Goal: Task Accomplishment & Management: Manage account settings

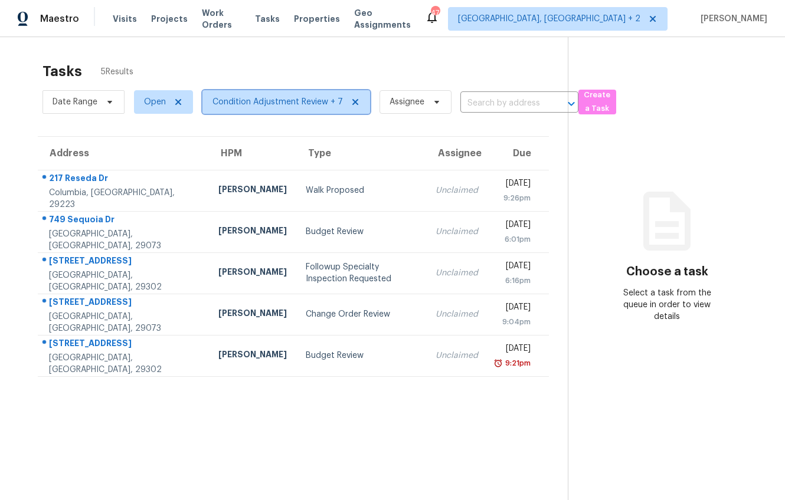
click at [225, 100] on span "Condition Adjustment Review + 7" at bounding box center [277, 102] width 130 height 12
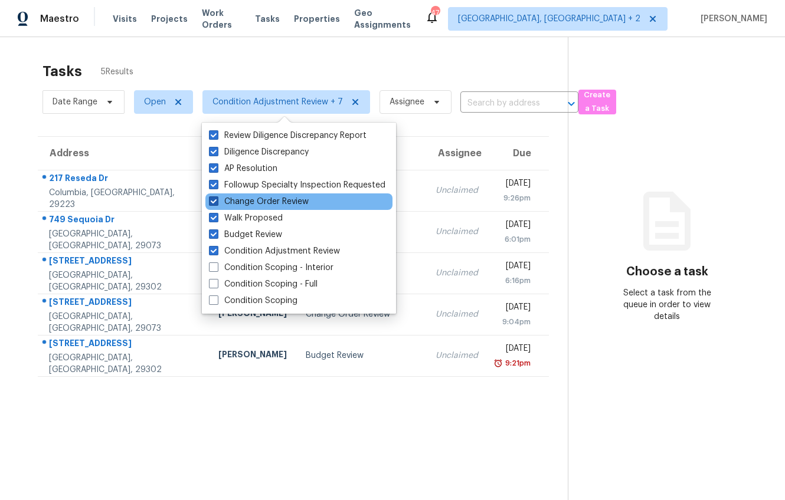
click at [213, 204] on span at bounding box center [213, 200] width 9 height 9
click at [213, 204] on input "Change Order Review" at bounding box center [213, 200] width 8 height 8
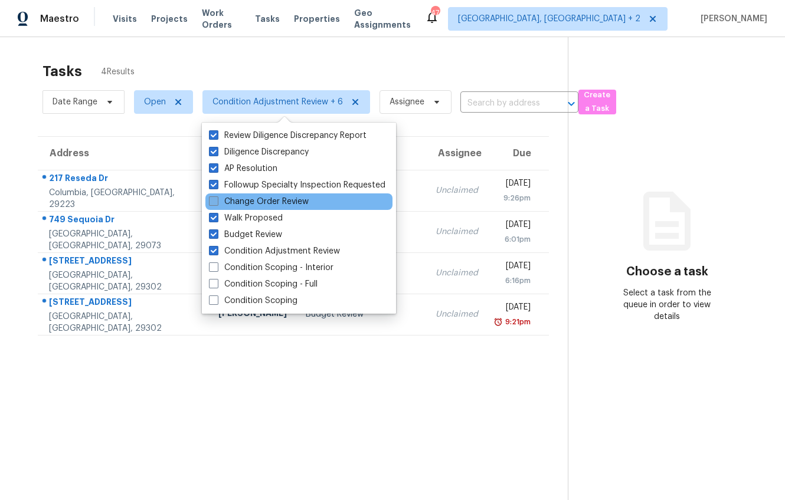
click at [214, 201] on span at bounding box center [213, 200] width 9 height 9
click at [214, 201] on input "Change Order Review" at bounding box center [213, 200] width 8 height 8
checkbox input "true"
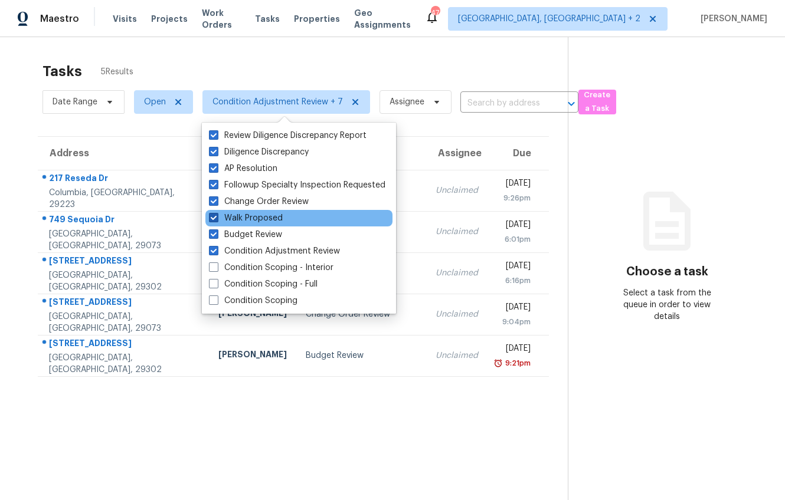
click at [214, 217] on span at bounding box center [213, 217] width 9 height 9
click at [214, 217] on input "Walk Proposed" at bounding box center [213, 216] width 8 height 8
checkbox input "false"
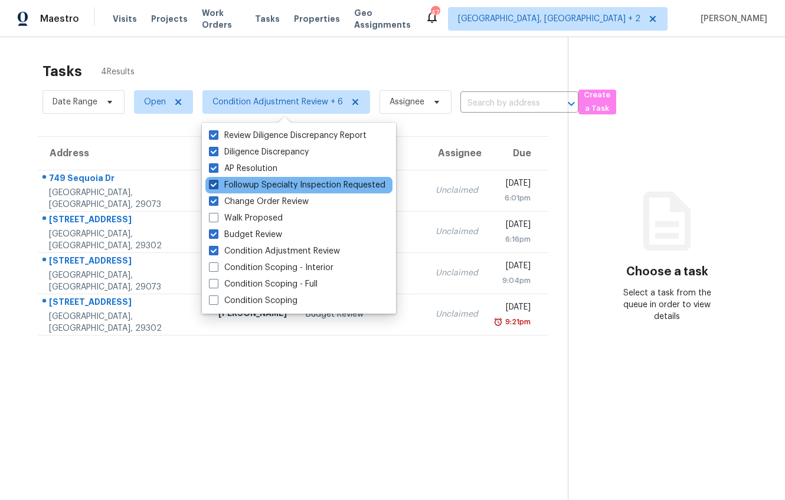
click at [214, 181] on span at bounding box center [213, 184] width 9 height 9
click at [214, 181] on input "Followup Specialty Inspection Requested" at bounding box center [213, 183] width 8 height 8
checkbox input "false"
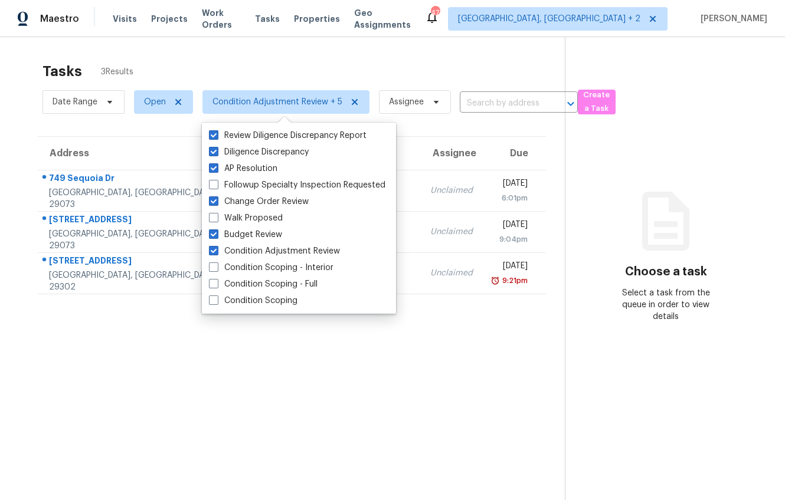
click at [6, 195] on div "Tasks 3 Results Date Range Open Condition Adjustment Review + 5 Assignee ​ Crea…" at bounding box center [392, 287] width 785 height 500
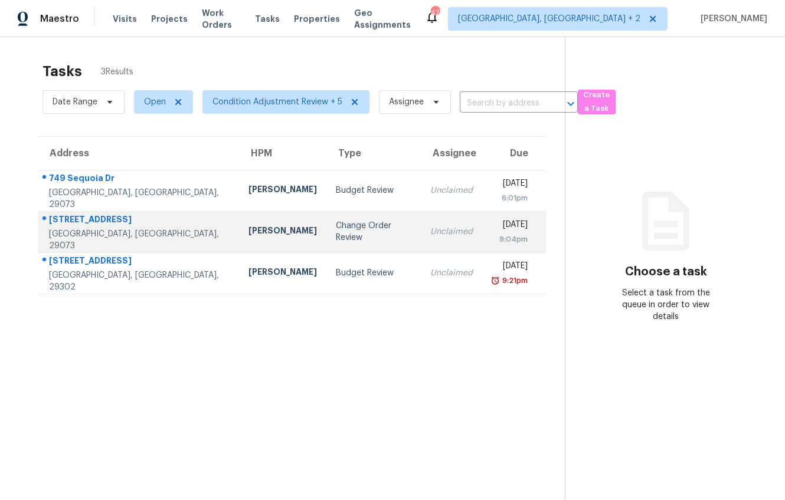
click at [248, 225] on div "[PERSON_NAME]" at bounding box center [282, 232] width 68 height 15
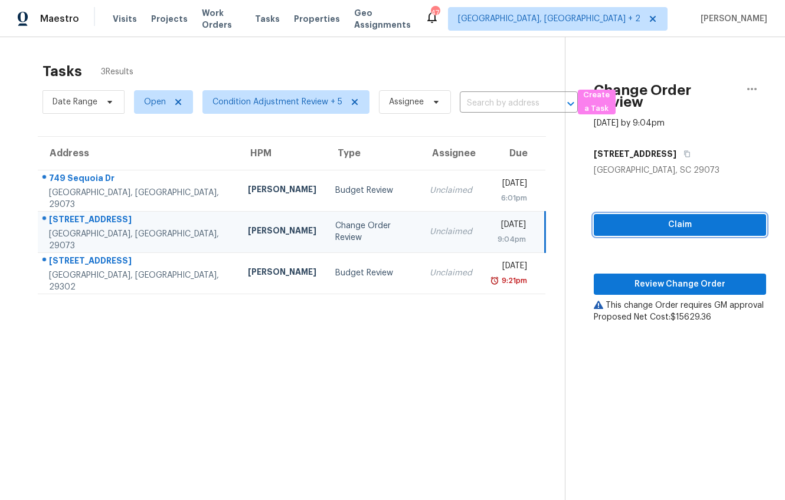
click at [696, 229] on span "Claim" at bounding box center [679, 225] width 153 height 15
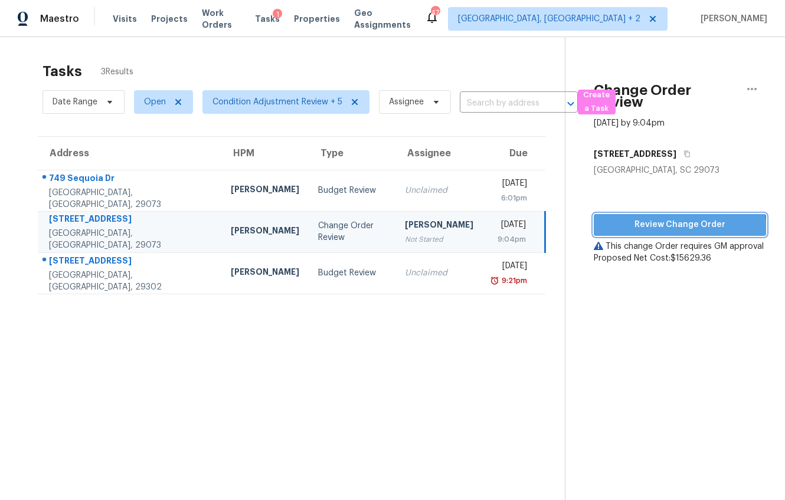
click at [663, 232] on button "Review Change Order" at bounding box center [679, 225] width 172 height 22
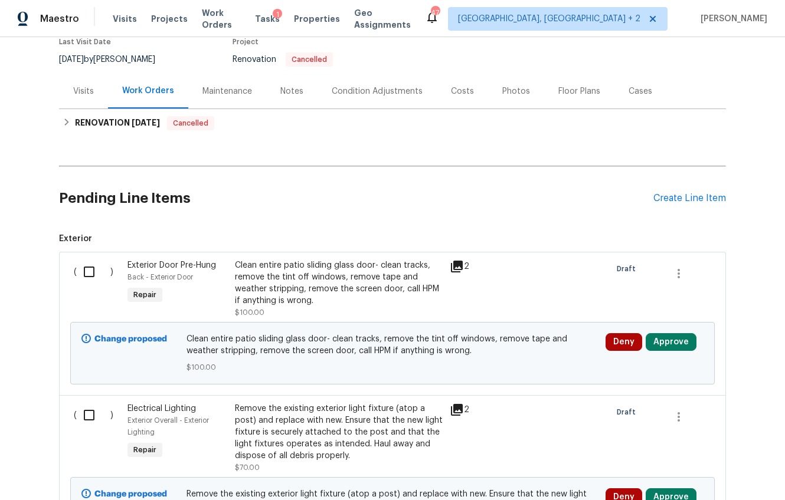
scroll to position [13, 0]
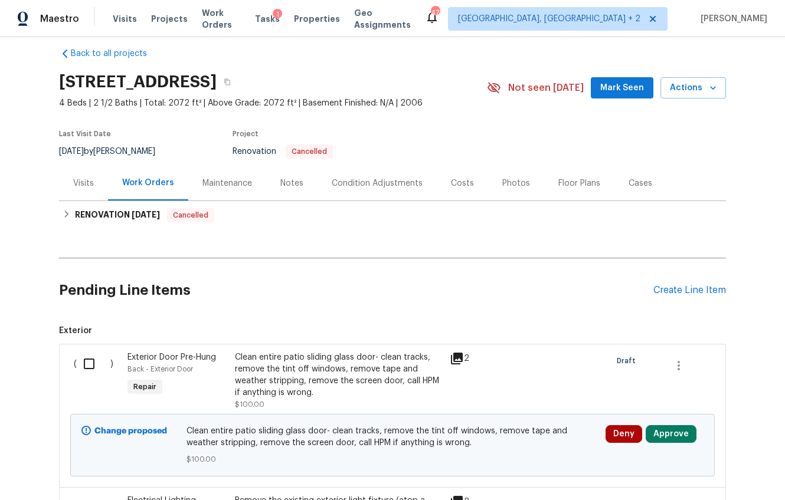
click at [63, 175] on div "Visits" at bounding box center [83, 183] width 49 height 35
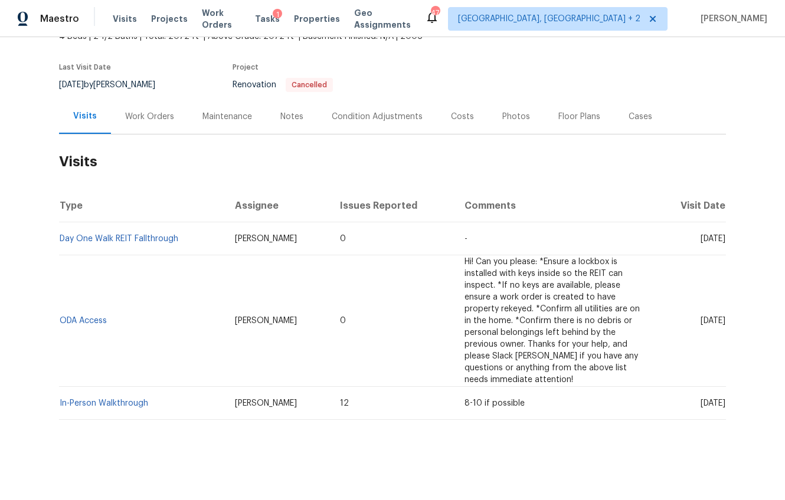
scroll to position [88, 0]
click at [280, 111] on div "Notes" at bounding box center [291, 117] width 23 height 12
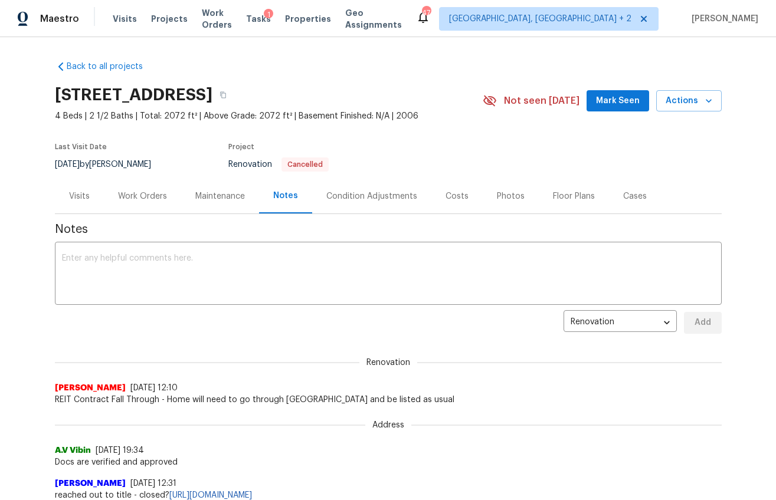
click at [127, 205] on div "Work Orders" at bounding box center [142, 196] width 77 height 35
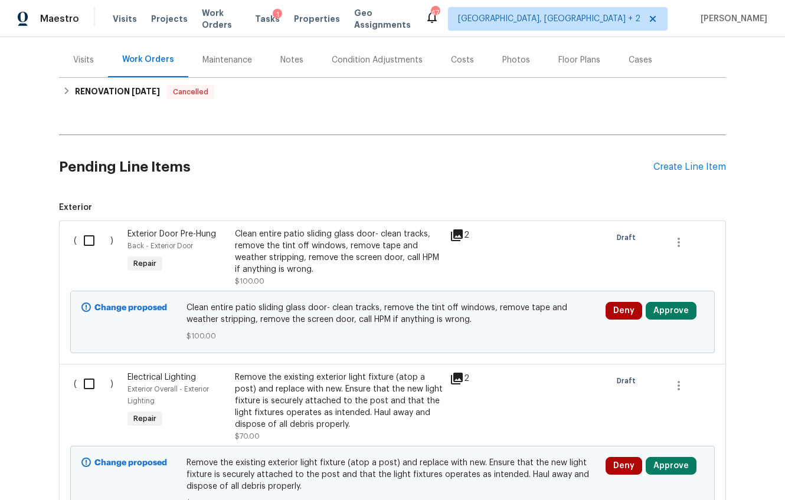
scroll to position [194, 0]
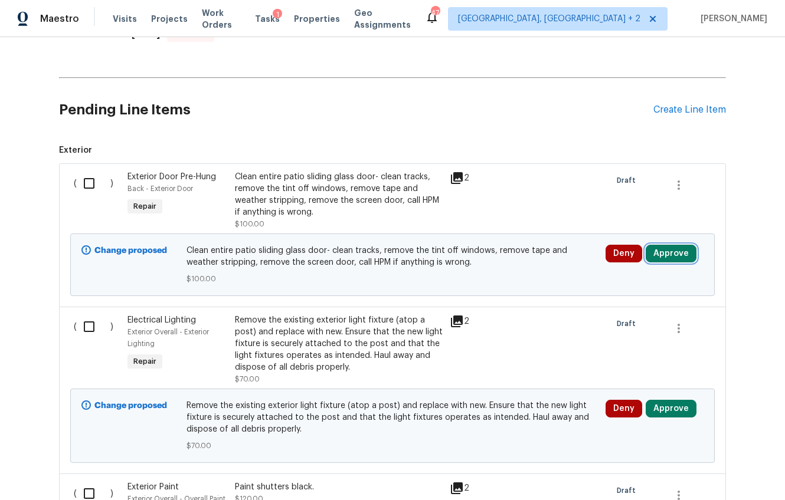
click at [661, 257] on button "Approve" at bounding box center [670, 254] width 51 height 18
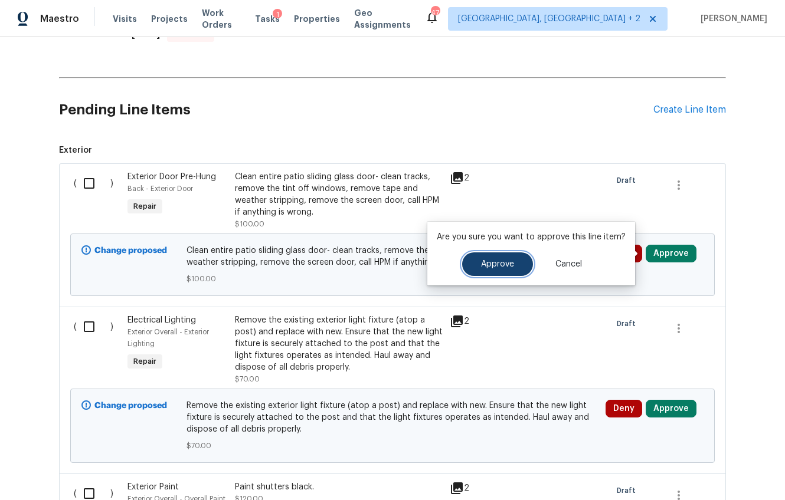
click at [489, 263] on span "Approve" at bounding box center [497, 264] width 33 height 9
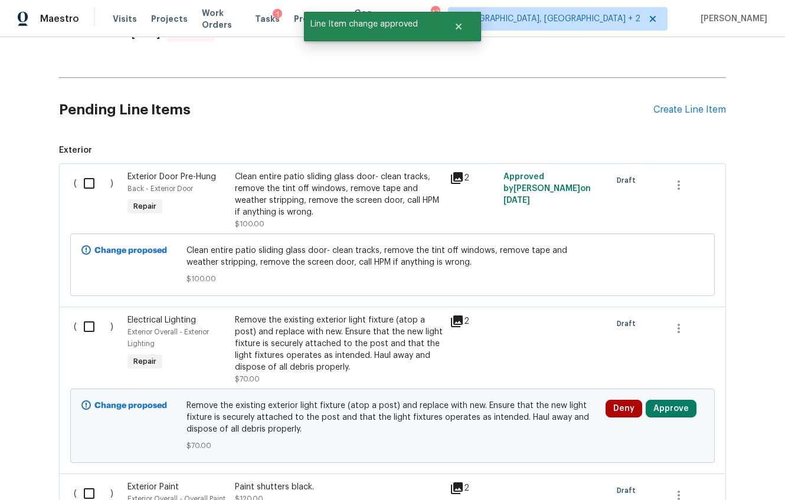
scroll to position [330, 0]
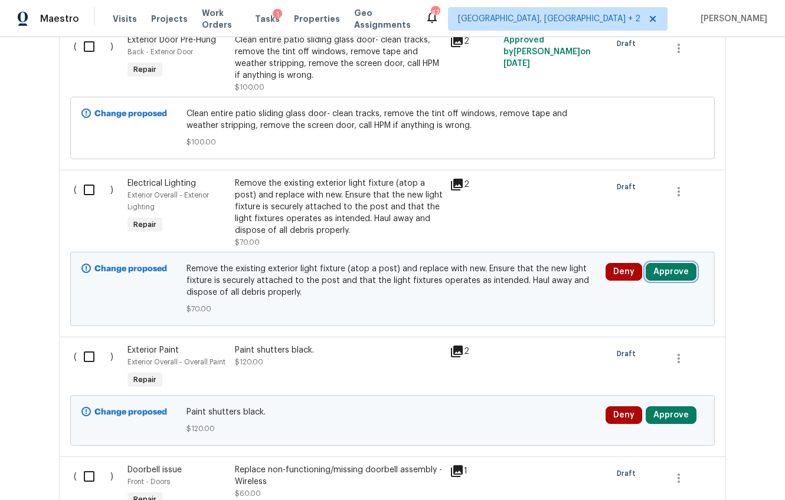
click at [664, 273] on button "Approve" at bounding box center [670, 272] width 51 height 18
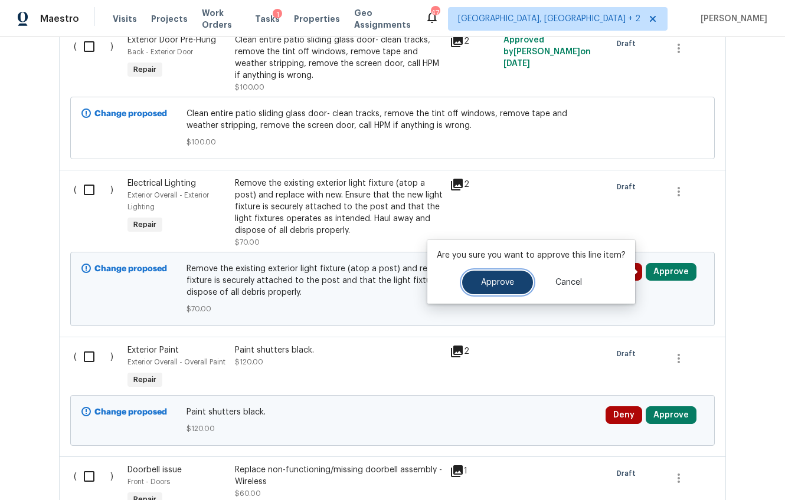
click at [509, 275] on button "Approve" at bounding box center [497, 283] width 71 height 24
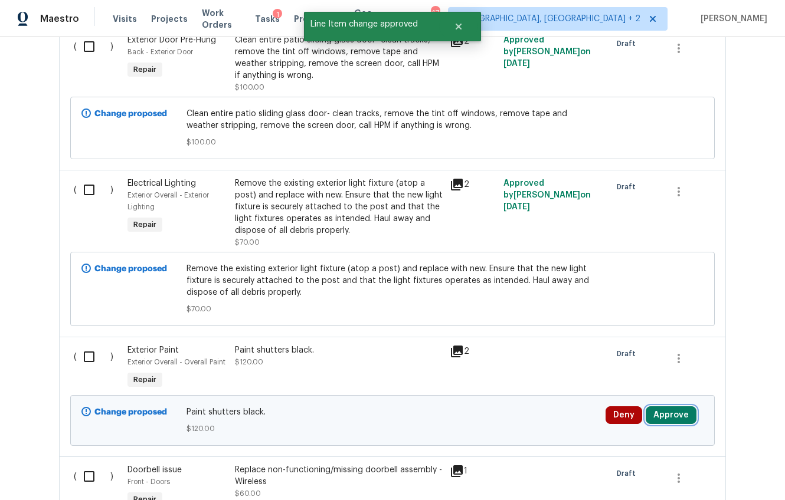
click at [667, 415] on button "Approve" at bounding box center [670, 415] width 51 height 18
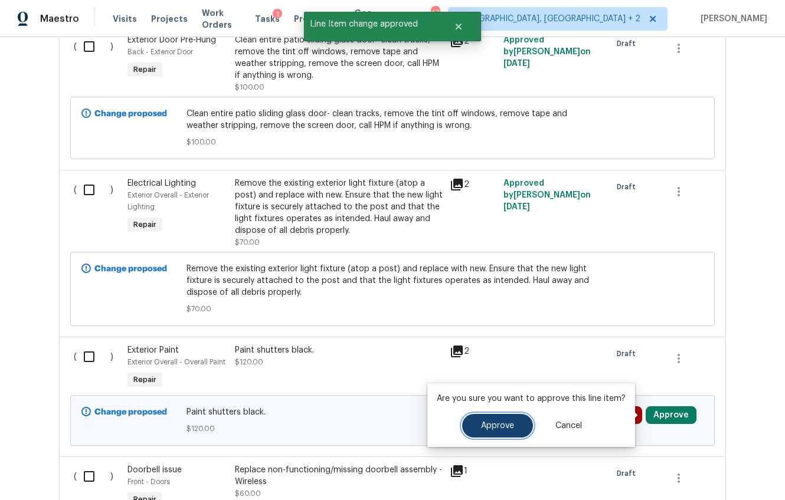
click at [487, 427] on span "Approve" at bounding box center [497, 426] width 33 height 9
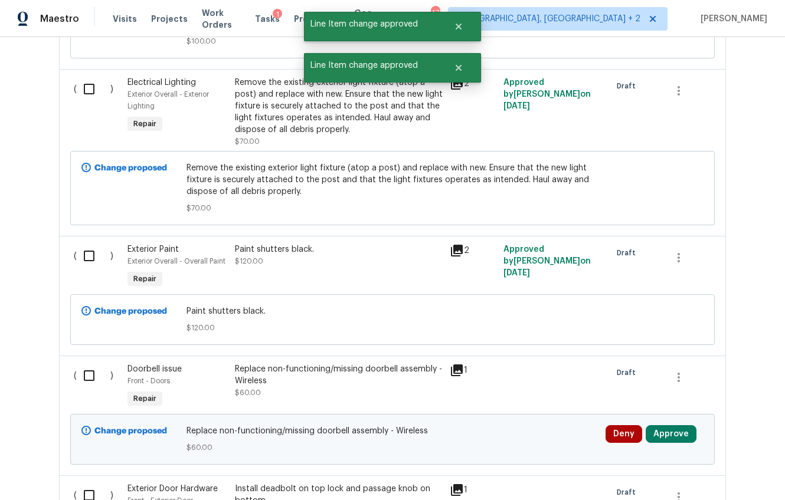
scroll to position [602, 0]
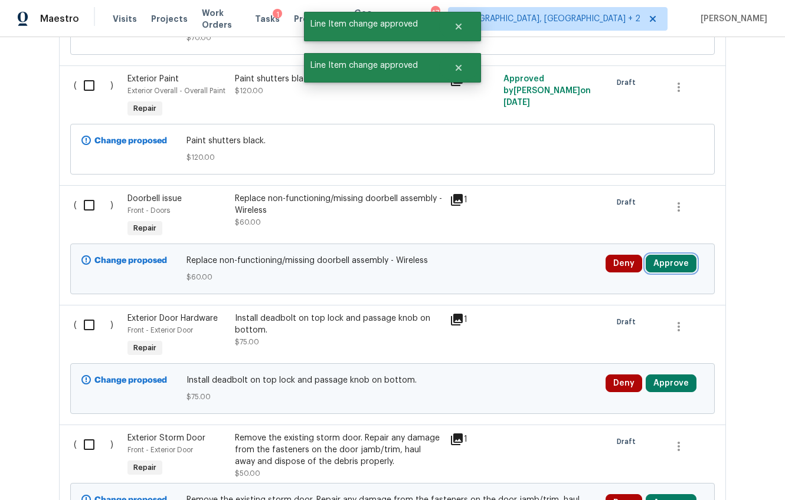
click at [674, 271] on button "Approve" at bounding box center [670, 264] width 51 height 18
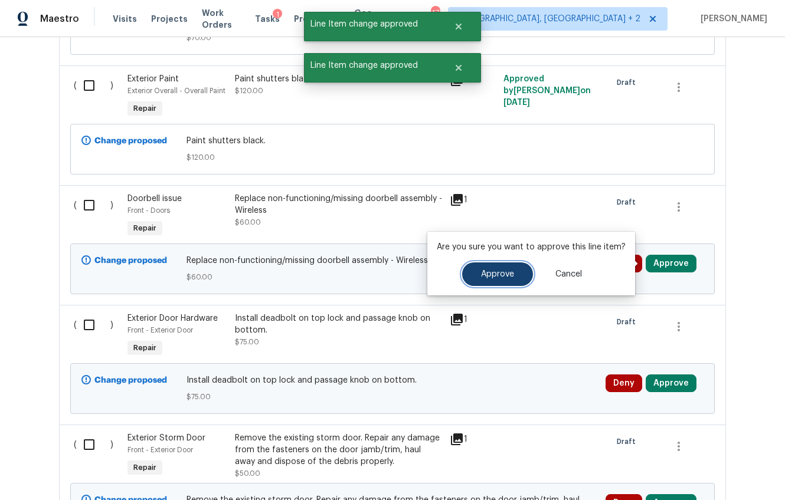
click at [509, 273] on span "Approve" at bounding box center [497, 274] width 33 height 9
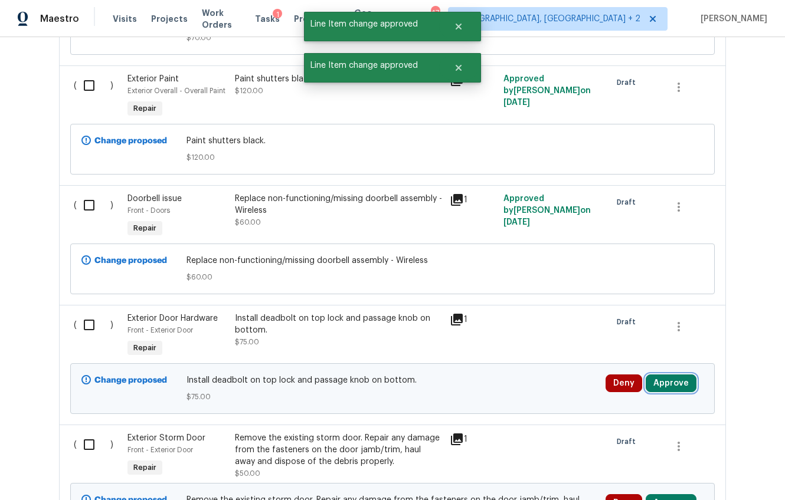
click at [674, 383] on button "Approve" at bounding box center [670, 384] width 51 height 18
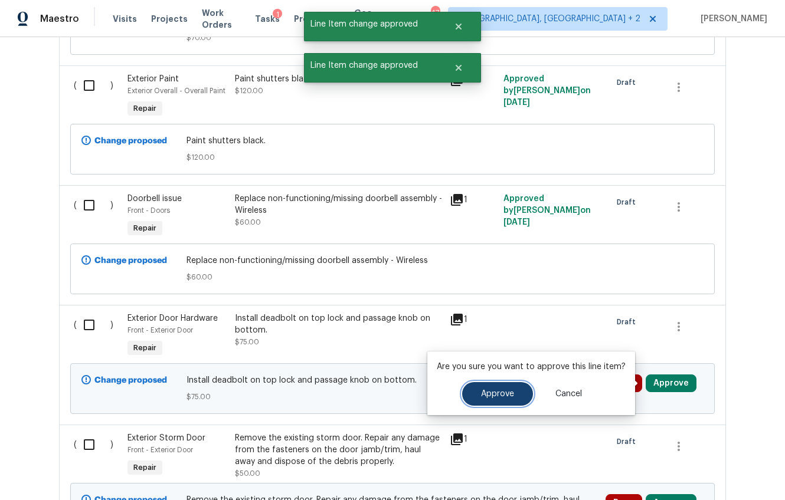
click at [504, 395] on span "Approve" at bounding box center [497, 394] width 33 height 9
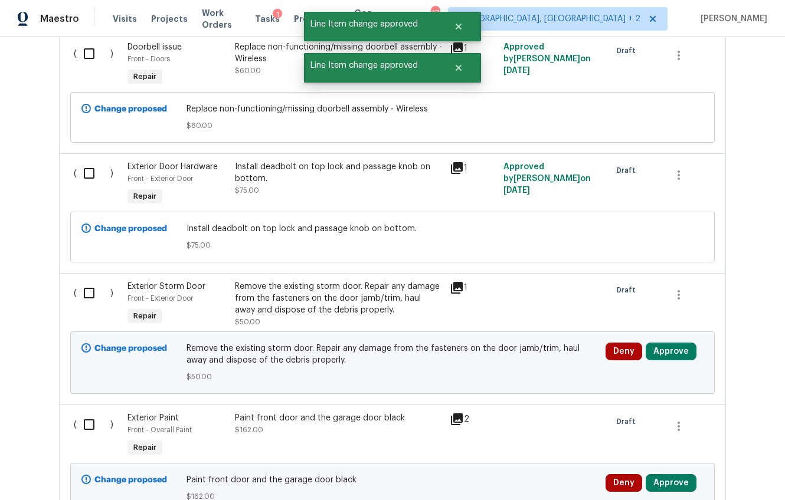
scroll to position [810, 0]
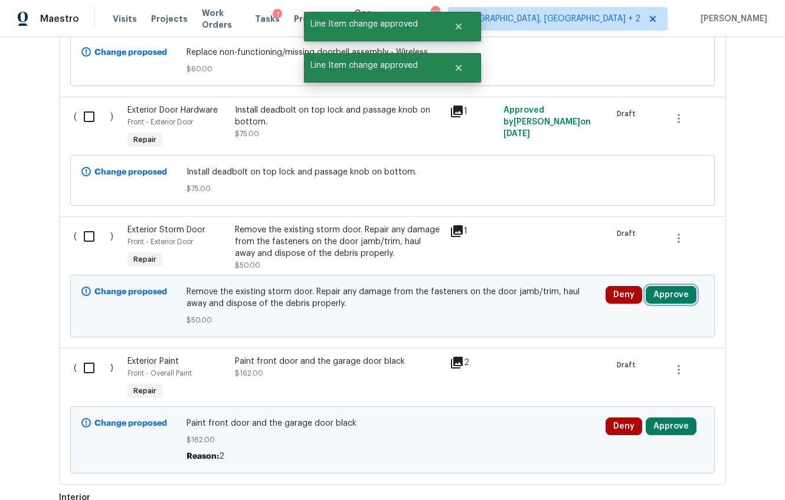
click at [674, 296] on button "Approve" at bounding box center [670, 295] width 51 height 18
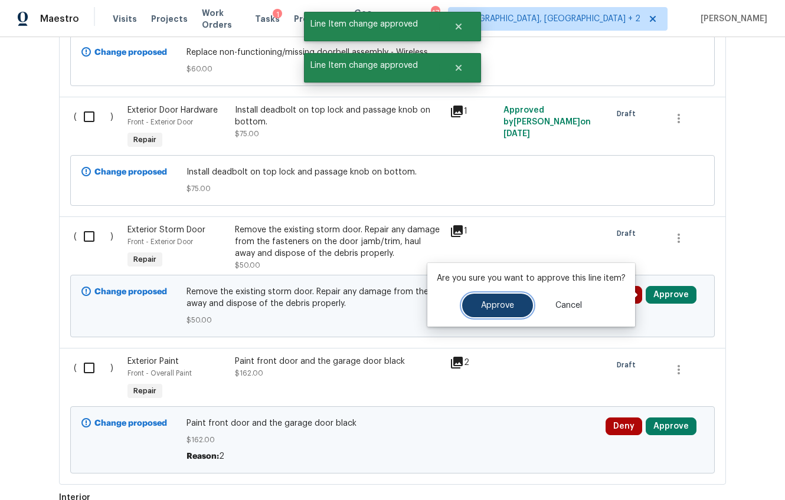
click at [507, 306] on span "Approve" at bounding box center [497, 305] width 33 height 9
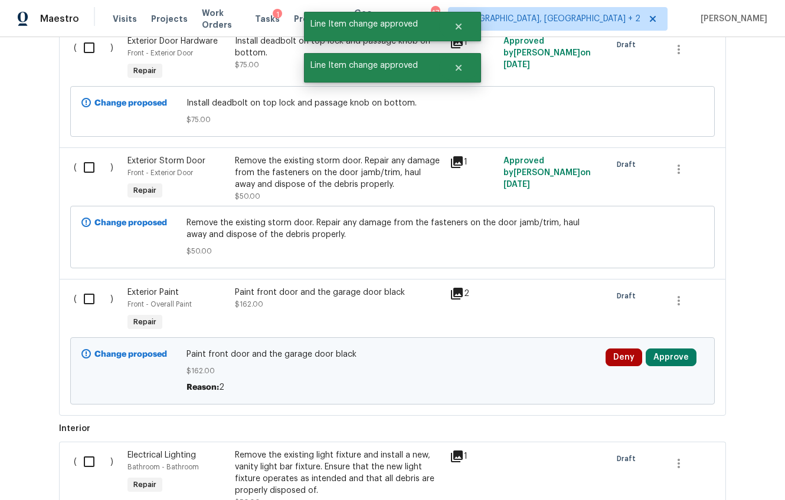
scroll to position [927, 0]
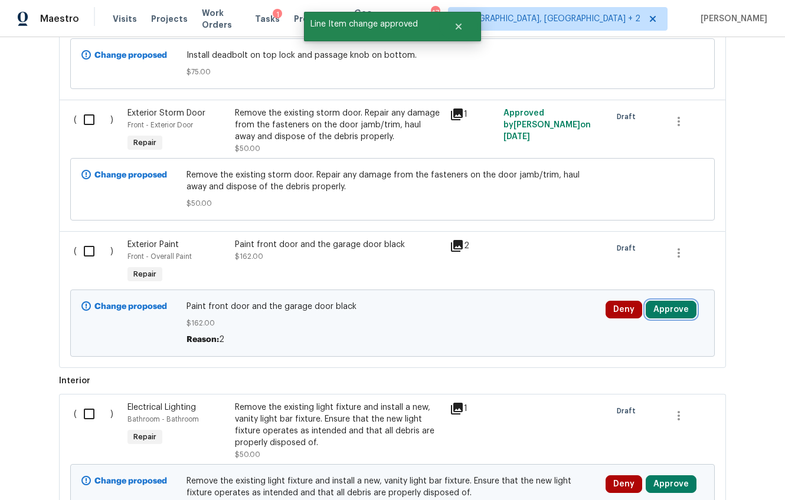
click at [674, 306] on button "Approve" at bounding box center [670, 310] width 51 height 18
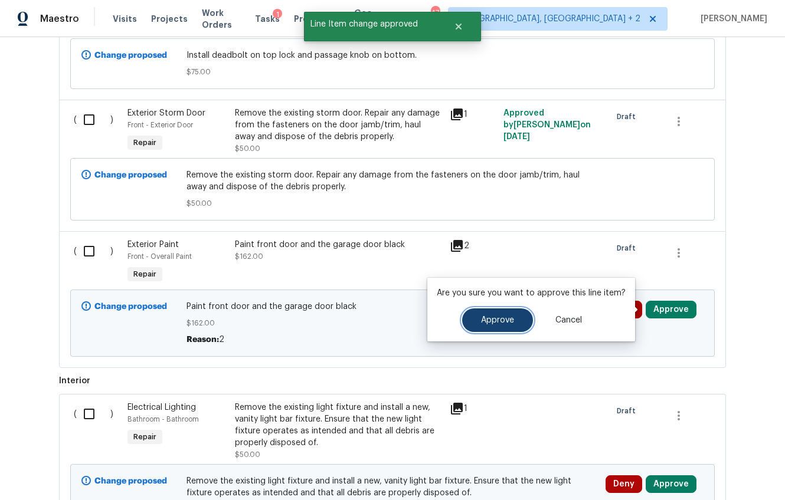
click at [516, 317] on button "Approve" at bounding box center [497, 321] width 71 height 24
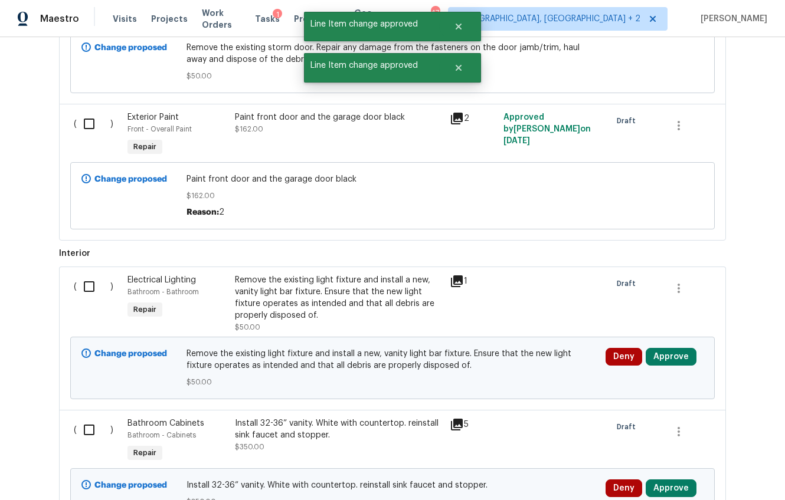
scroll to position [1102, 0]
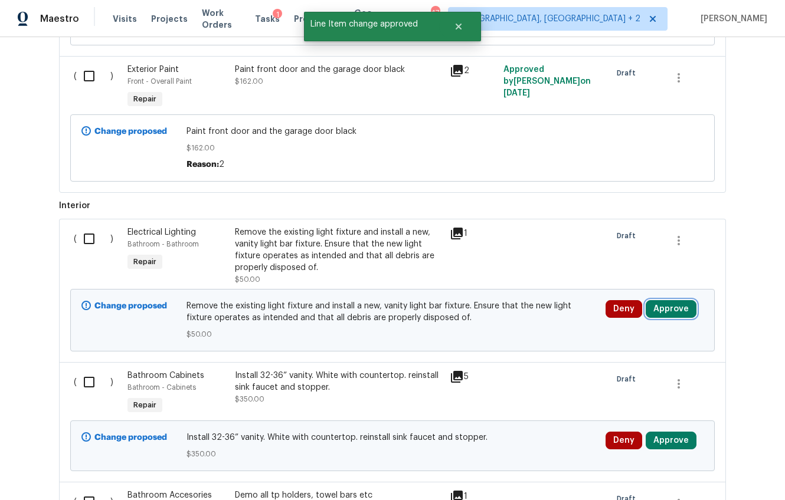
click at [661, 314] on button "Approve" at bounding box center [670, 309] width 51 height 18
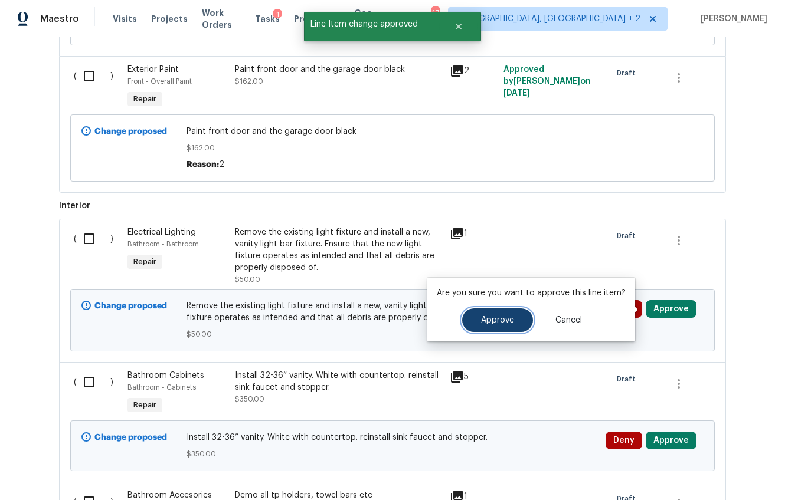
click at [517, 319] on button "Approve" at bounding box center [497, 321] width 71 height 24
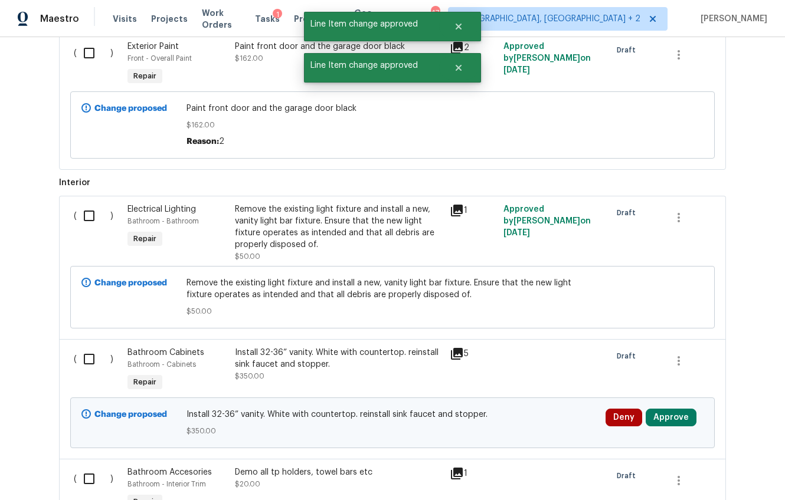
scroll to position [1241, 0]
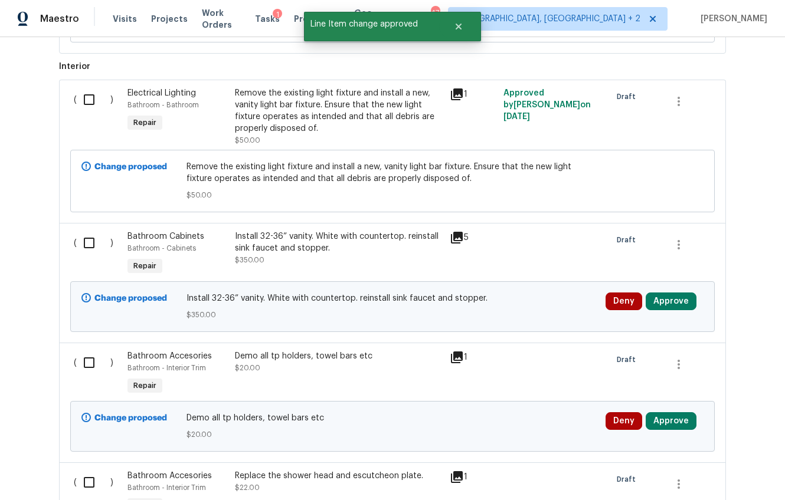
click at [454, 240] on icon at bounding box center [457, 238] width 12 height 12
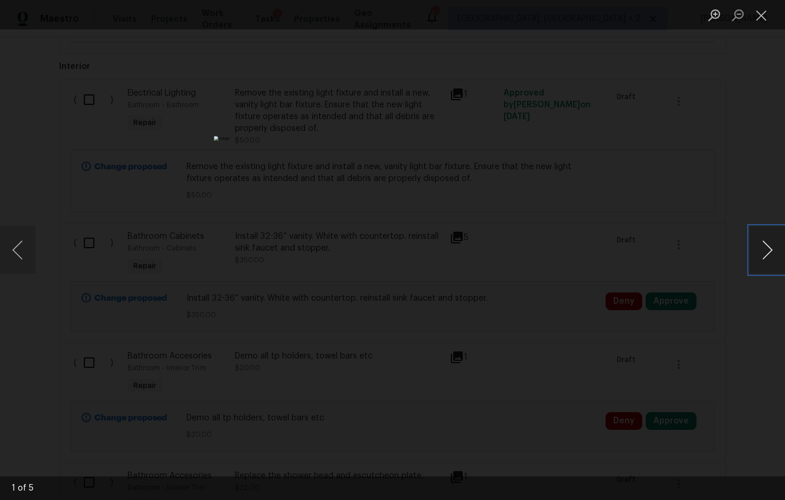
click at [759, 245] on button "Next image" at bounding box center [766, 250] width 35 height 47
click at [691, 318] on div "Lightbox" at bounding box center [392, 250] width 785 height 500
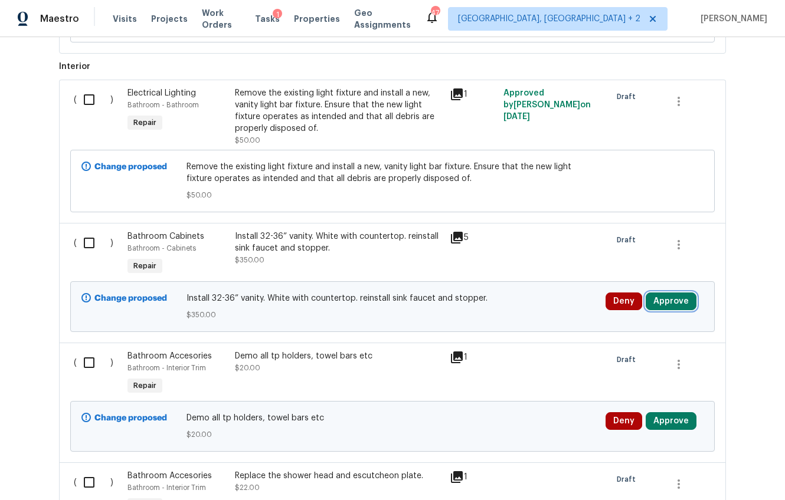
click at [673, 300] on button "Approve" at bounding box center [670, 302] width 51 height 18
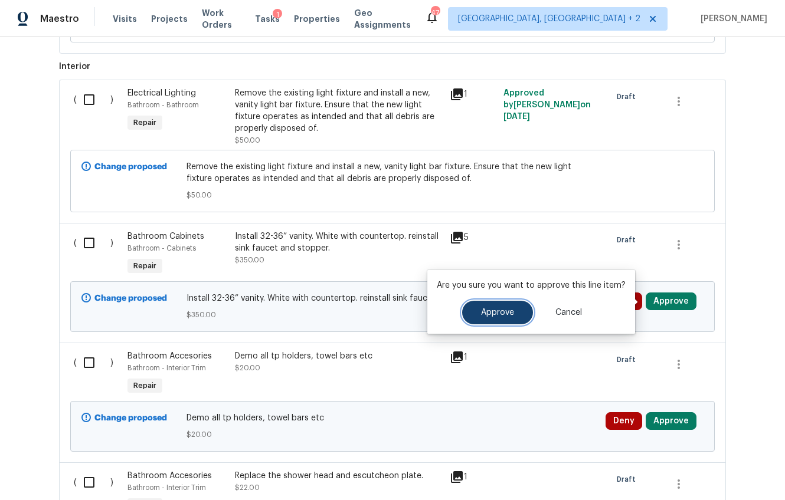
click at [513, 307] on button "Approve" at bounding box center [497, 313] width 71 height 24
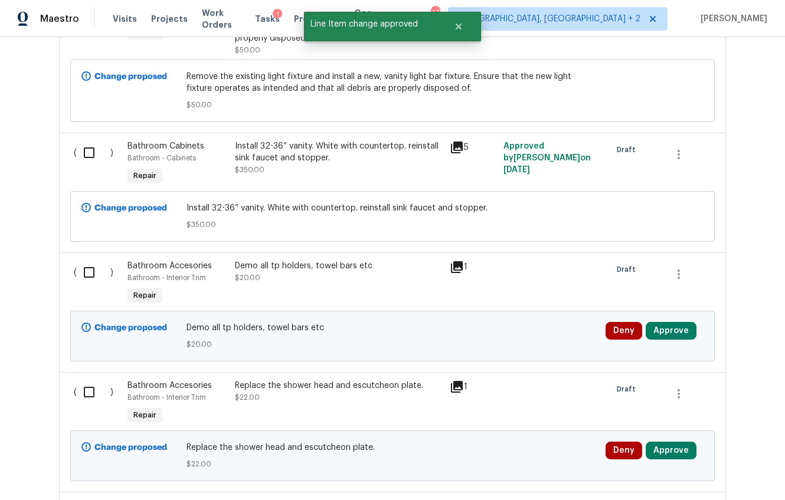
scroll to position [1375, 0]
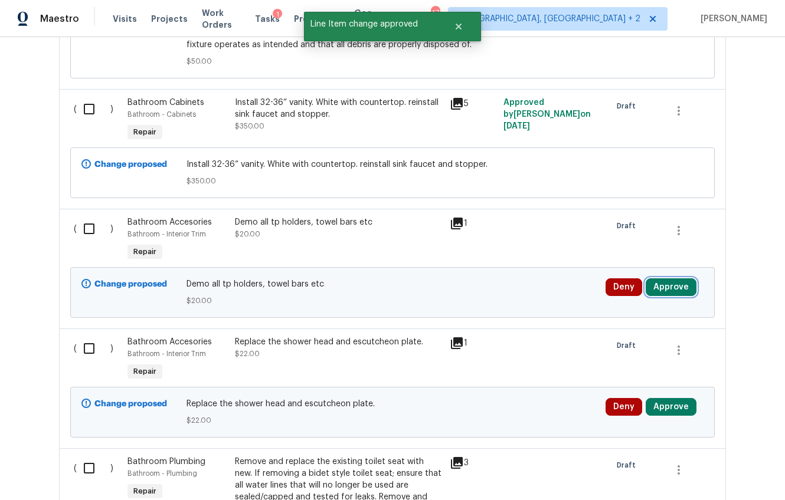
click at [666, 286] on button "Approve" at bounding box center [670, 287] width 51 height 18
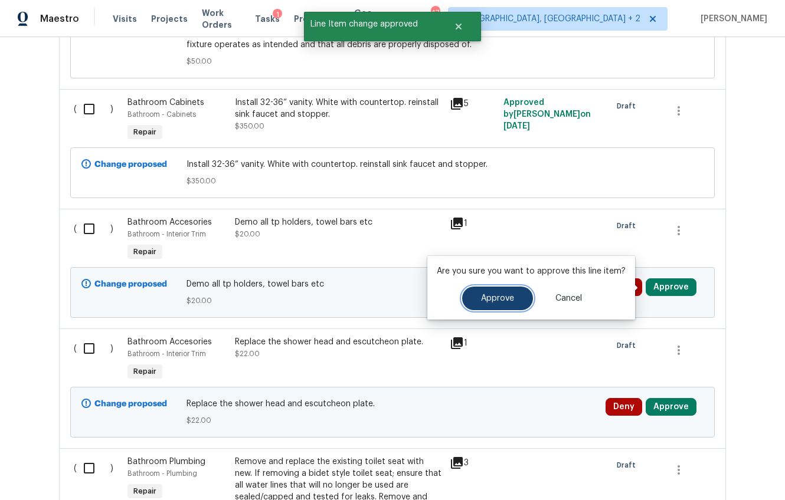
click at [516, 295] on button "Approve" at bounding box center [497, 299] width 71 height 24
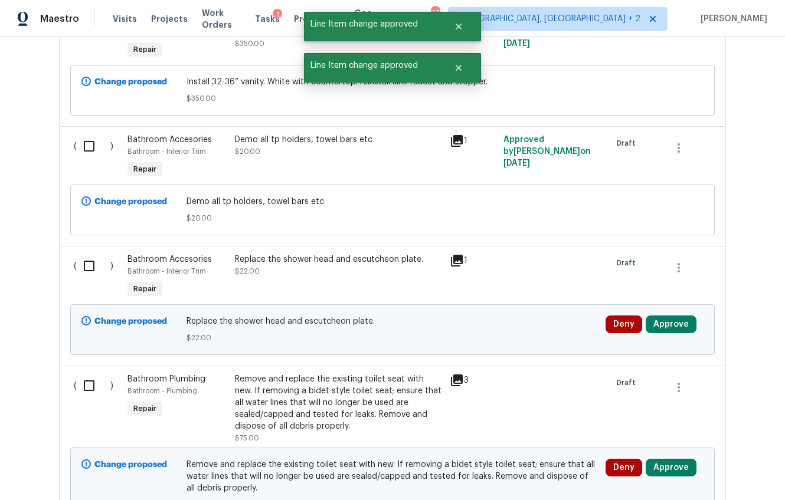
scroll to position [1519, 0]
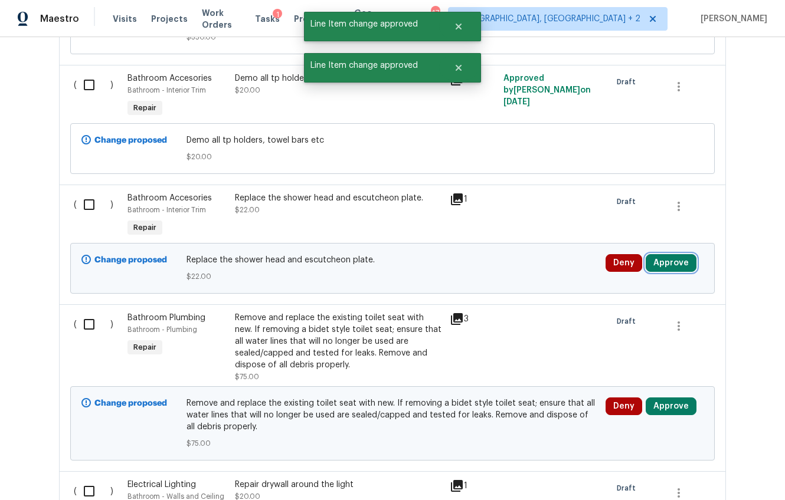
click at [647, 263] on button "Approve" at bounding box center [670, 263] width 51 height 18
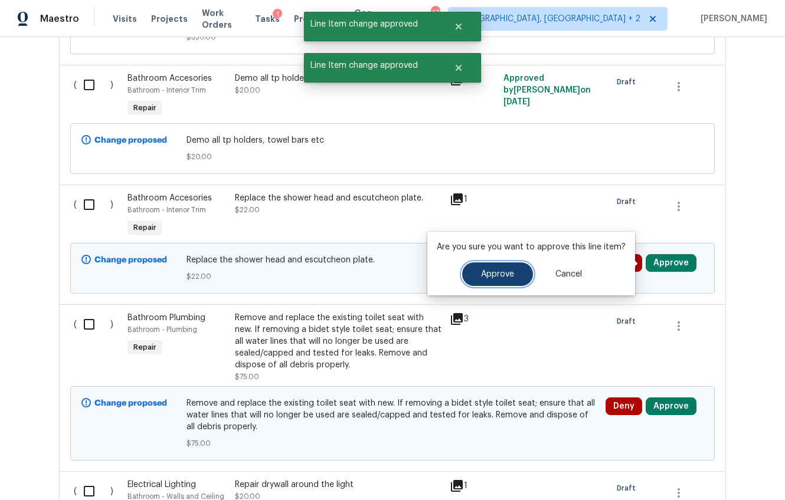
click at [513, 278] on button "Approve" at bounding box center [497, 275] width 71 height 24
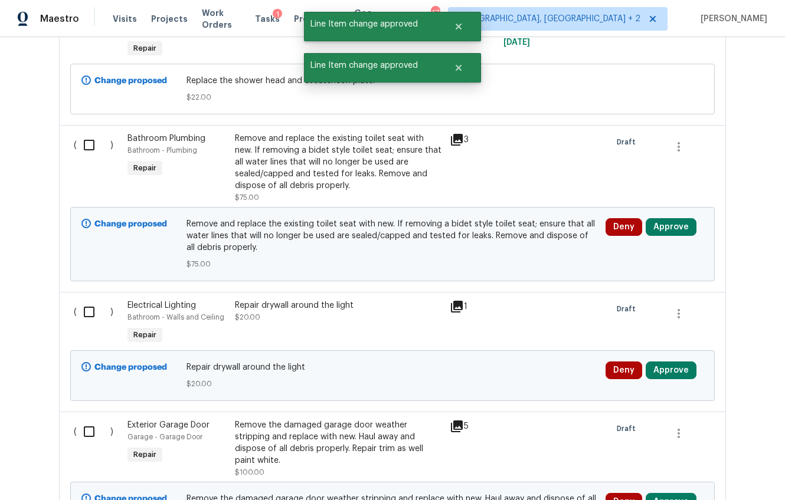
scroll to position [1673, 0]
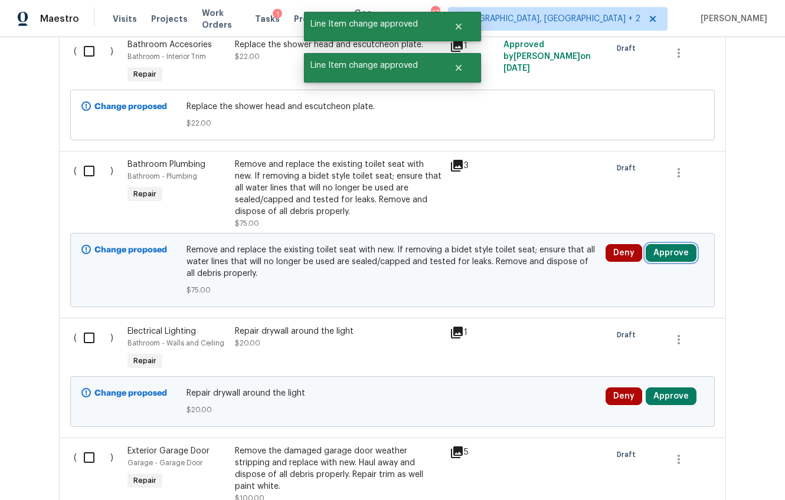
click at [663, 260] on button "Approve" at bounding box center [670, 253] width 51 height 18
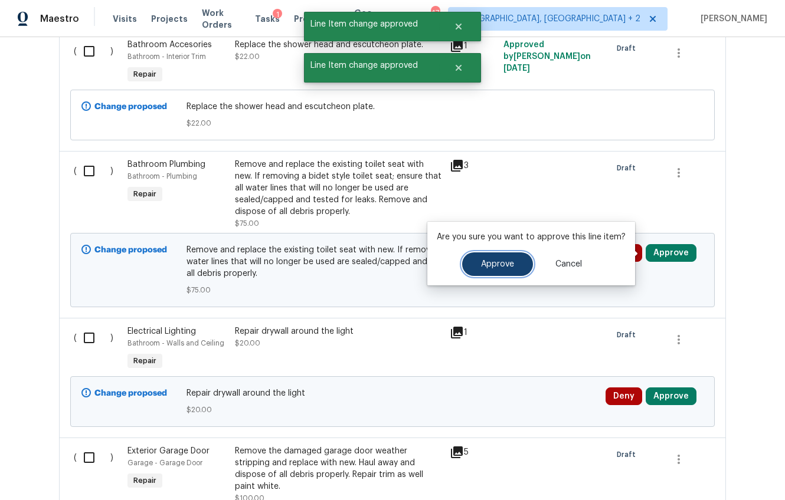
click at [513, 264] on button "Approve" at bounding box center [497, 265] width 71 height 24
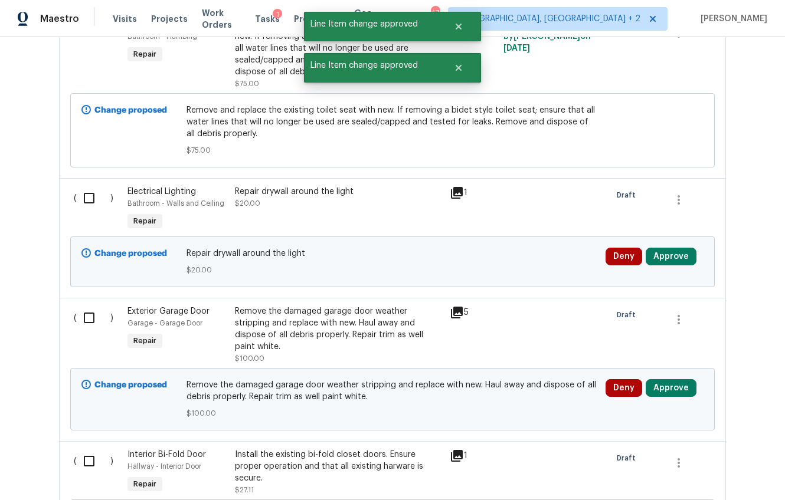
scroll to position [1808, 0]
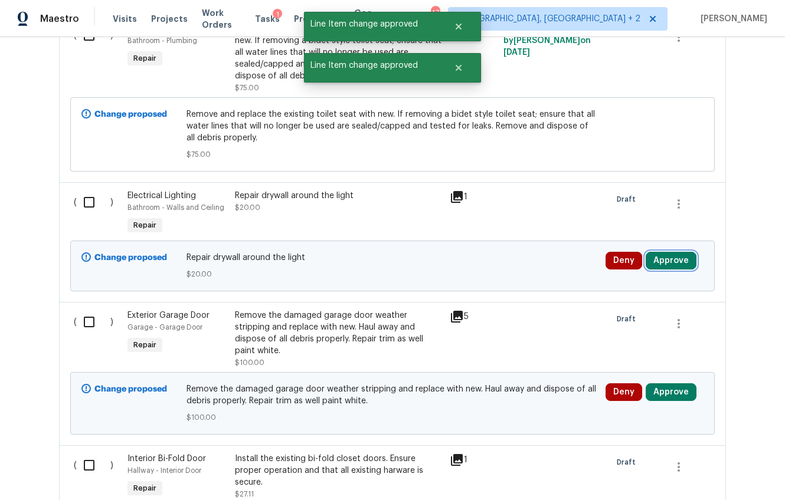
click at [667, 263] on button "Approve" at bounding box center [670, 261] width 51 height 18
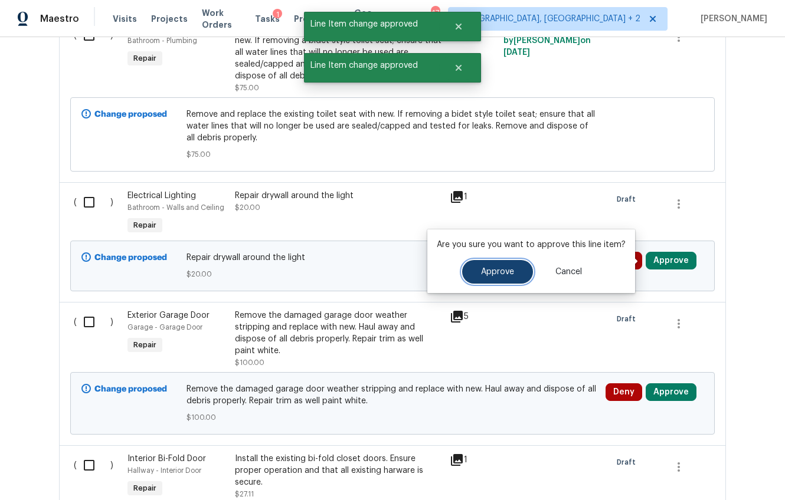
click at [518, 268] on button "Approve" at bounding box center [497, 272] width 71 height 24
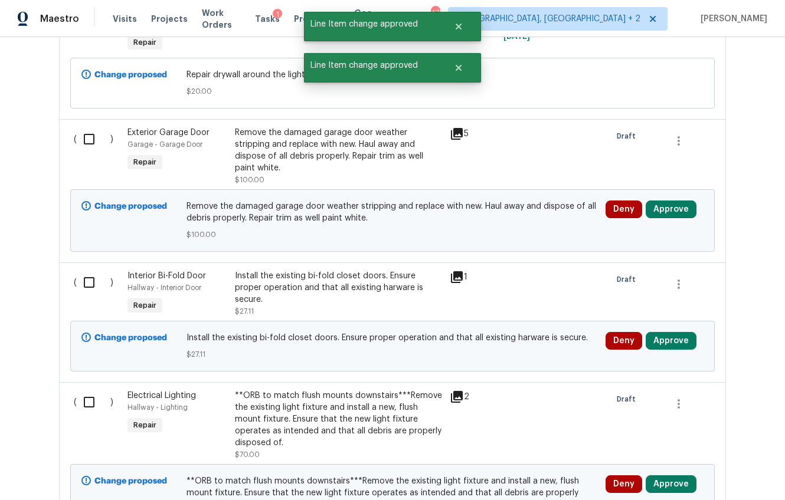
scroll to position [2000, 0]
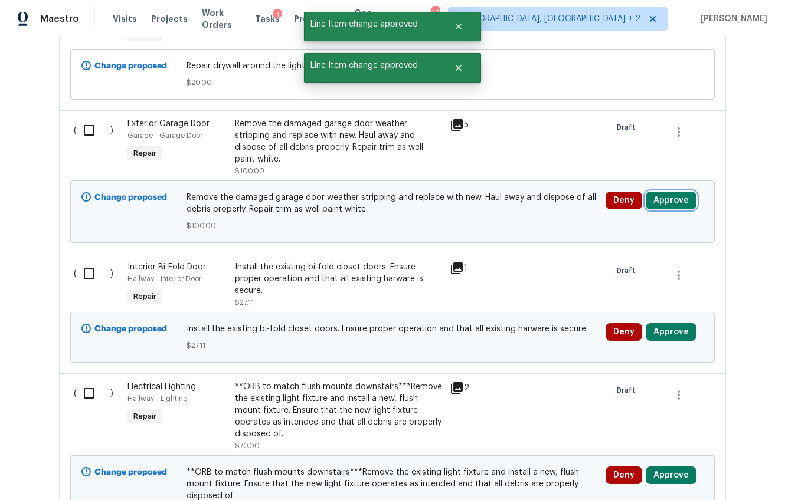
click at [650, 192] on button "Approve" at bounding box center [670, 201] width 51 height 18
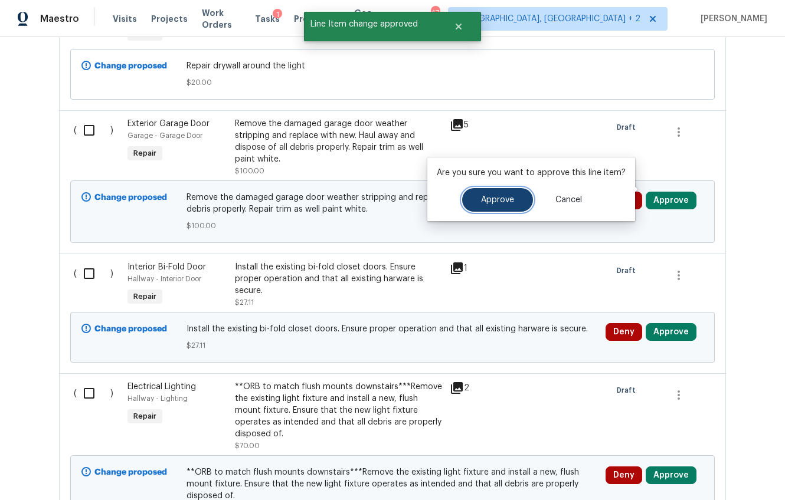
click at [494, 198] on span "Approve" at bounding box center [497, 200] width 33 height 9
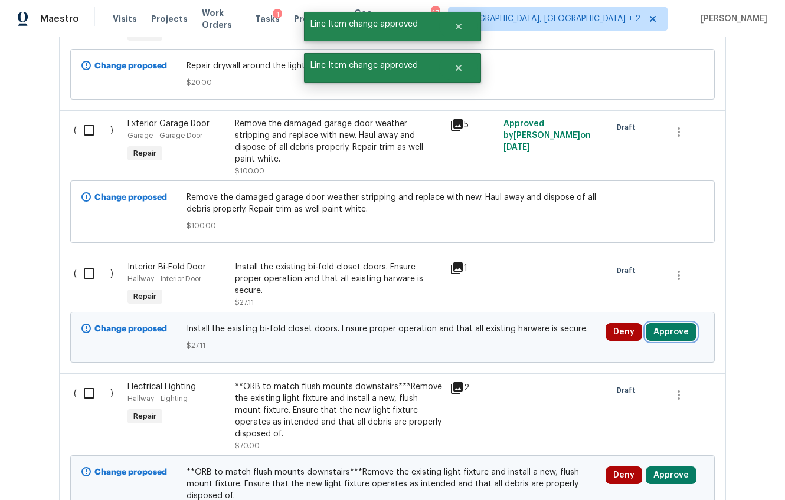
click at [666, 323] on button "Approve" at bounding box center [670, 332] width 51 height 18
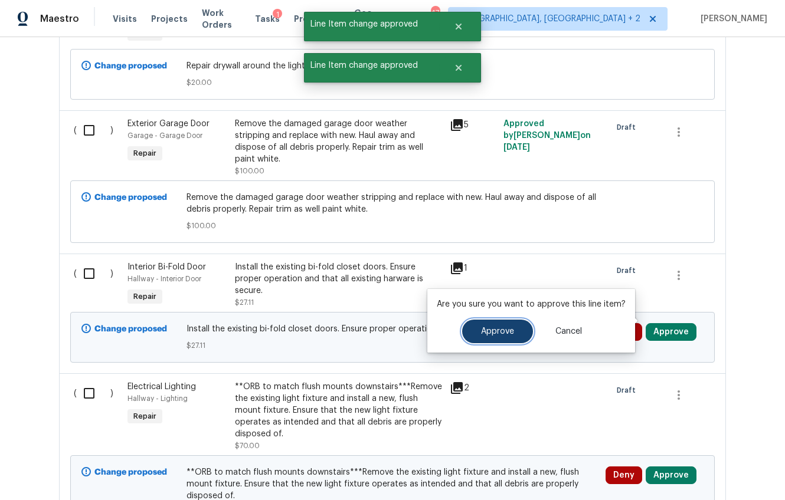
click at [499, 332] on span "Approve" at bounding box center [497, 331] width 33 height 9
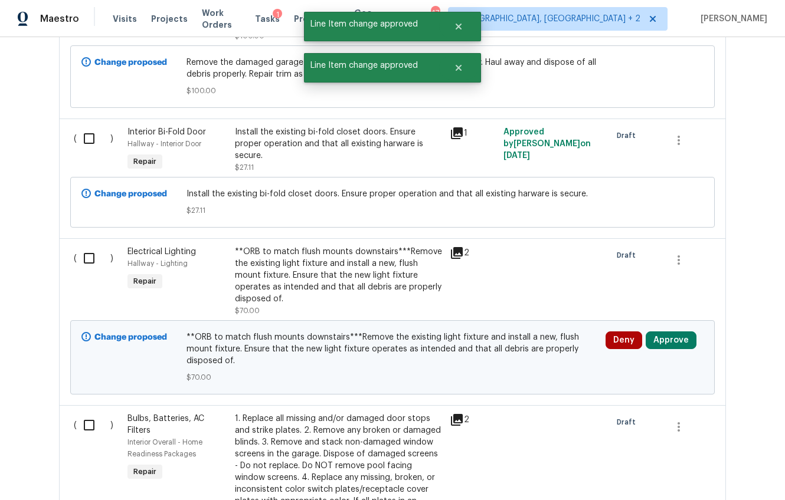
scroll to position [2147, 0]
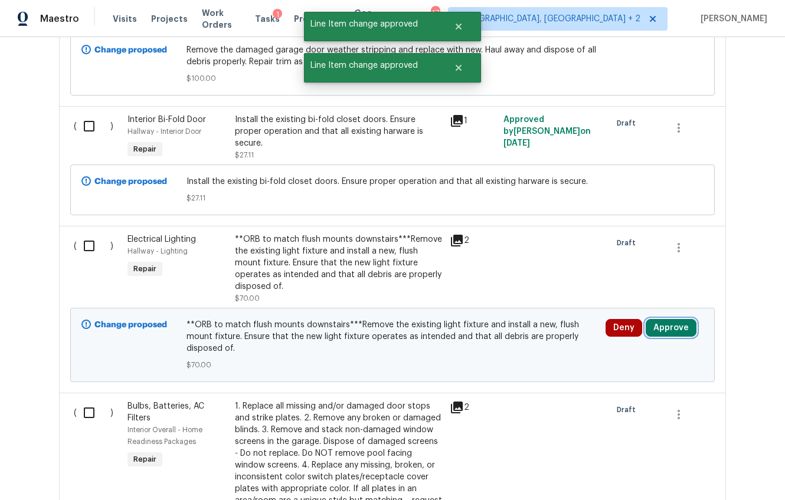
click at [657, 319] on button "Approve" at bounding box center [670, 328] width 51 height 18
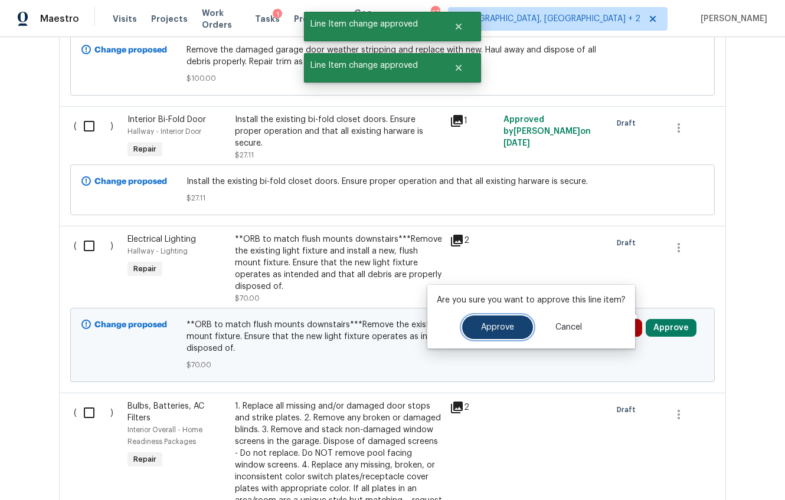
click at [509, 323] on span "Approve" at bounding box center [497, 327] width 33 height 9
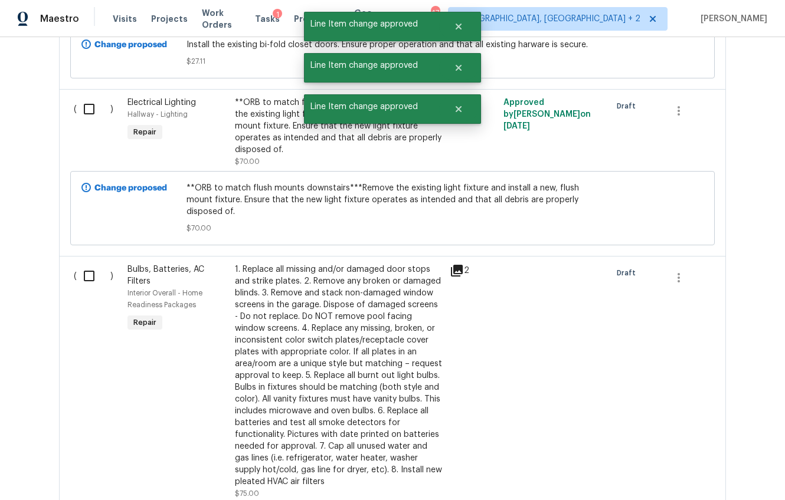
scroll to position [2358, 0]
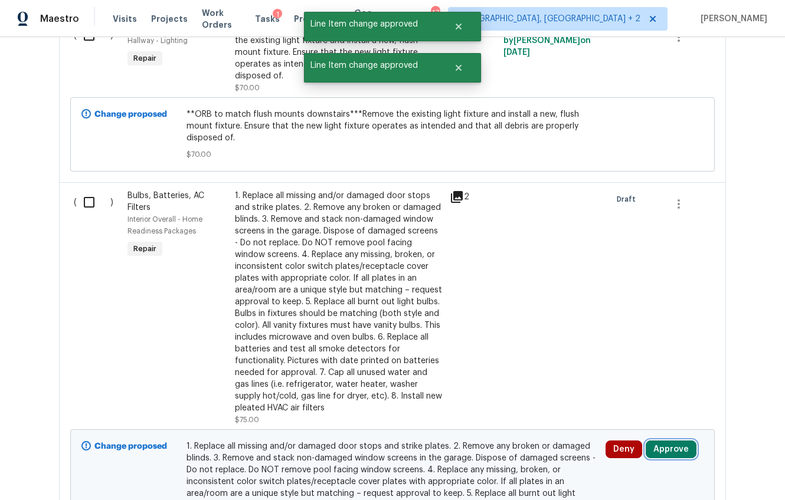
click at [657, 441] on button "Approve" at bounding box center [670, 450] width 51 height 18
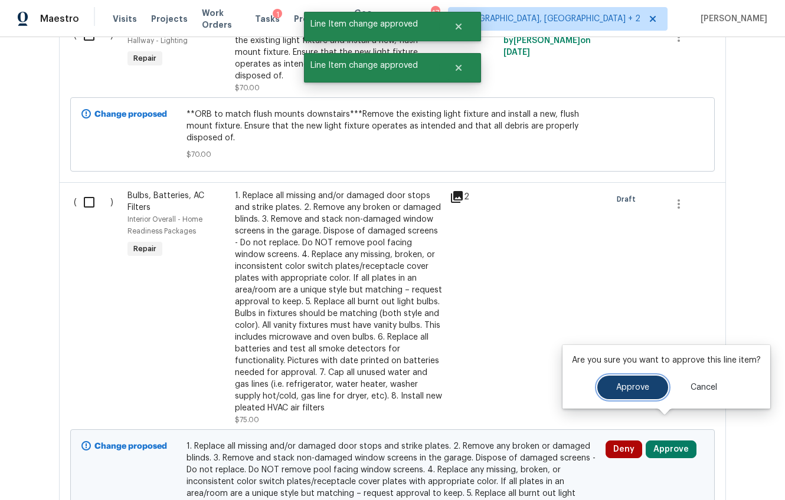
click at [651, 394] on button "Approve" at bounding box center [632, 388] width 71 height 24
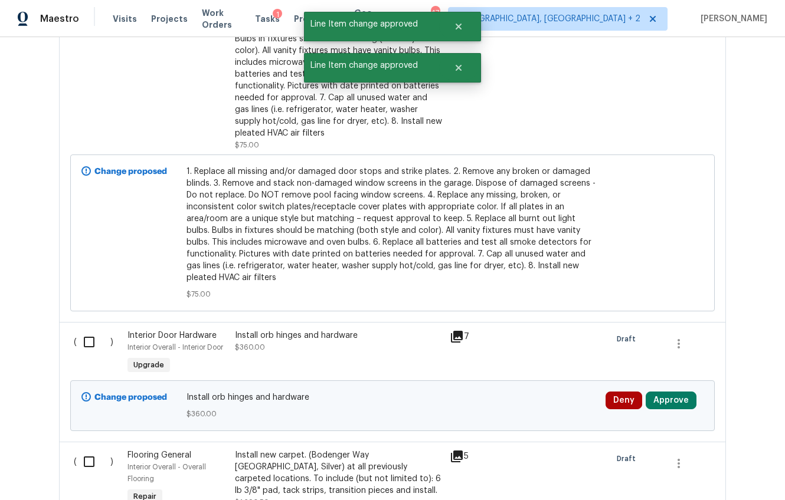
scroll to position [2764, 0]
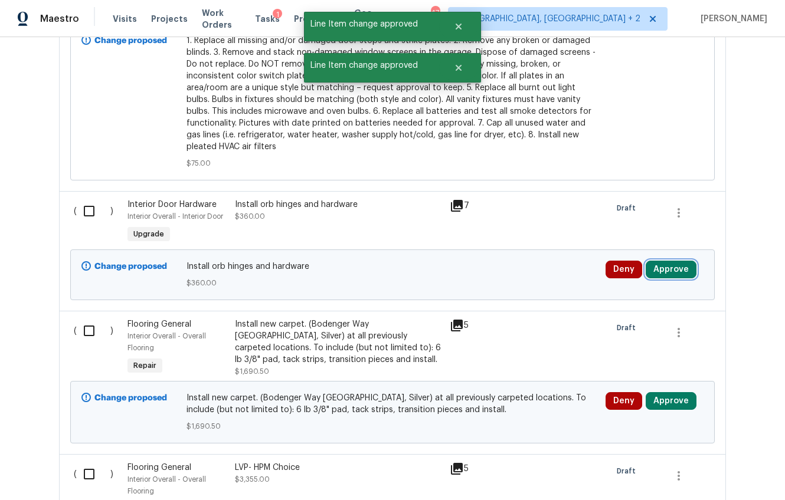
click at [658, 261] on button "Approve" at bounding box center [670, 270] width 51 height 18
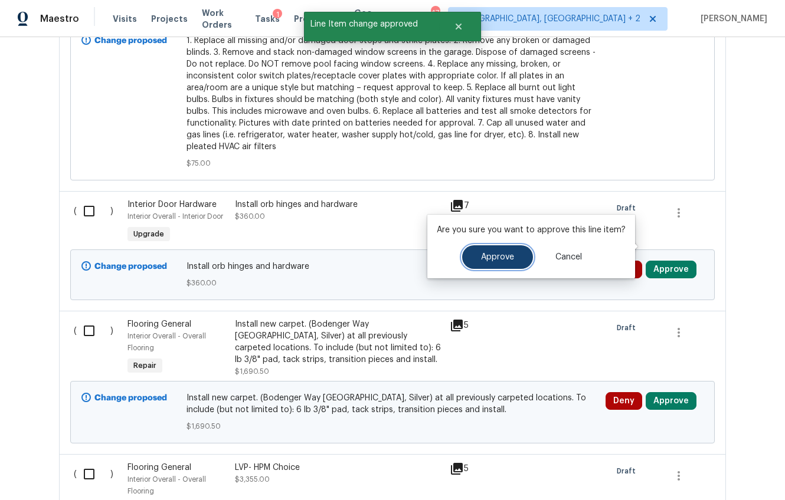
click at [504, 255] on span "Approve" at bounding box center [497, 257] width 33 height 9
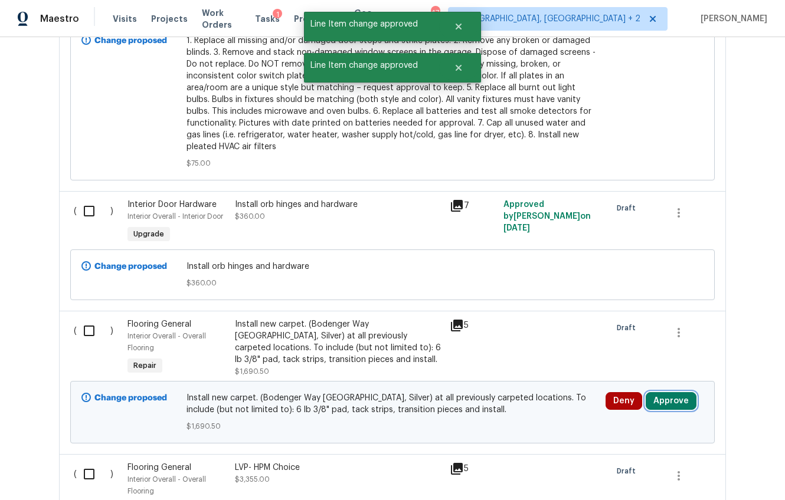
click at [671, 392] on button "Approve" at bounding box center [670, 401] width 51 height 18
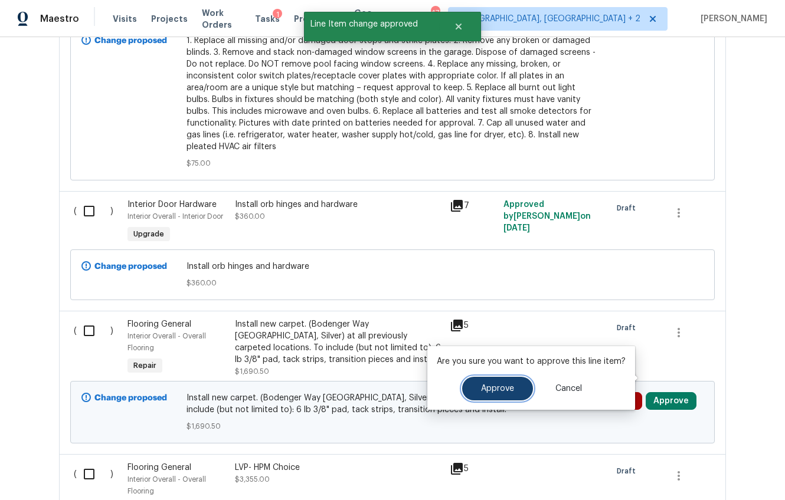
click at [487, 387] on span "Approve" at bounding box center [497, 389] width 33 height 9
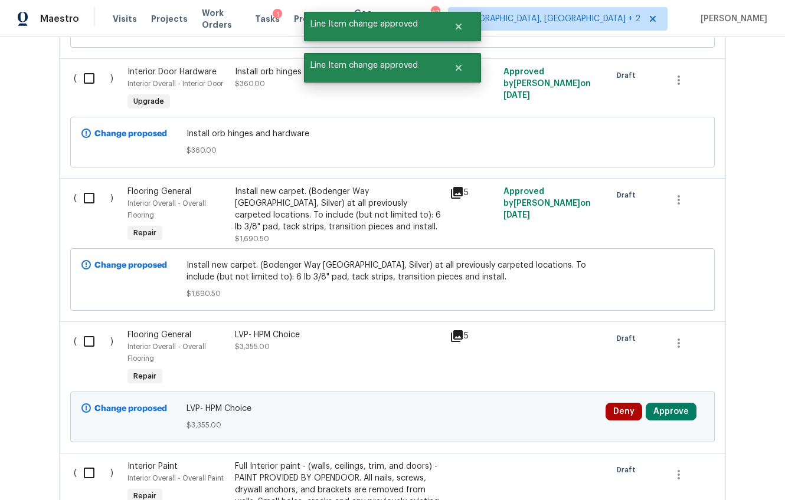
scroll to position [2966, 0]
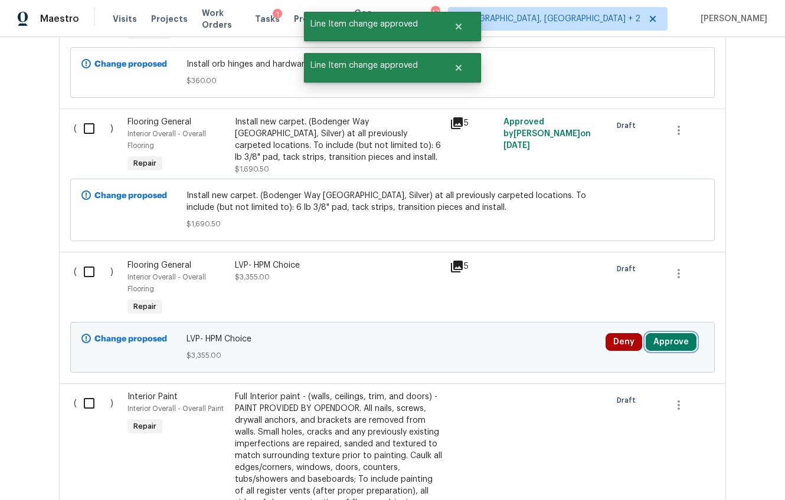
click at [670, 333] on button "Approve" at bounding box center [670, 342] width 51 height 18
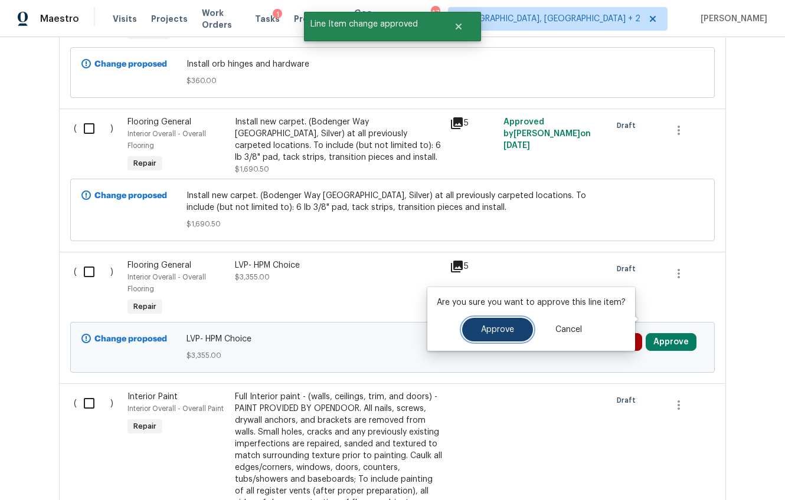
click at [486, 331] on span "Approve" at bounding box center [497, 330] width 33 height 9
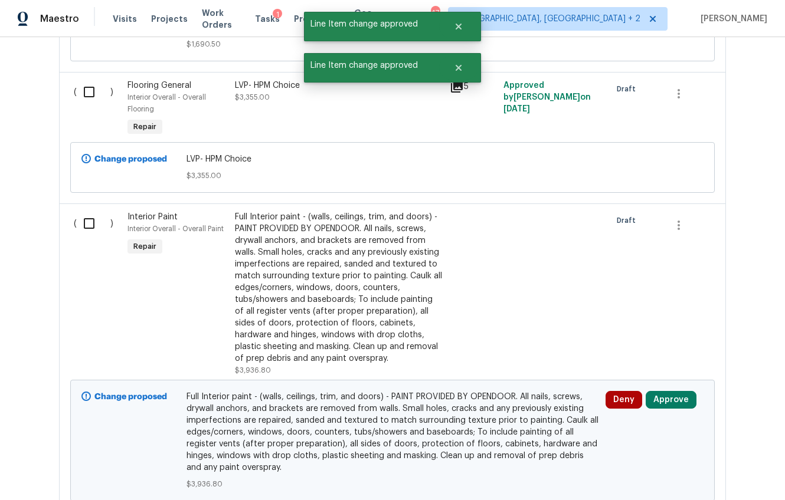
scroll to position [3203, 0]
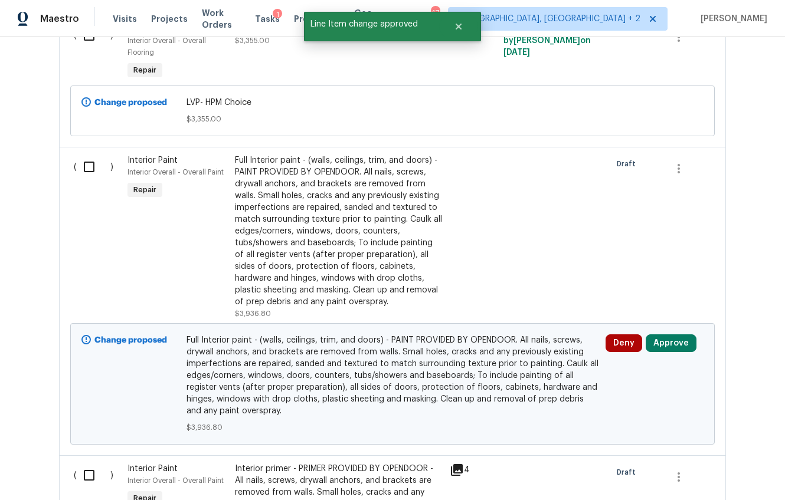
click at [316, 251] on div "Full Interior paint - (walls, ceilings, trim, and doors) - PAINT PROVIDED BY OP…" at bounding box center [339, 231] width 208 height 153
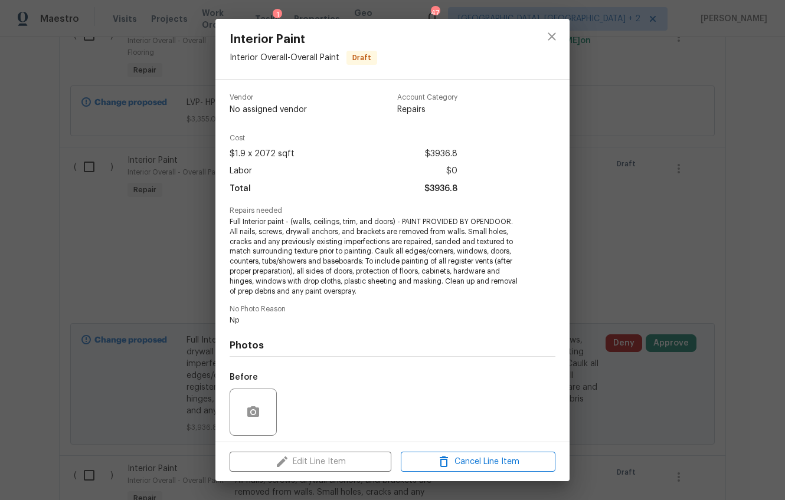
click at [604, 406] on div "Interior Paint Interior Overall - Overall Paint Draft Vendor No assigned vendor…" at bounding box center [392, 250] width 785 height 500
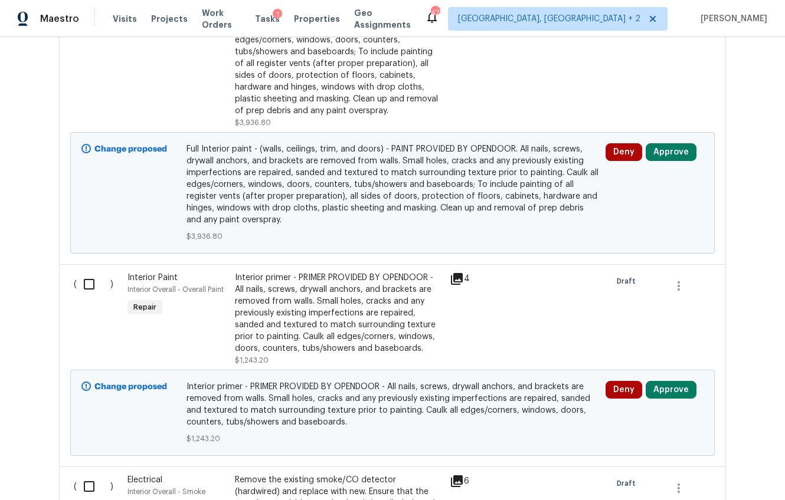
scroll to position [3403, 0]
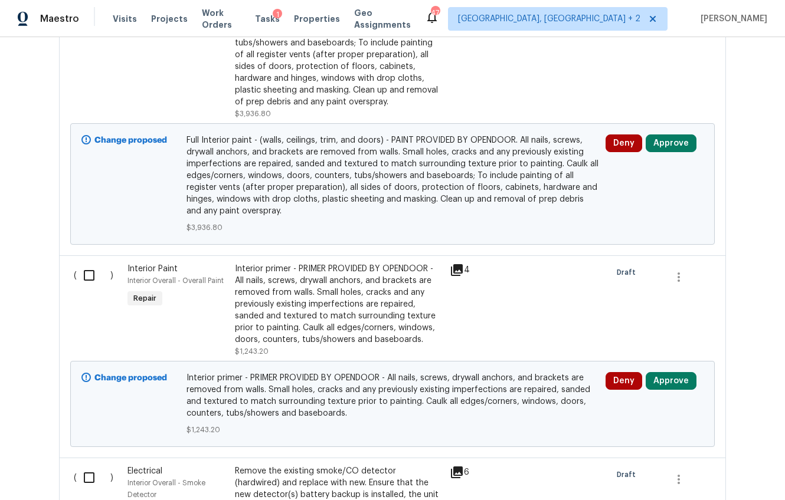
click at [299, 270] on div "Interior primer - PRIMER PROVIDED BY OPENDOOR - All nails, screws, drywall anch…" at bounding box center [339, 304] width 208 height 83
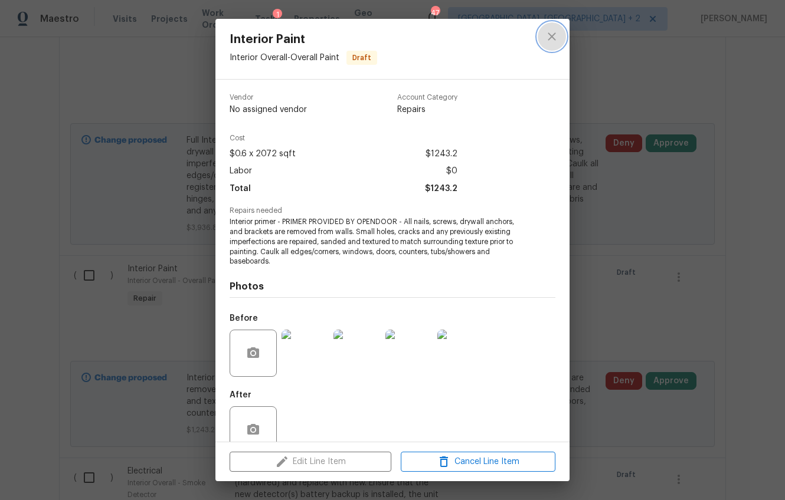
click at [552, 38] on icon "close" at bounding box center [552, 36] width 14 height 14
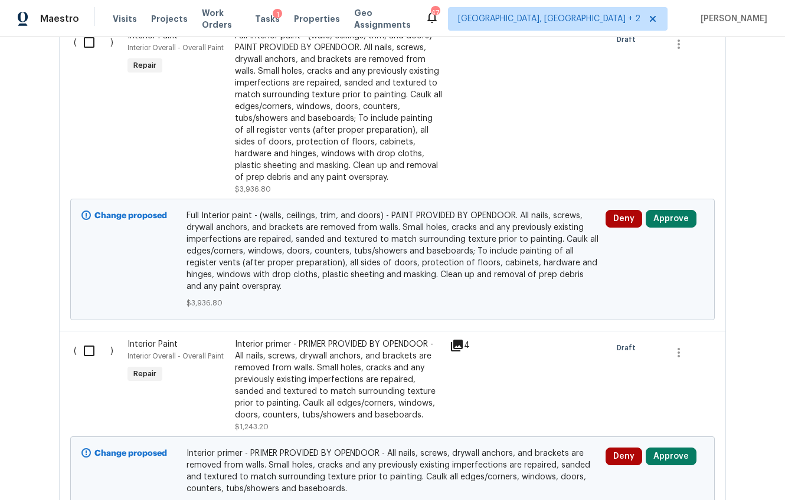
scroll to position [3330, 0]
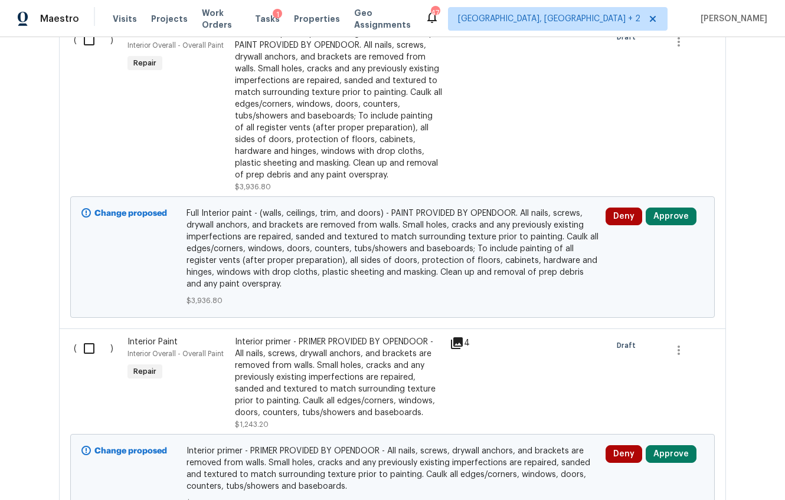
click at [314, 113] on div "Full Interior paint - (walls, ceilings, trim, and doors) - PAINT PROVIDED BY OP…" at bounding box center [339, 104] width 208 height 153
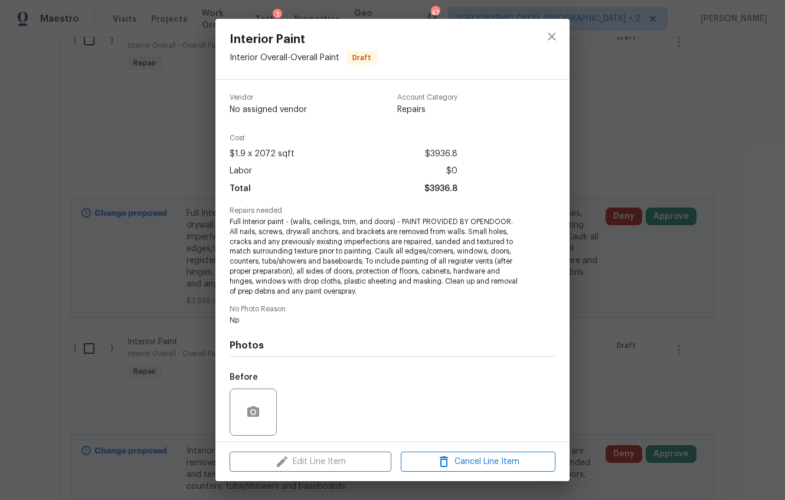
click at [625, 353] on div "Interior Paint Interior Overall - Overall Paint Draft Vendor No assigned vendor…" at bounding box center [392, 250] width 785 height 500
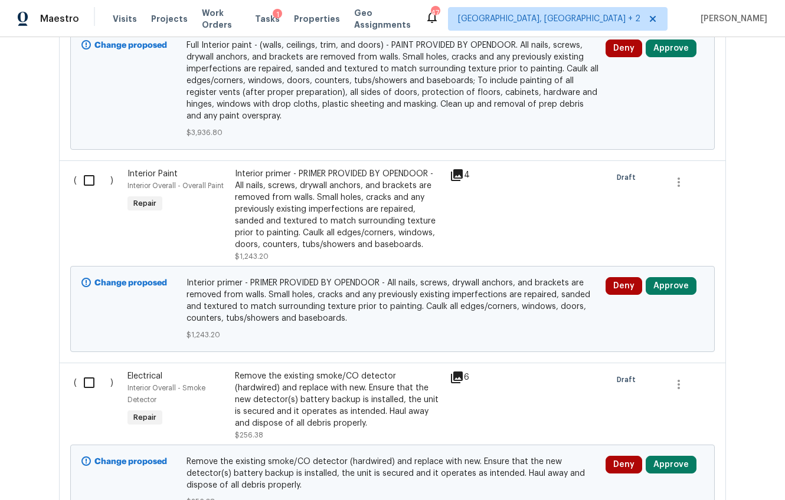
scroll to position [3533, 0]
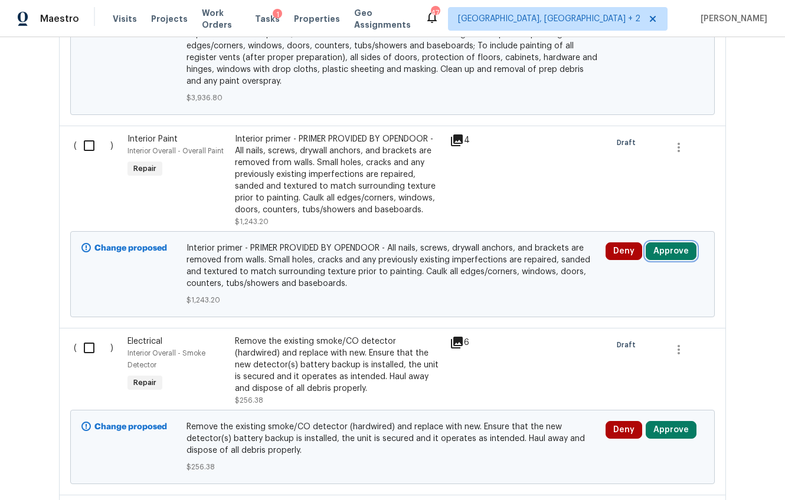
click at [665, 242] on button "Approve" at bounding box center [670, 251] width 51 height 18
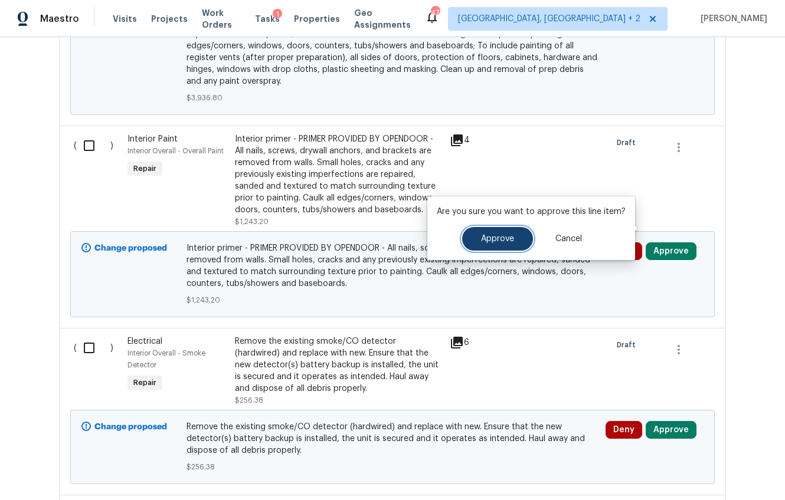
click at [486, 237] on span "Approve" at bounding box center [497, 239] width 33 height 9
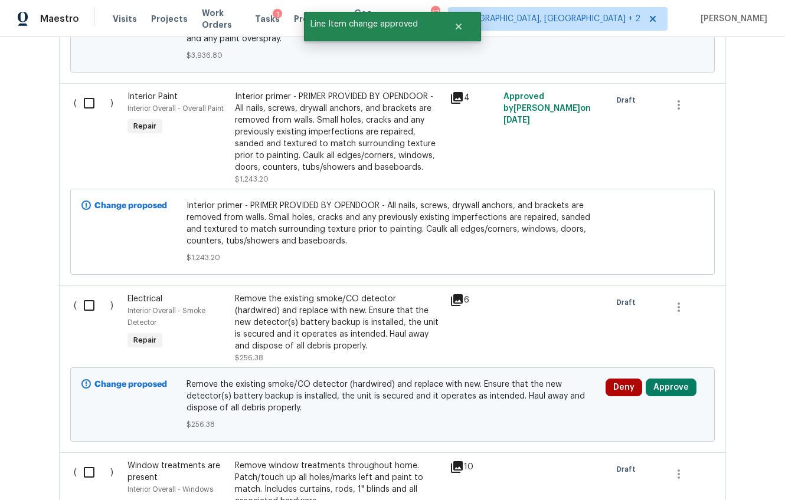
scroll to position [3697, 0]
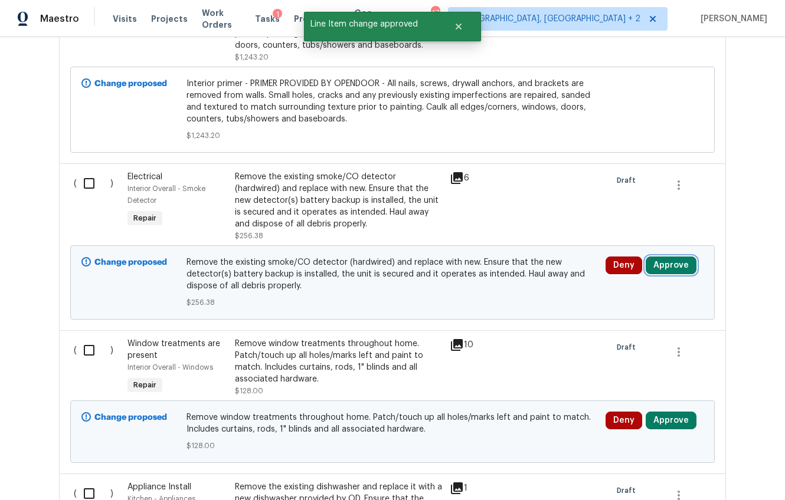
click at [667, 257] on button "Approve" at bounding box center [670, 266] width 51 height 18
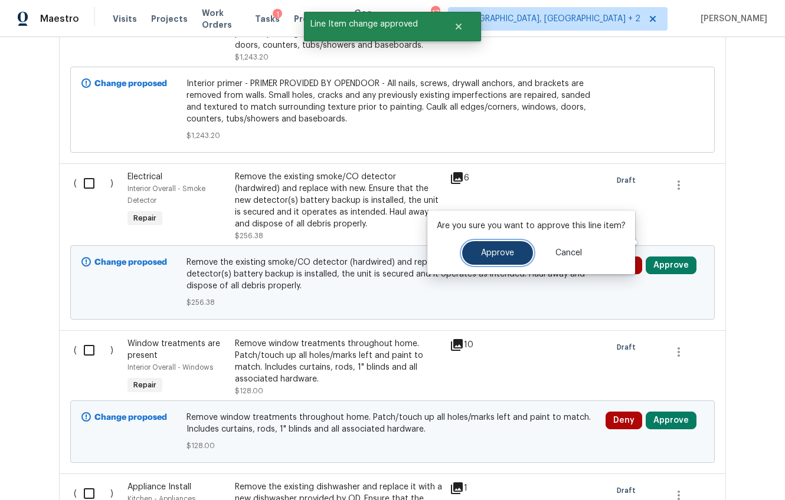
click at [503, 251] on span "Approve" at bounding box center [497, 253] width 33 height 9
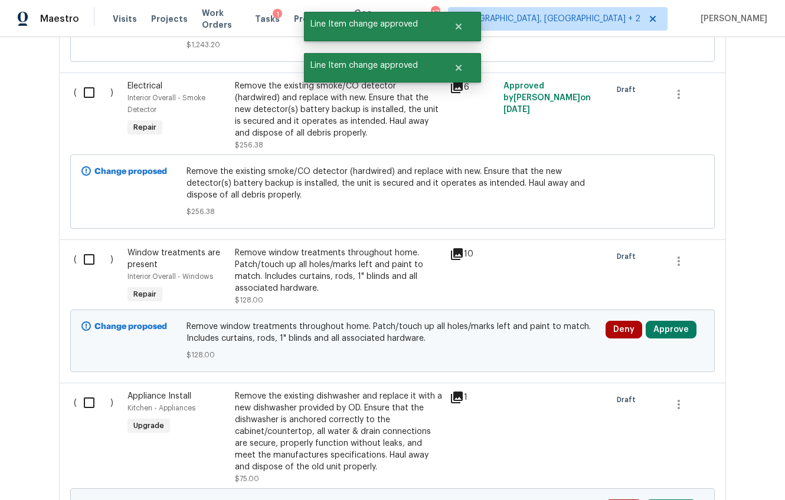
scroll to position [3797, 0]
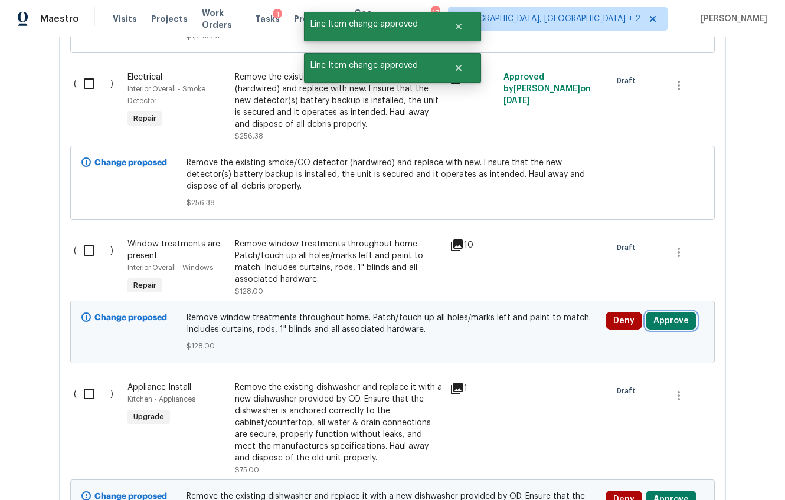
click at [651, 312] on button "Approve" at bounding box center [670, 321] width 51 height 18
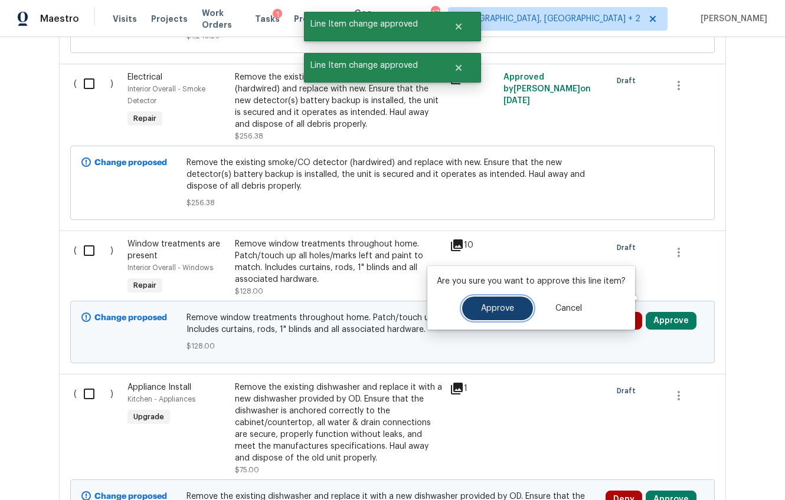
click at [502, 303] on button "Approve" at bounding box center [497, 309] width 71 height 24
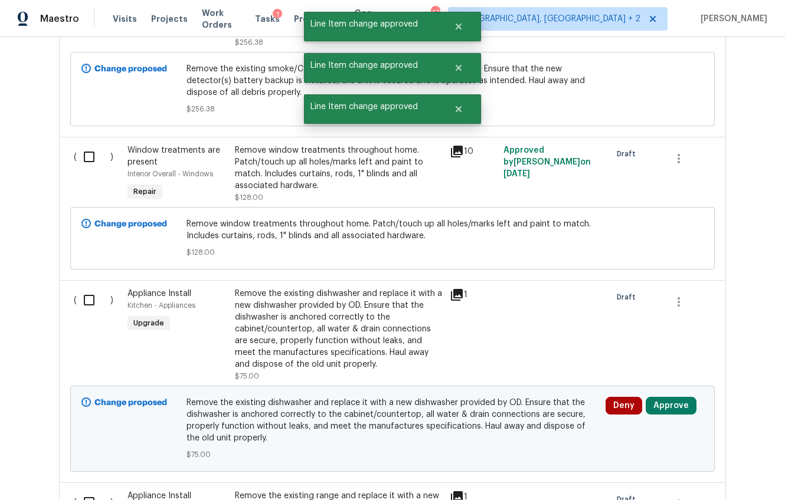
scroll to position [3888, 0]
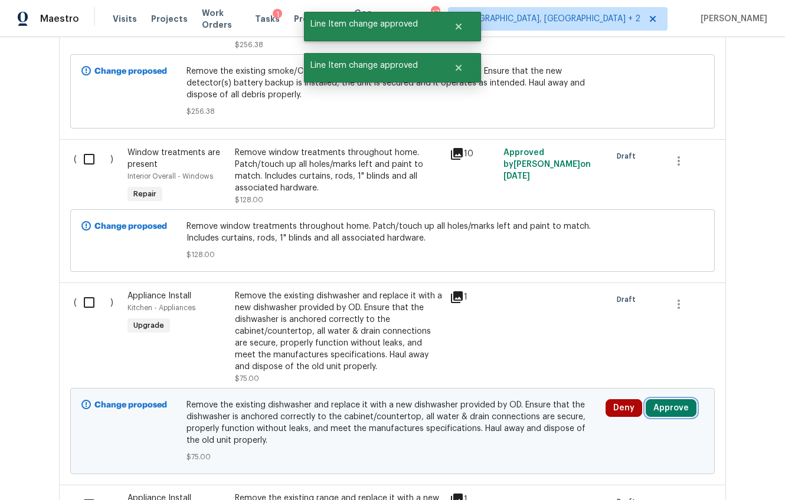
click at [655, 399] on button "Approve" at bounding box center [670, 408] width 51 height 18
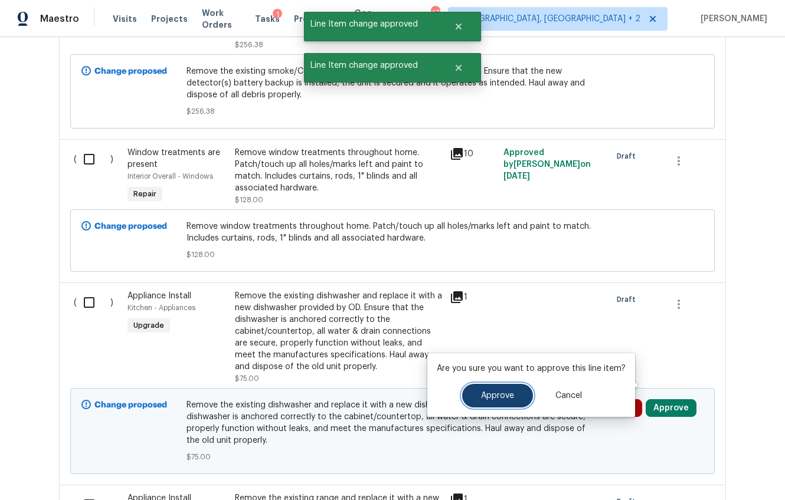
click at [494, 392] on span "Approve" at bounding box center [497, 396] width 33 height 9
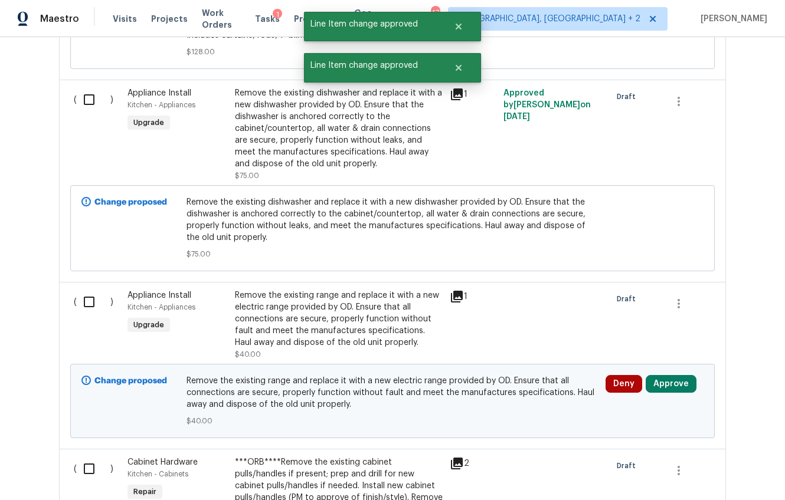
scroll to position [4091, 0]
click at [678, 376] on button "Approve" at bounding box center [670, 385] width 51 height 18
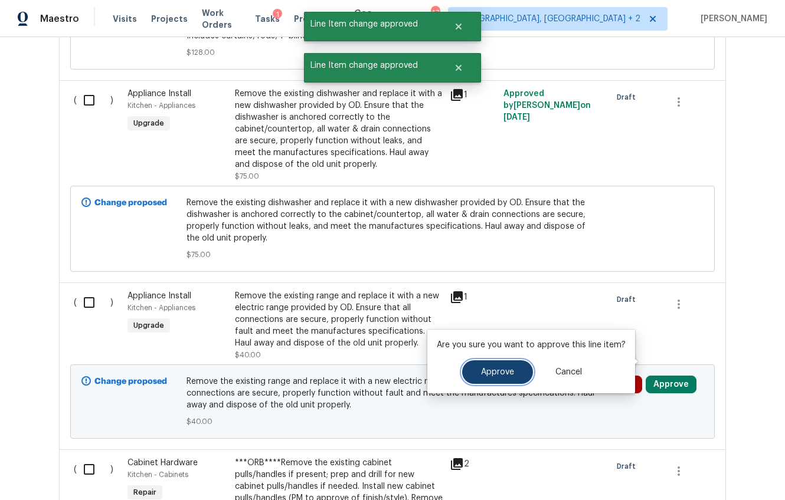
click at [520, 368] on button "Approve" at bounding box center [497, 372] width 71 height 24
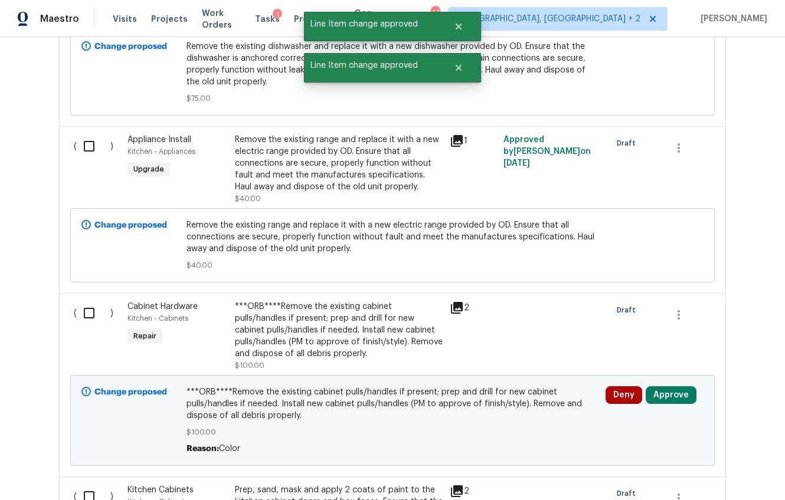
scroll to position [4286, 0]
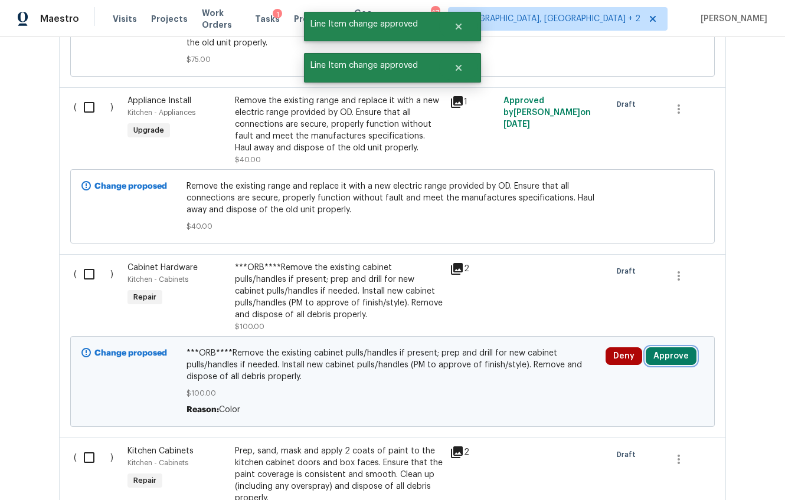
click at [659, 347] on button "Approve" at bounding box center [670, 356] width 51 height 18
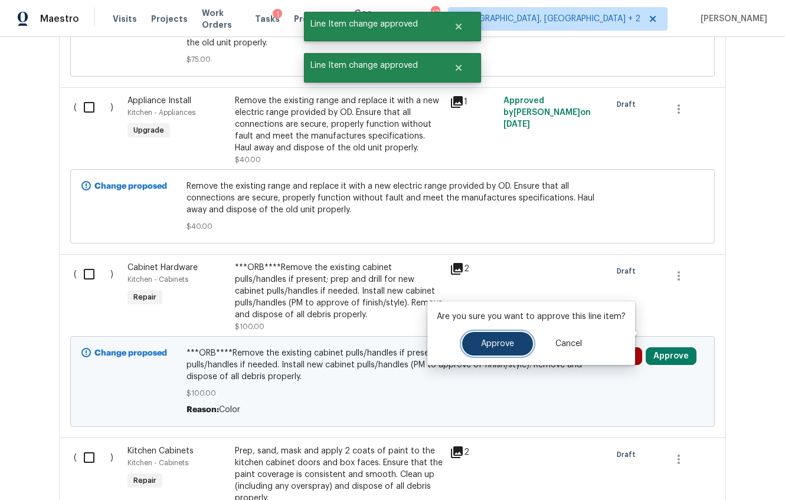
click at [509, 343] on span "Approve" at bounding box center [497, 344] width 33 height 9
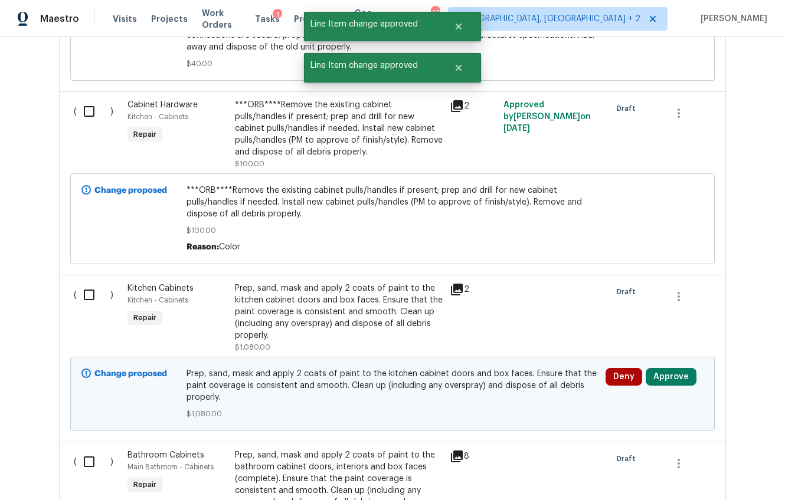
scroll to position [4497, 0]
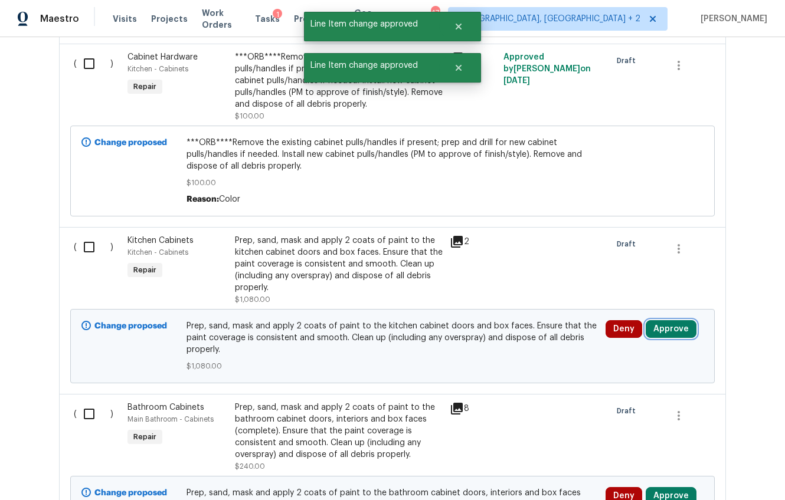
click at [678, 320] on button "Approve" at bounding box center [670, 329] width 51 height 18
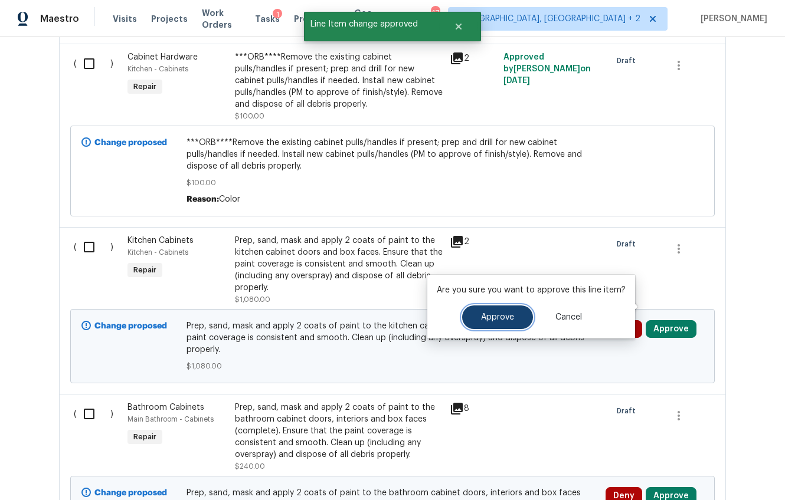
click at [515, 320] on button "Approve" at bounding box center [497, 318] width 71 height 24
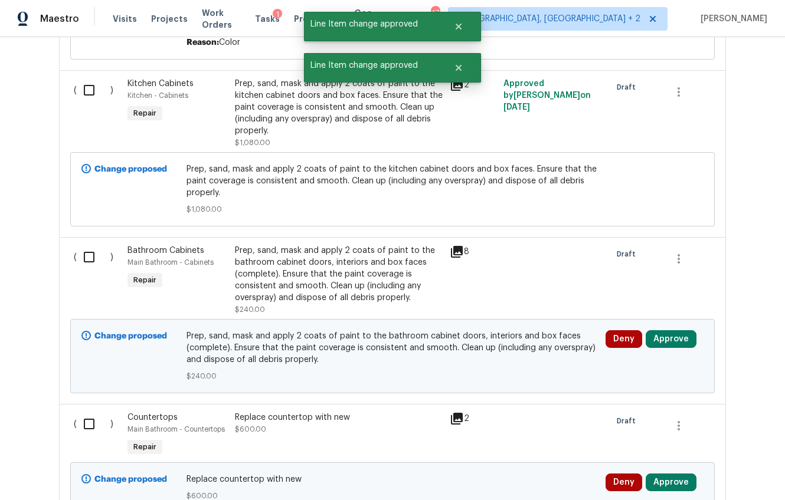
scroll to position [4715, 0]
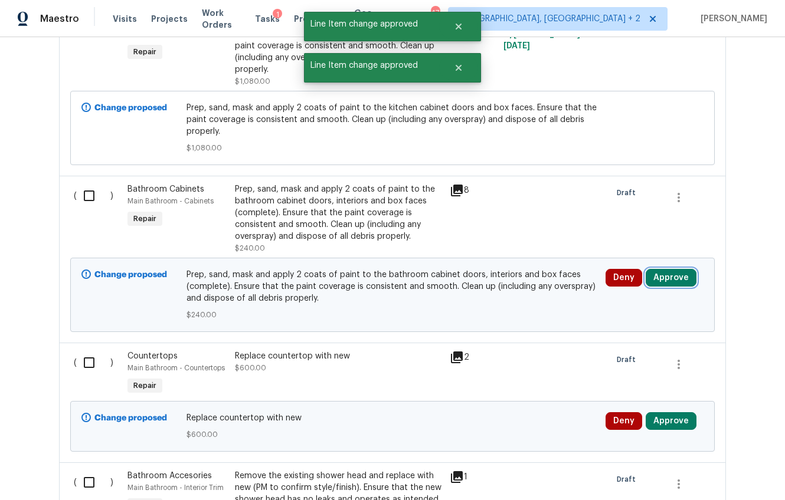
click at [663, 269] on button "Approve" at bounding box center [670, 278] width 51 height 18
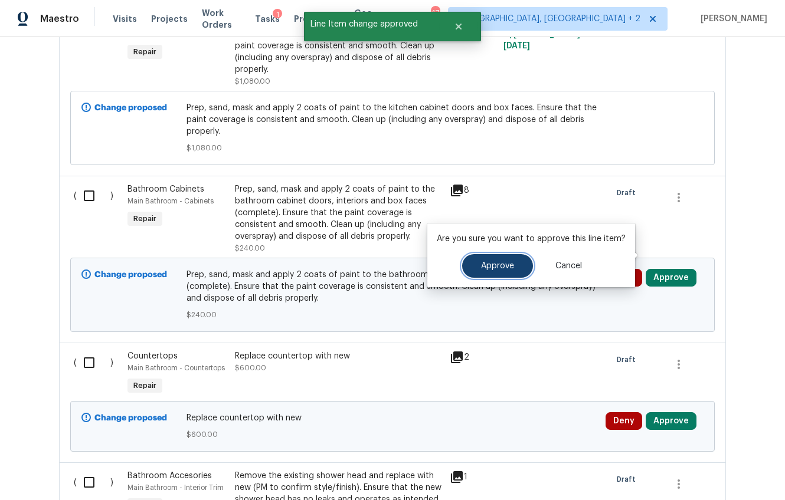
click at [501, 270] on button "Approve" at bounding box center [497, 266] width 71 height 24
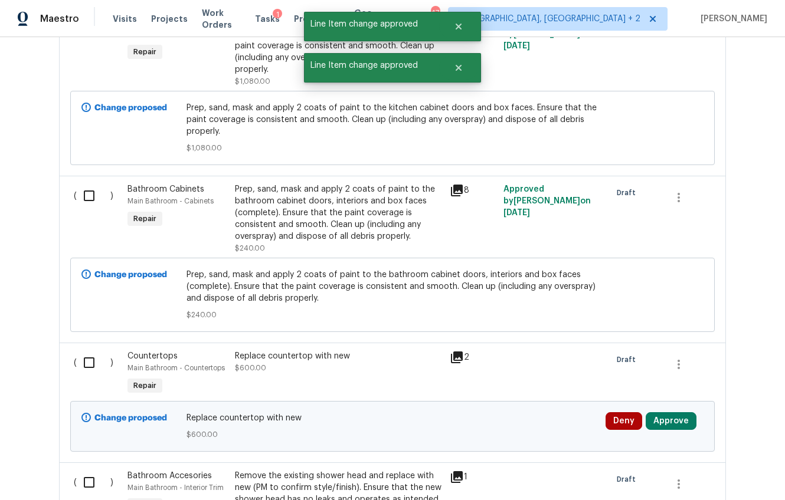
click at [322, 350] on div "Replace countertop with new" at bounding box center [339, 356] width 208 height 12
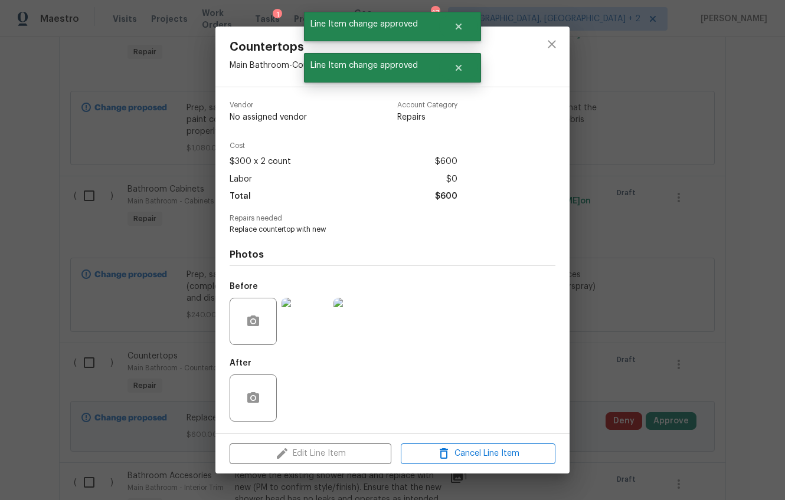
click at [321, 327] on img at bounding box center [304, 321] width 47 height 47
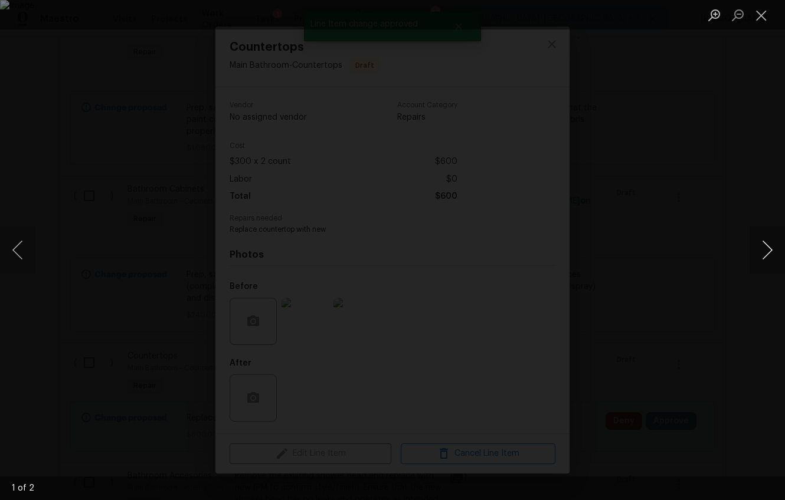
click at [756, 251] on button "Next image" at bounding box center [766, 250] width 35 height 47
click at [752, 329] on div "Lightbox" at bounding box center [392, 250] width 785 height 500
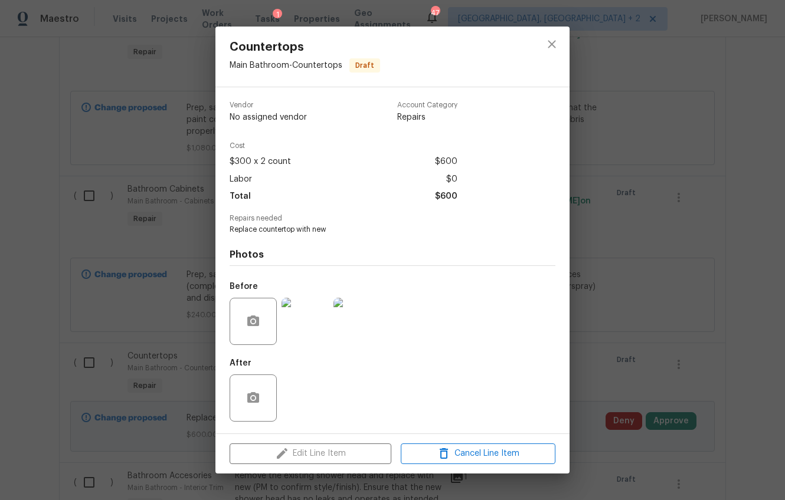
click at [752, 329] on div "Countertops Main Bathroom - Countertops Draft Vendor No assigned vendor Account…" at bounding box center [392, 250] width 785 height 500
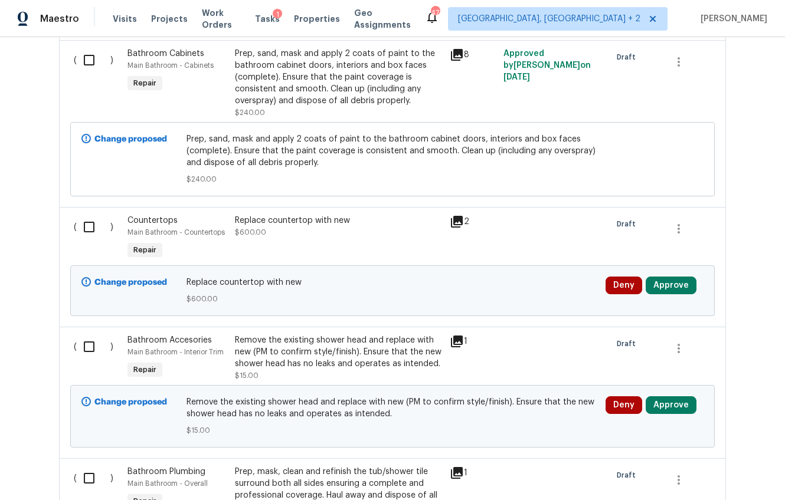
scroll to position [4973, 0]
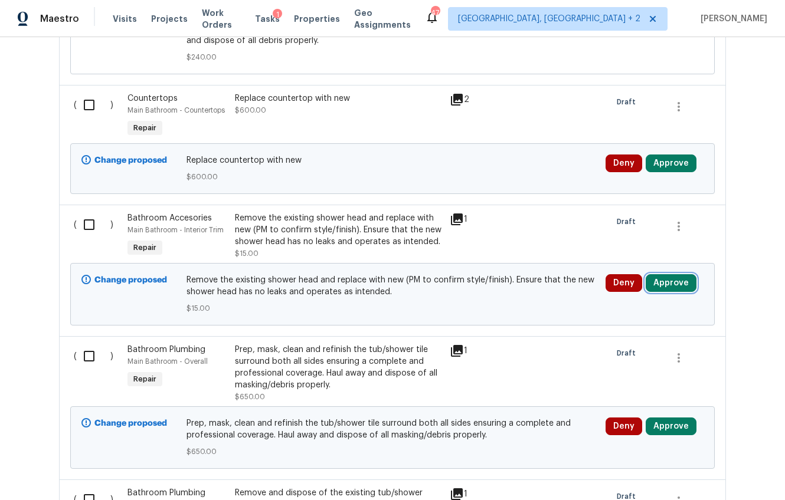
click at [663, 274] on button "Approve" at bounding box center [670, 283] width 51 height 18
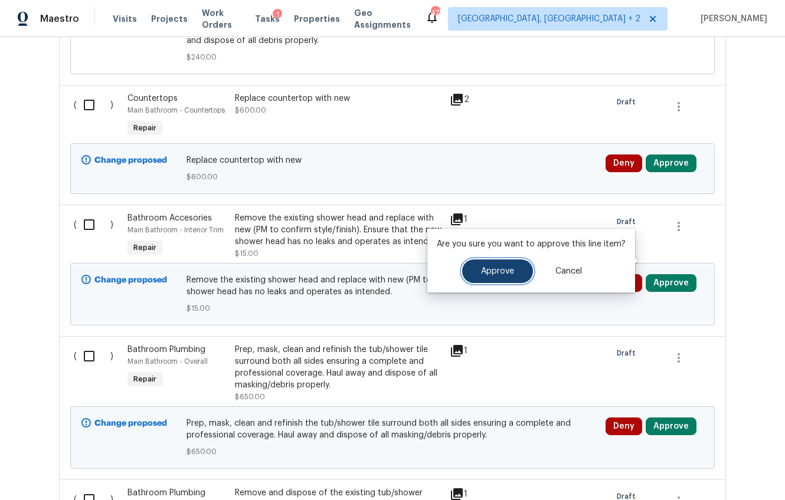
click at [511, 267] on span "Approve" at bounding box center [497, 271] width 33 height 9
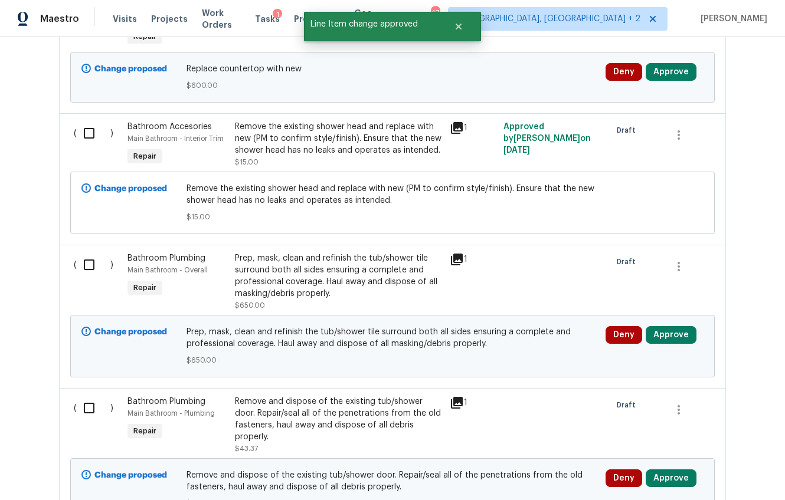
scroll to position [5062, 0]
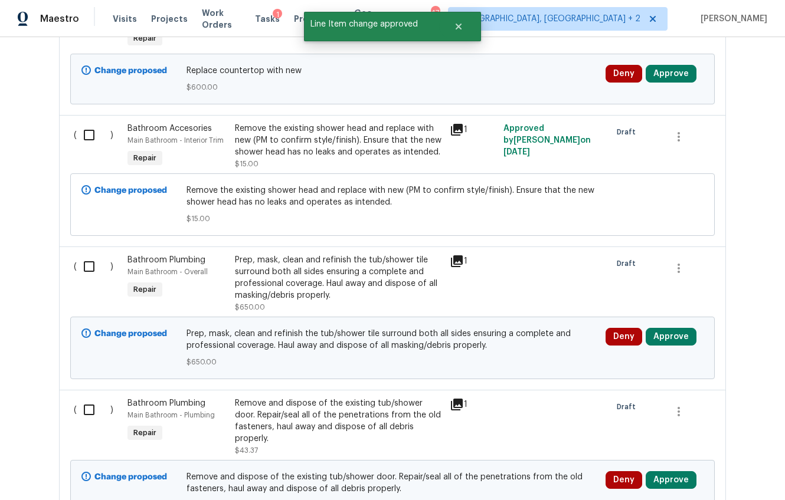
click at [450, 254] on icon at bounding box center [457, 261] width 14 height 14
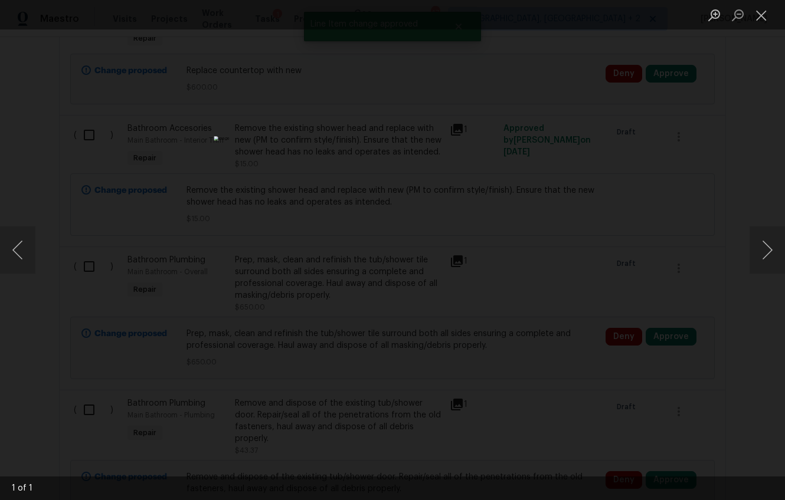
click at [695, 304] on div "Lightbox" at bounding box center [392, 250] width 785 height 500
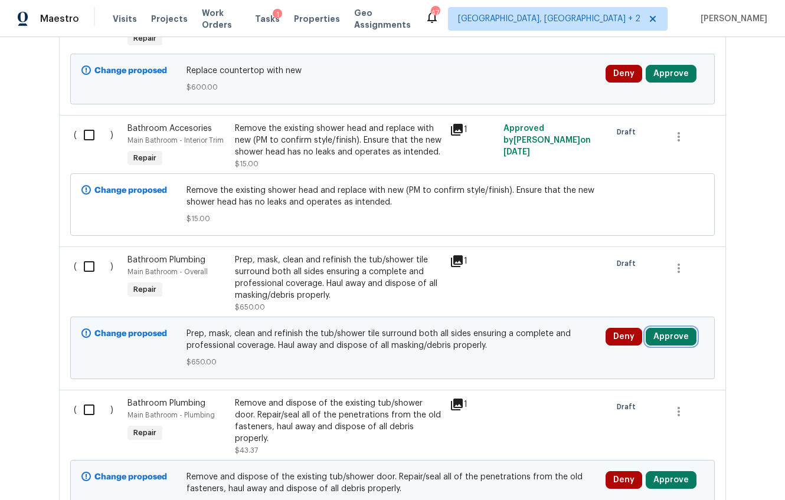
click at [671, 328] on button "Approve" at bounding box center [670, 337] width 51 height 18
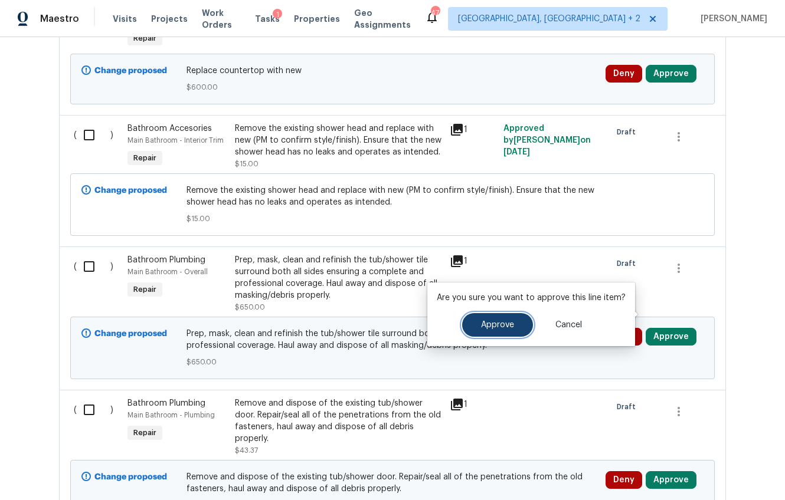
click at [487, 313] on button "Approve" at bounding box center [497, 325] width 71 height 24
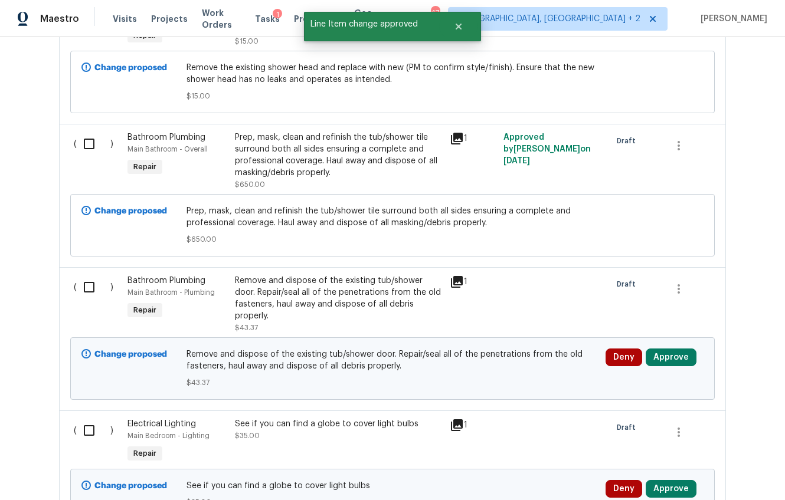
scroll to position [5194, 0]
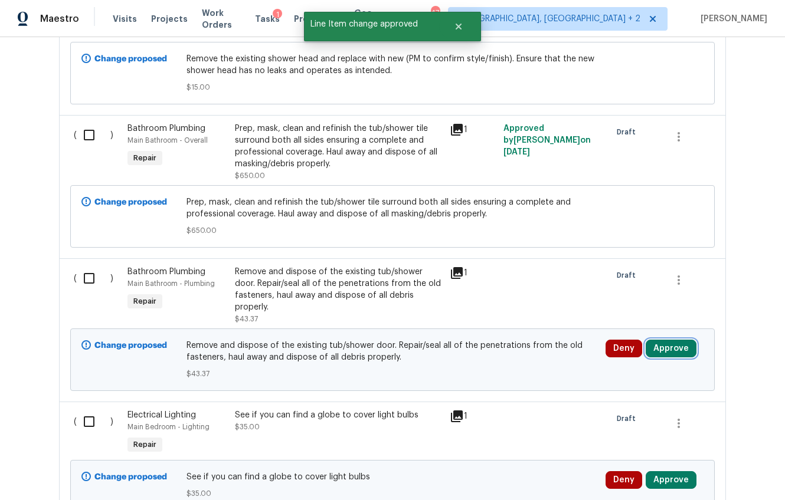
click at [656, 340] on button "Approve" at bounding box center [670, 349] width 51 height 18
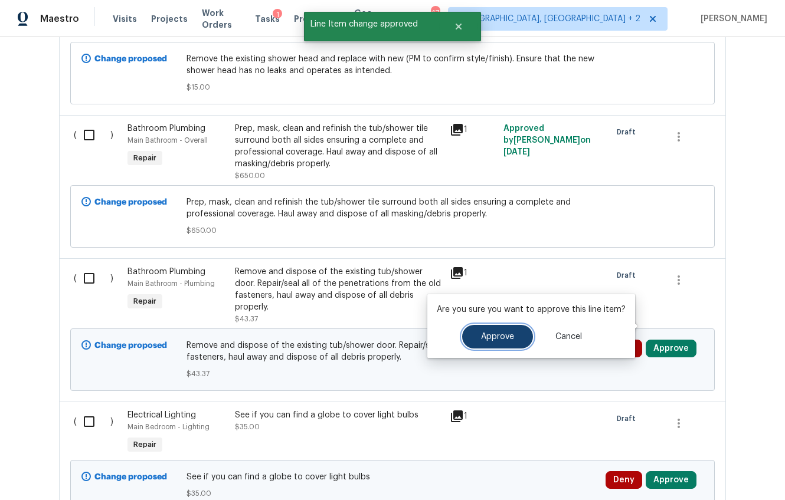
click at [501, 335] on span "Approve" at bounding box center [497, 337] width 33 height 9
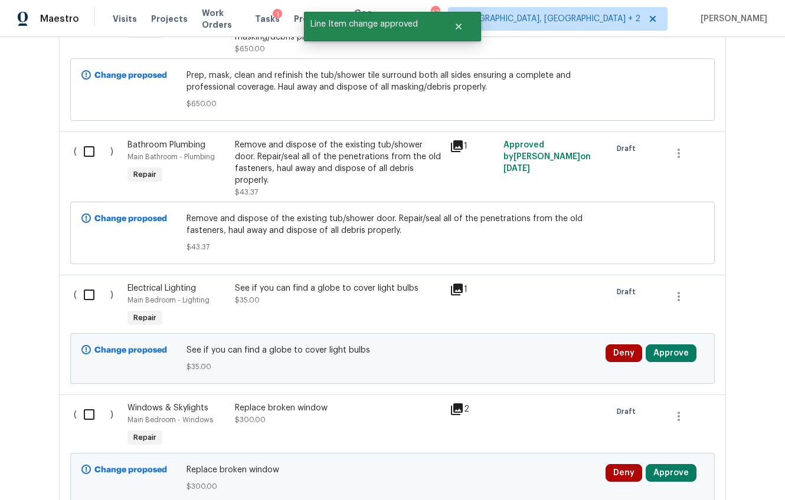
scroll to position [5334, 0]
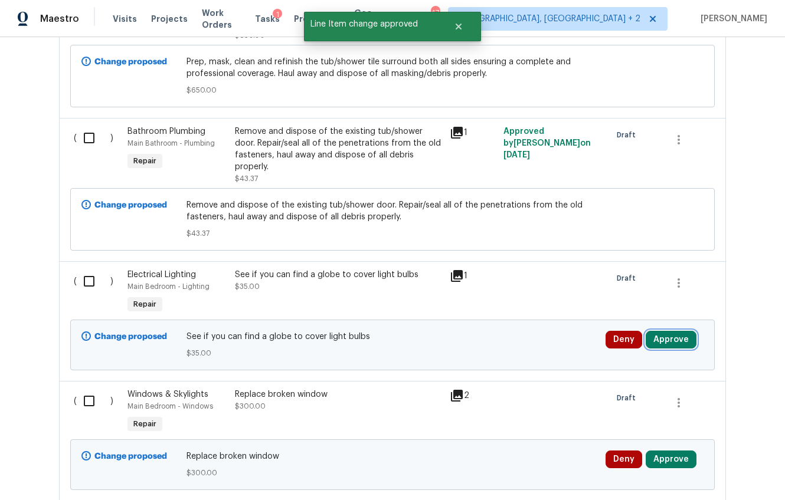
click at [666, 331] on button "Approve" at bounding box center [670, 340] width 51 height 18
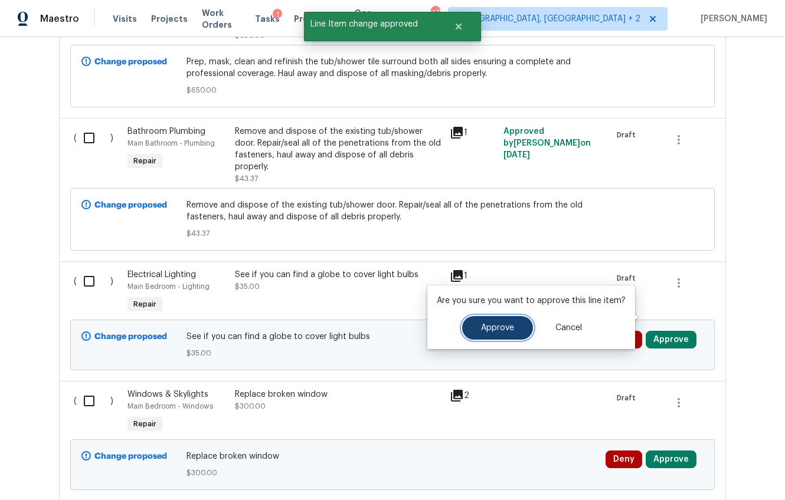
click at [518, 324] on button "Approve" at bounding box center [497, 328] width 71 height 24
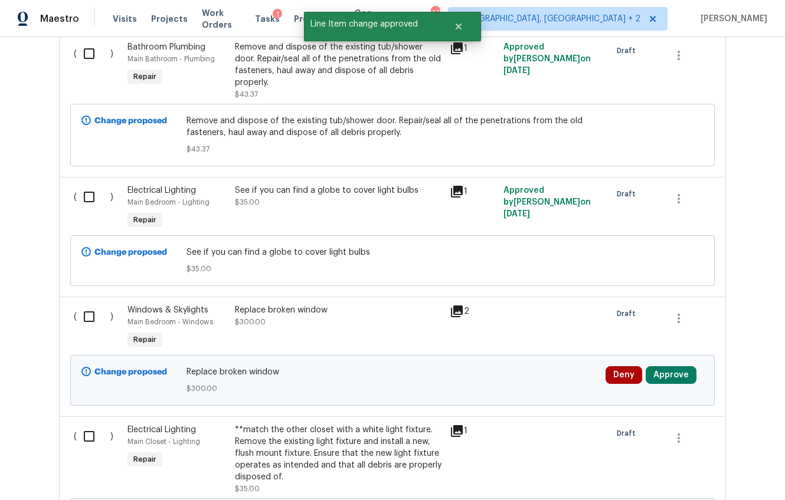
scroll to position [5471, 0]
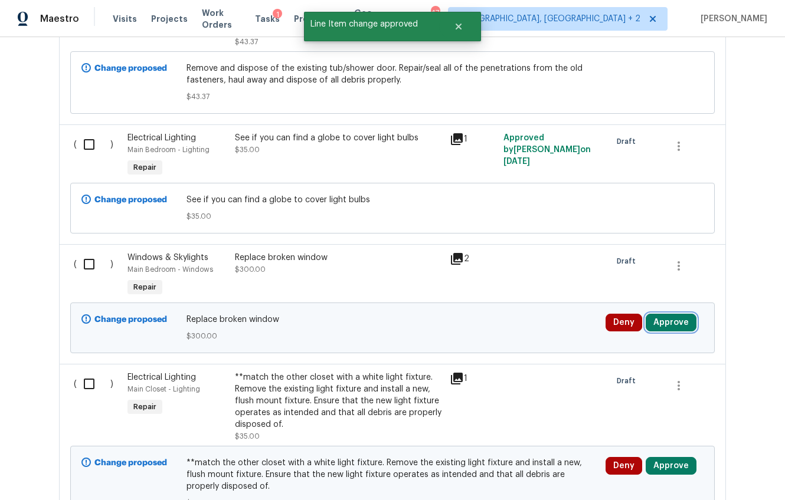
click at [645, 314] on button "Approve" at bounding box center [670, 323] width 51 height 18
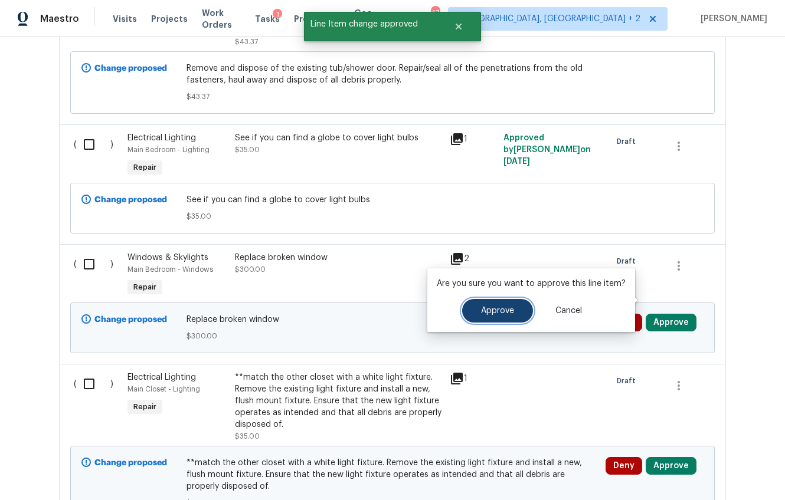
click at [504, 306] on button "Approve" at bounding box center [497, 311] width 71 height 24
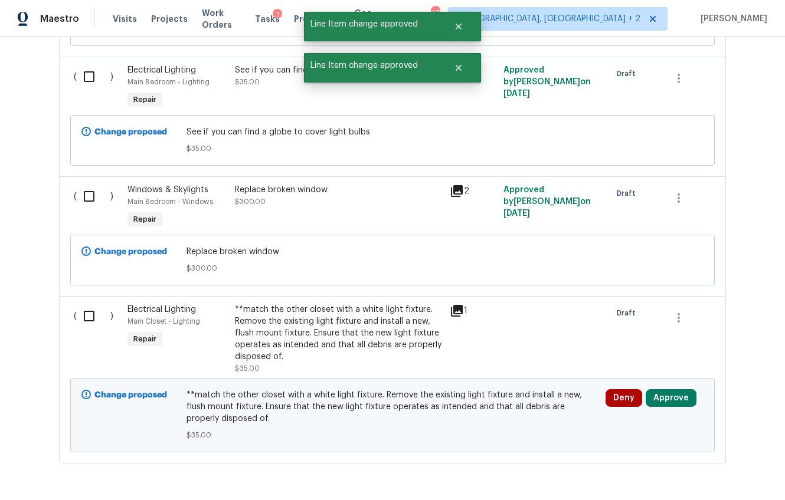
scroll to position [5569, 0]
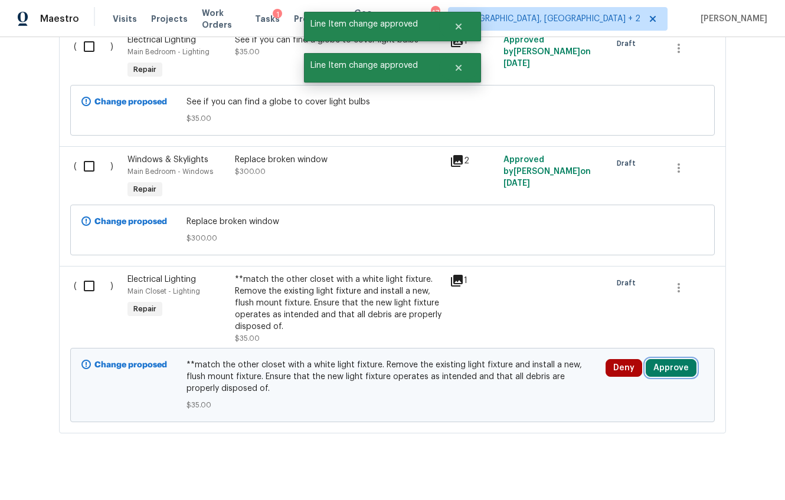
click at [645, 359] on button "Approve" at bounding box center [670, 368] width 51 height 18
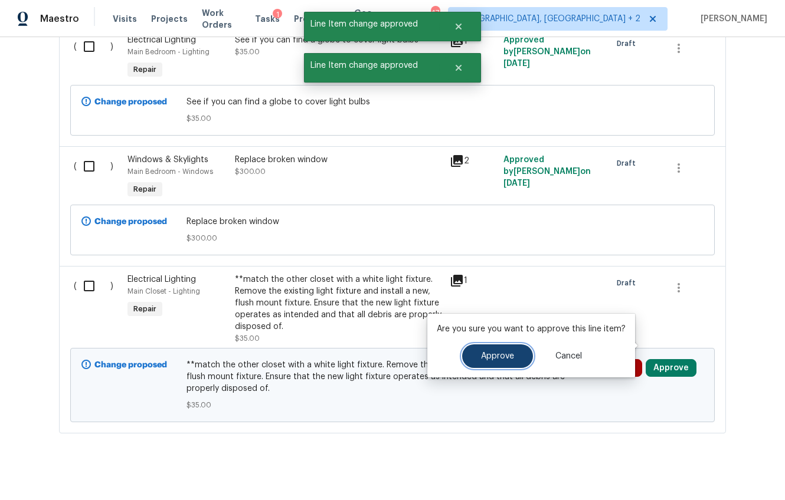
click at [503, 356] on span "Approve" at bounding box center [497, 356] width 33 height 9
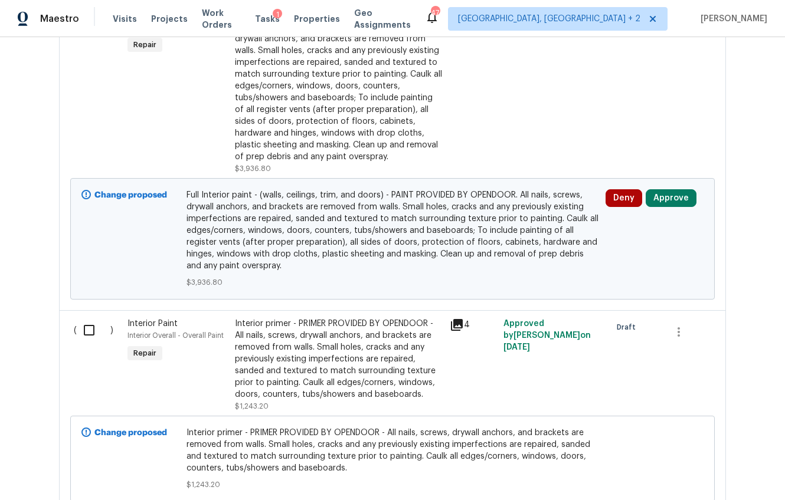
scroll to position [3193, 0]
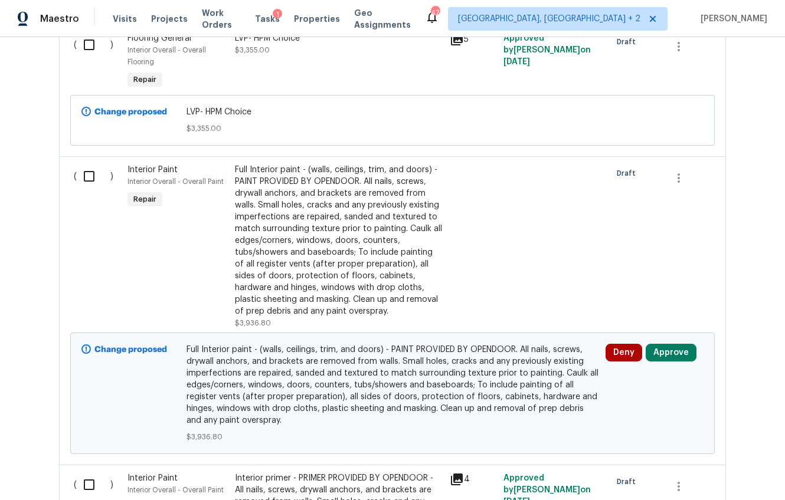
click at [255, 212] on div "Full Interior paint - (walls, ceilings, trim, and doors) - PAINT PROVIDED BY OP…" at bounding box center [339, 240] width 208 height 153
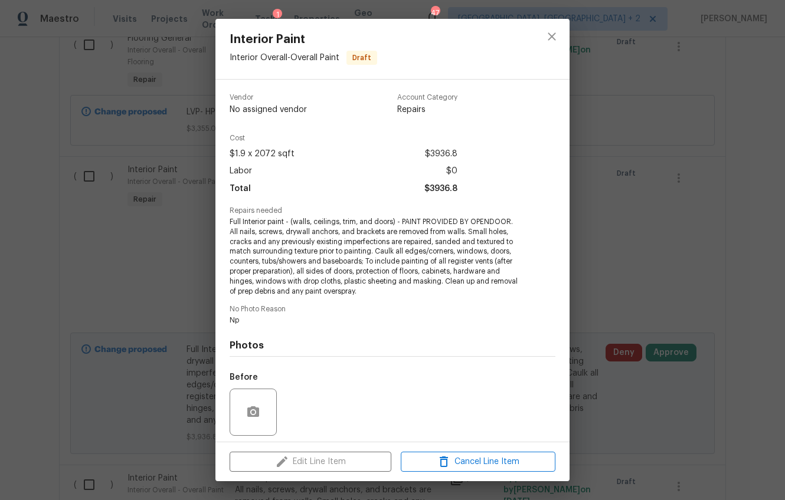
scroll to position [4, 0]
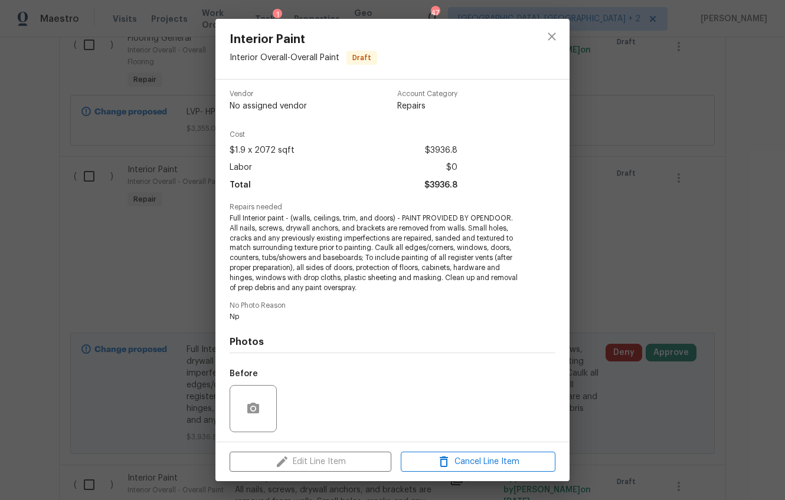
click at [662, 242] on div "Interior Paint Interior Overall - Overall Paint Draft Vendor No assigned vendor…" at bounding box center [392, 250] width 785 height 500
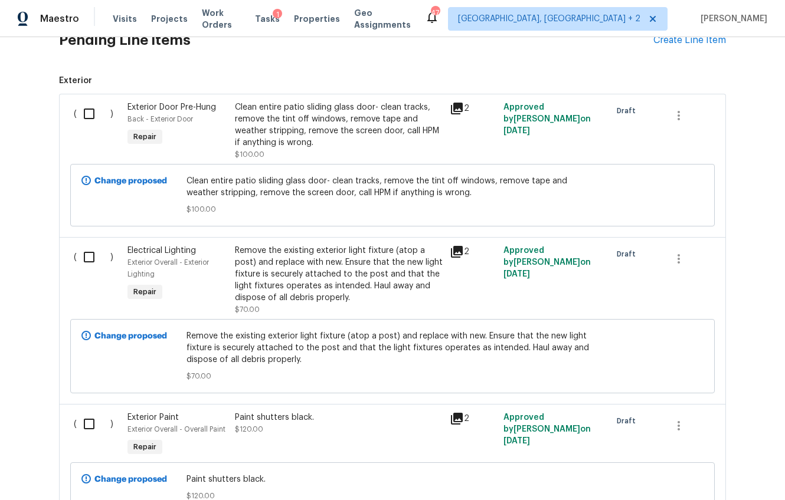
scroll to position [0, 0]
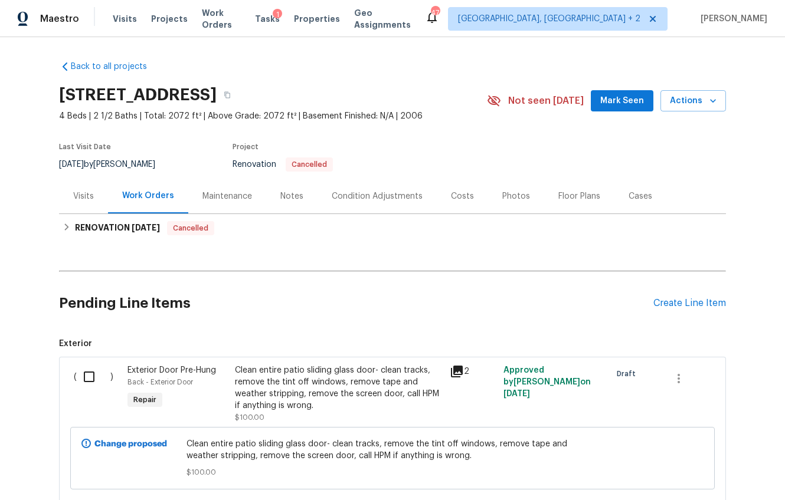
click at [460, 204] on div "Costs" at bounding box center [462, 196] width 51 height 35
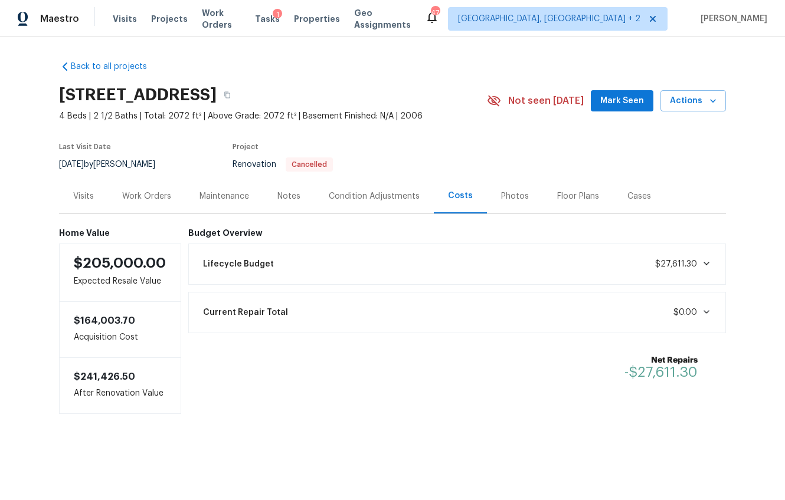
click at [264, 262] on div "Lifecycle Budget $27,611.30" at bounding box center [457, 264] width 523 height 26
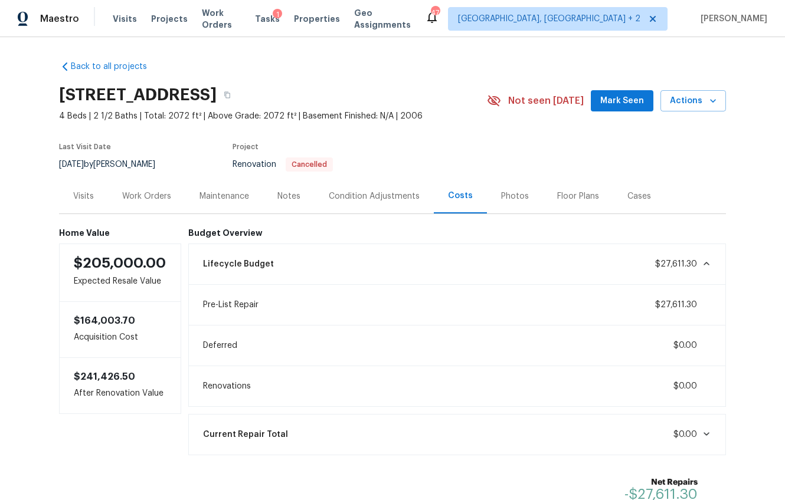
click at [264, 262] on div "Lifecycle Budget $27,611.30" at bounding box center [457, 264] width 523 height 26
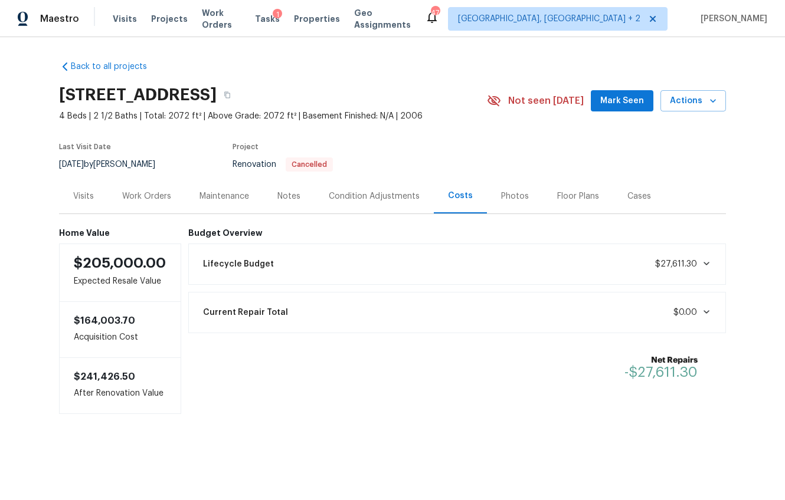
click at [129, 201] on div "Work Orders" at bounding box center [146, 197] width 49 height 12
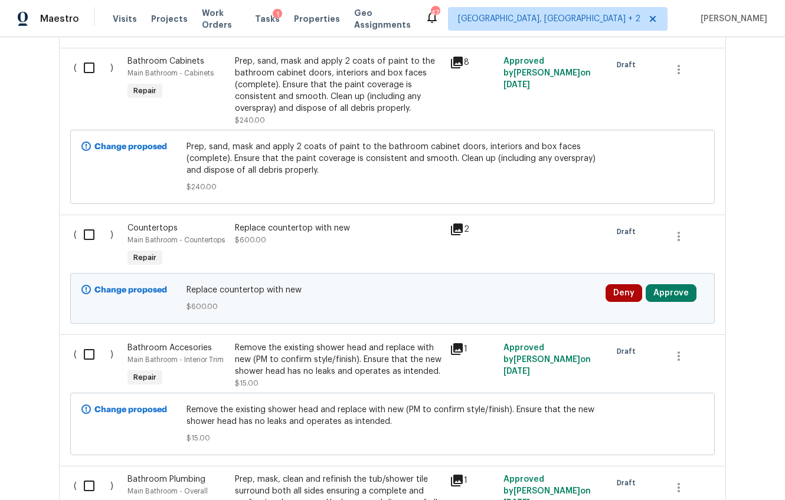
scroll to position [4845, 0]
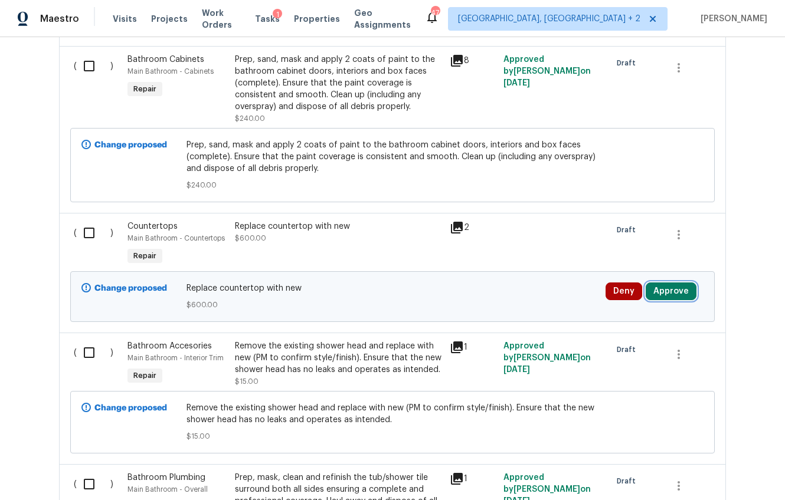
click at [671, 283] on button "Approve" at bounding box center [670, 292] width 51 height 18
click at [284, 224] on div "Replace countertop with new $600.00" at bounding box center [338, 244] width 215 height 54
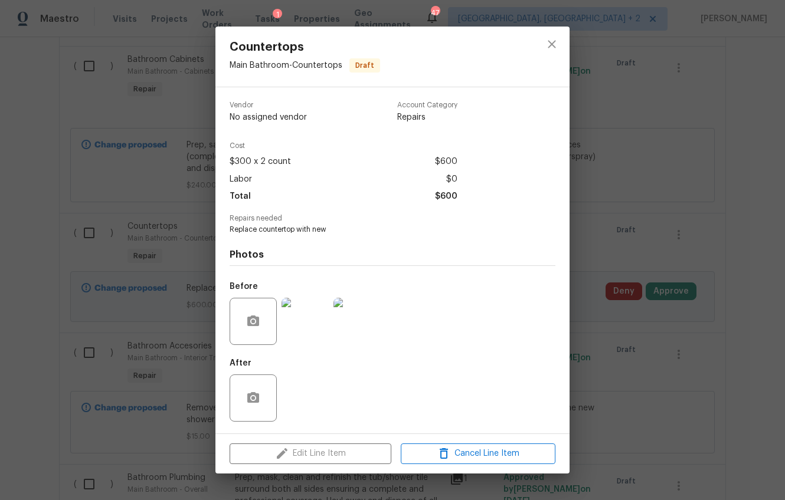
click at [668, 337] on div "Countertops Main Bathroom - Countertops Draft Vendor No assigned vendor Account…" at bounding box center [392, 250] width 785 height 500
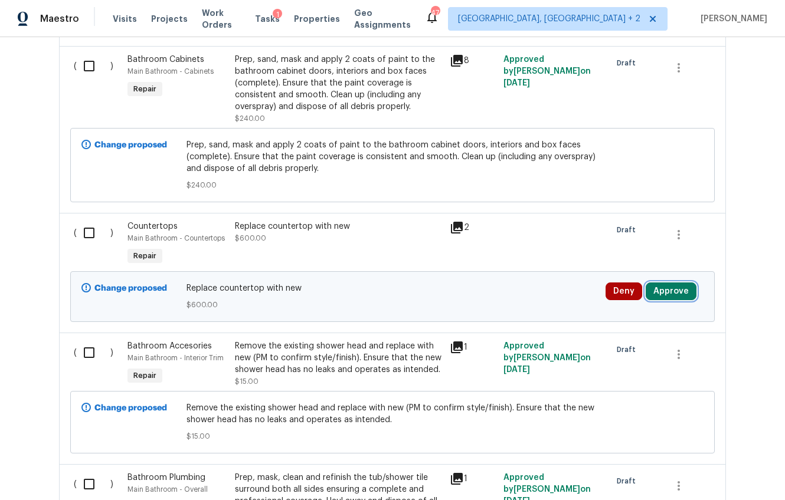
click at [656, 283] on button "Approve" at bounding box center [670, 292] width 51 height 18
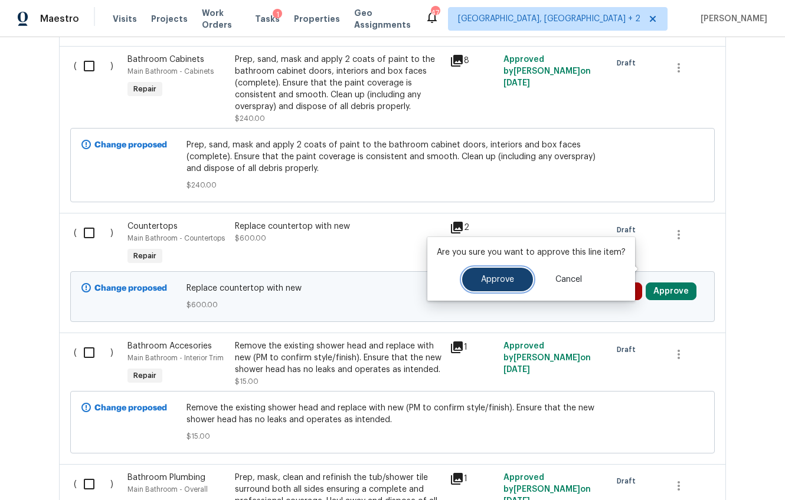
click at [499, 274] on button "Approve" at bounding box center [497, 280] width 71 height 24
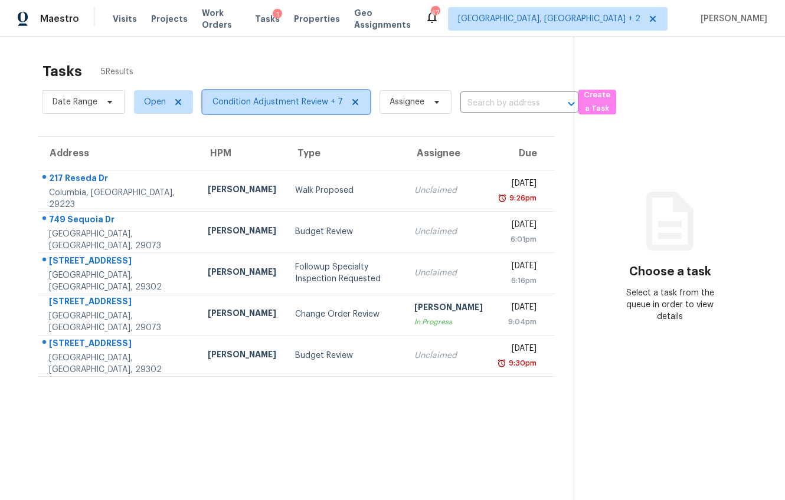
click at [246, 103] on span "Condition Adjustment Review + 7" at bounding box center [277, 102] width 130 height 12
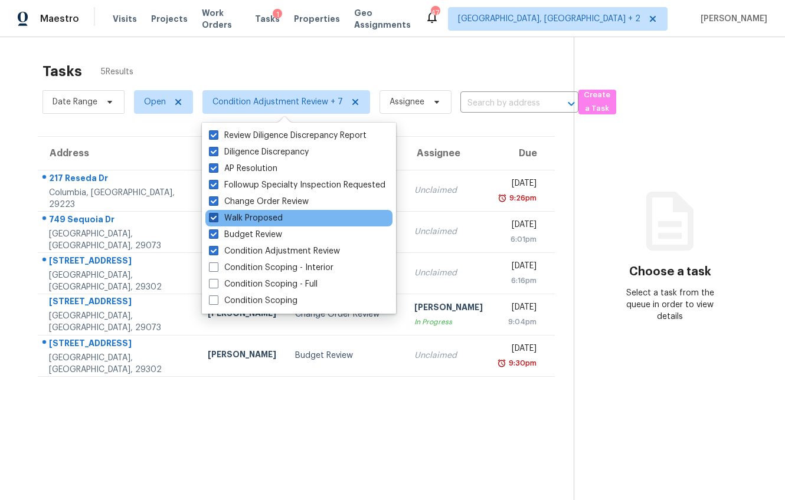
click at [211, 217] on span at bounding box center [213, 217] width 9 height 9
click at [211, 217] on input "Walk Proposed" at bounding box center [213, 216] width 8 height 8
checkbox input "false"
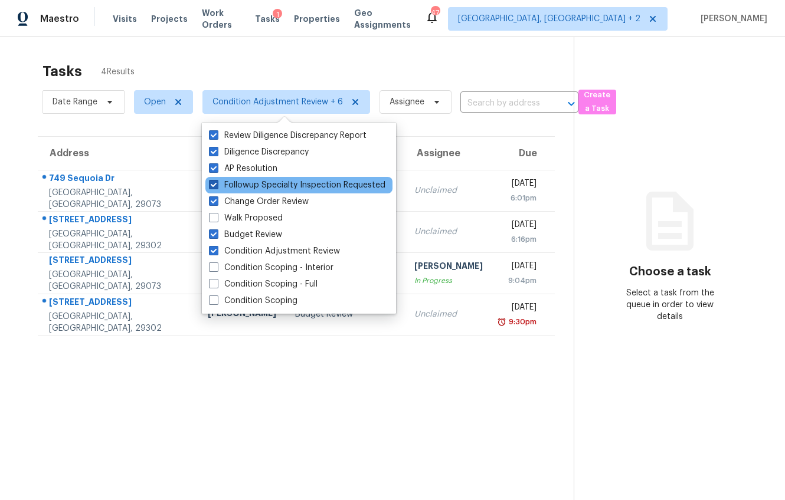
click at [214, 186] on span at bounding box center [213, 184] width 9 height 9
click at [214, 186] on input "Followup Specialty Inspection Requested" at bounding box center [213, 183] width 8 height 8
checkbox input "false"
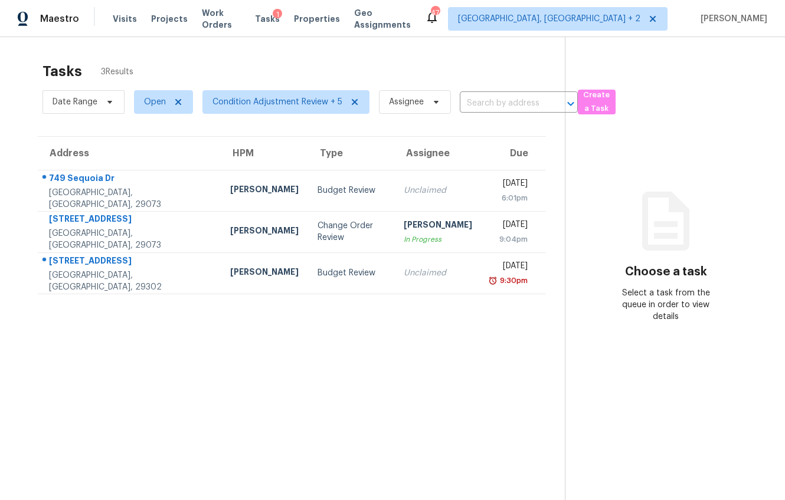
click at [124, 400] on section "Tasks 3 Results Date Range Open Condition Adjustment Review + 5 Assignee ​ Crea…" at bounding box center [292, 296] width 546 height 481
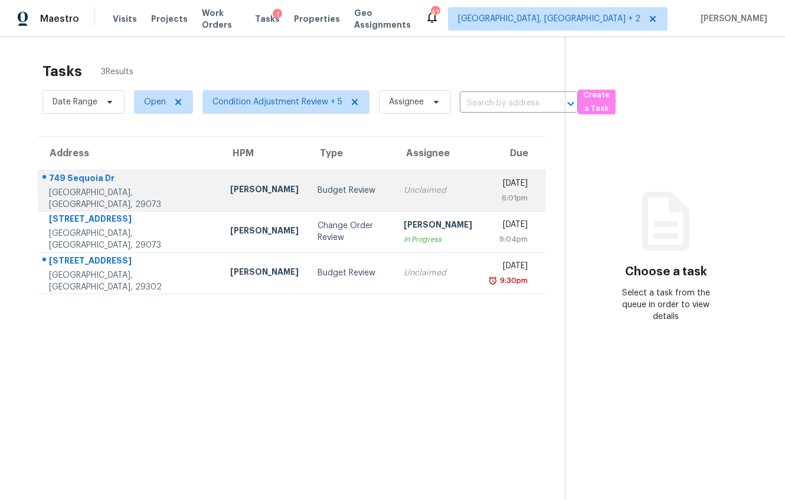
click at [308, 197] on td "Budget Review" at bounding box center [351, 190] width 86 height 41
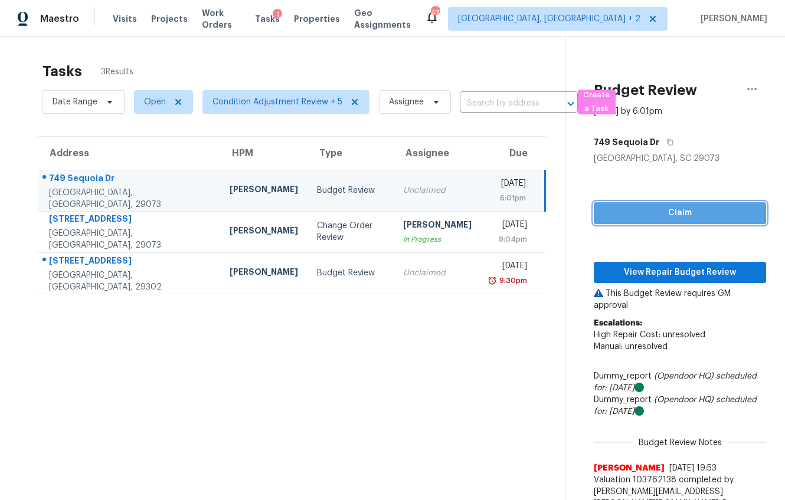
click at [658, 206] on span "Claim" at bounding box center [679, 213] width 153 height 15
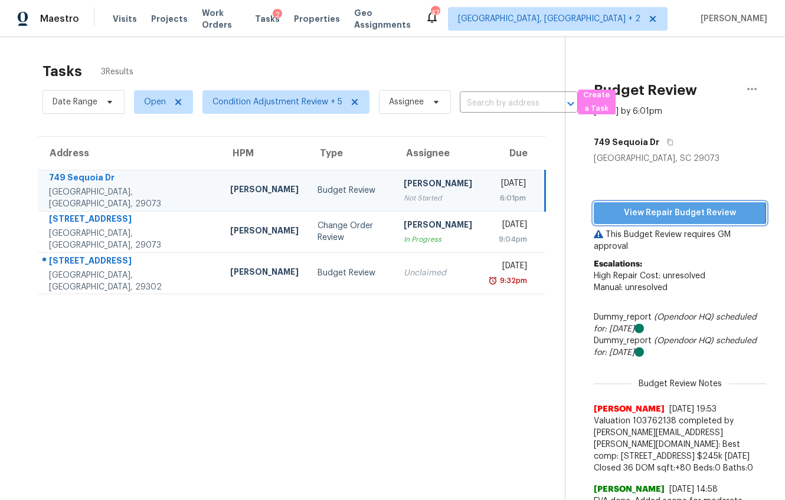
click at [650, 214] on span "View Repair Budget Review" at bounding box center [679, 213] width 153 height 15
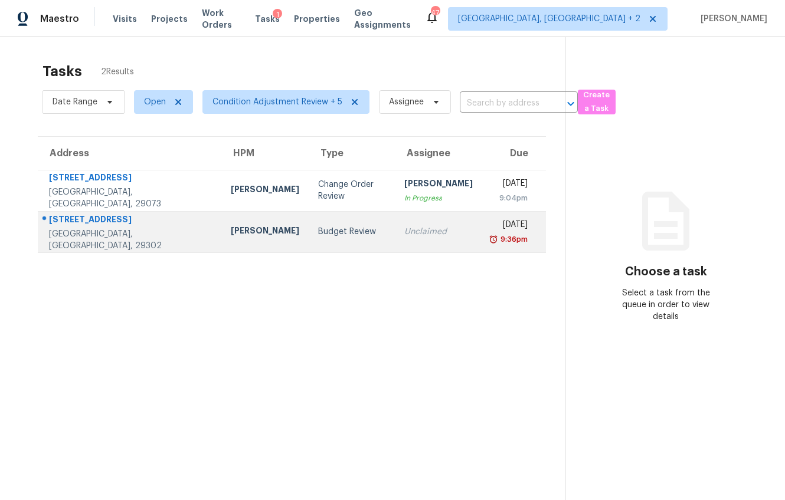
click at [231, 238] on div "[PERSON_NAME]" at bounding box center [265, 232] width 68 height 15
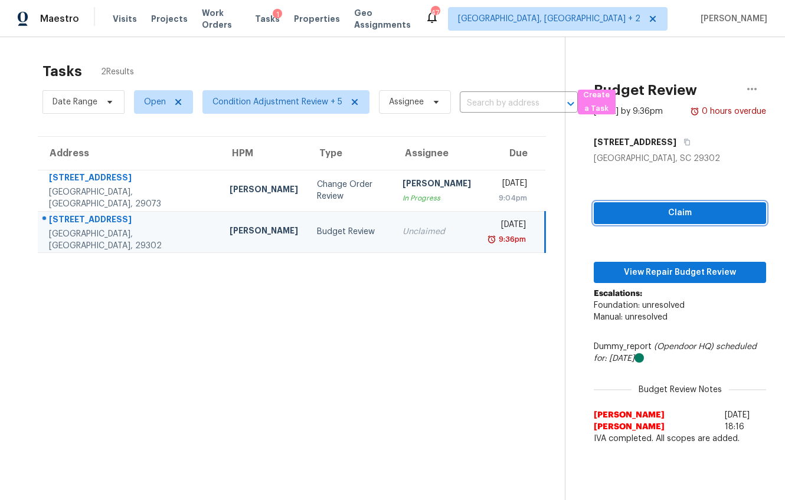
click at [708, 217] on button "Claim" at bounding box center [679, 213] width 172 height 22
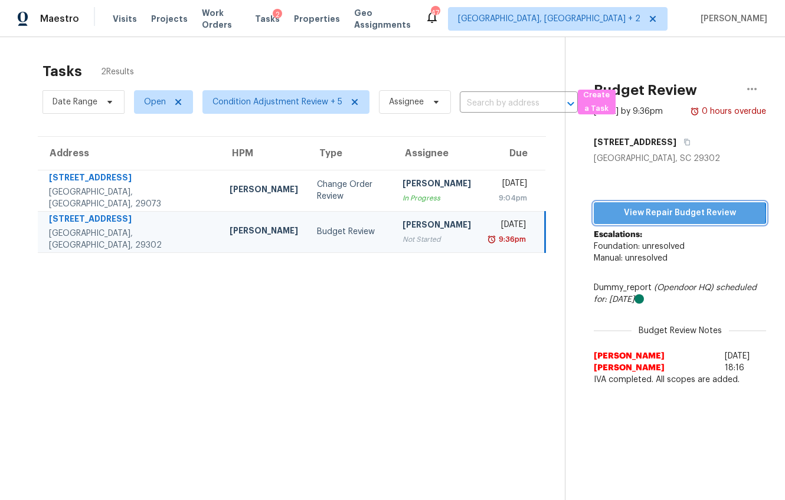
click at [662, 221] on span "View Repair Budget Review" at bounding box center [679, 213] width 153 height 15
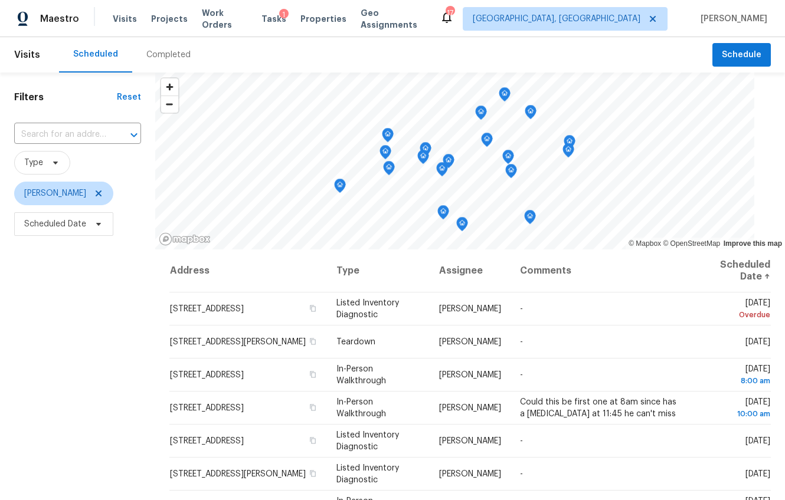
click at [156, 64] on div "Completed" at bounding box center [168, 54] width 73 height 35
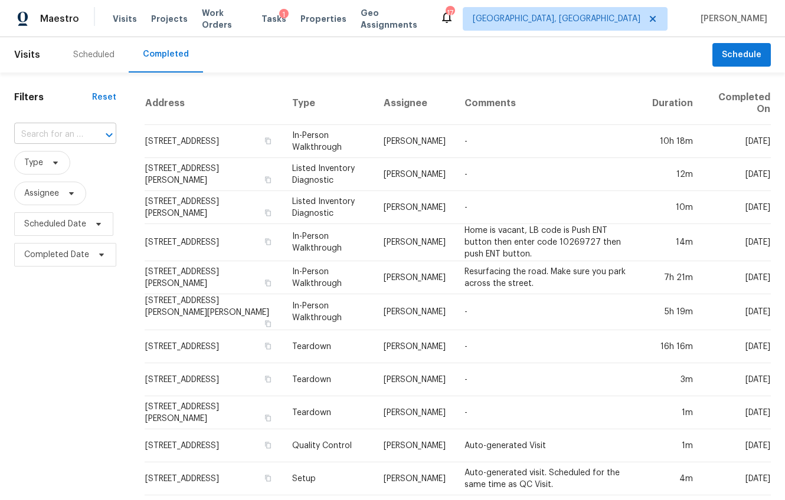
click at [73, 133] on input "text" at bounding box center [48, 135] width 69 height 18
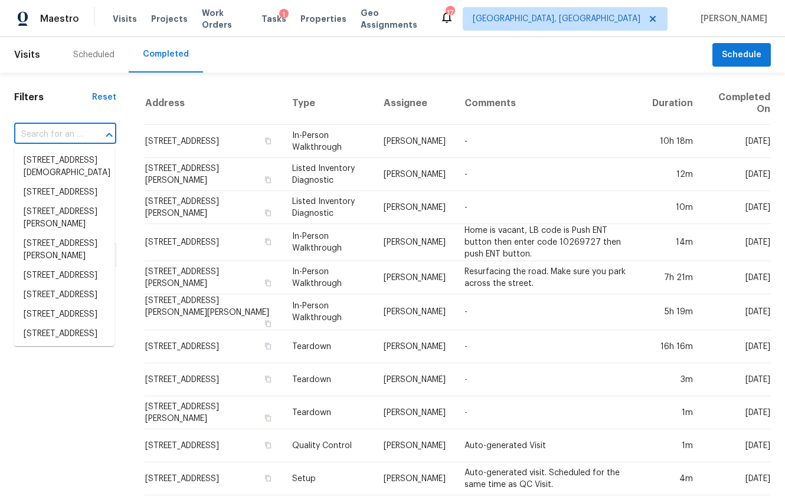
paste input "[STREET_ADDRESS]"
type input "[STREET_ADDRESS]"
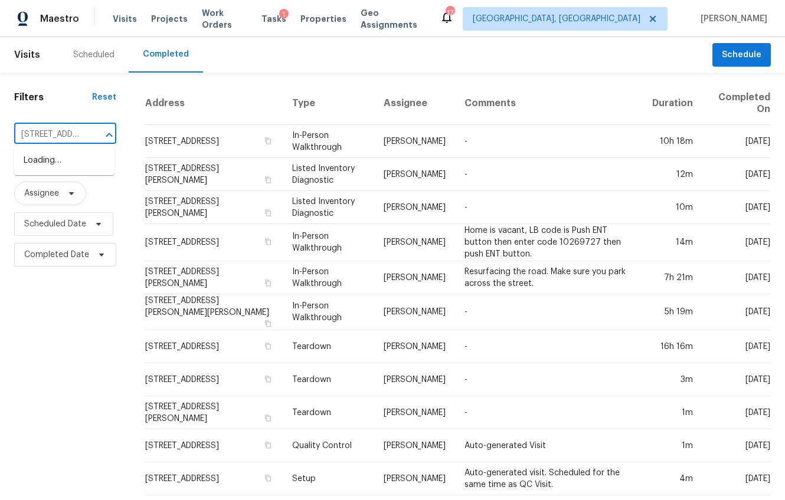
scroll to position [0, 91]
click at [70, 159] on li "[STREET_ADDRESS]" at bounding box center [64, 160] width 100 height 19
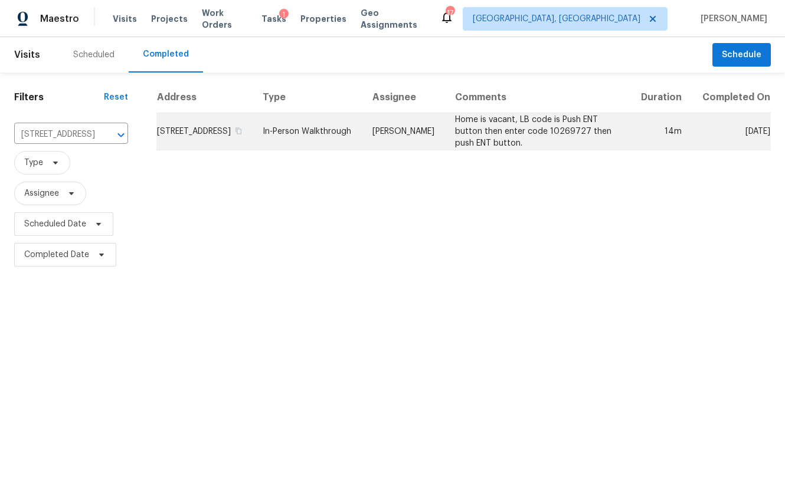
click at [172, 137] on td "[STREET_ADDRESS]" at bounding box center [204, 131] width 97 height 37
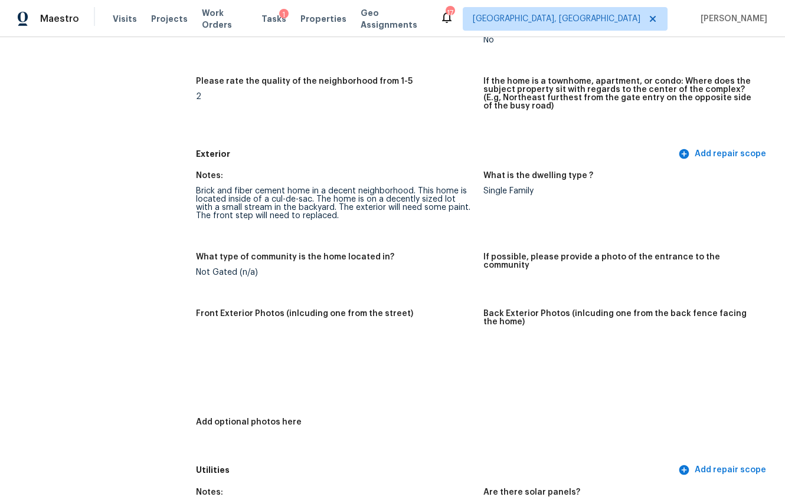
scroll to position [388, 0]
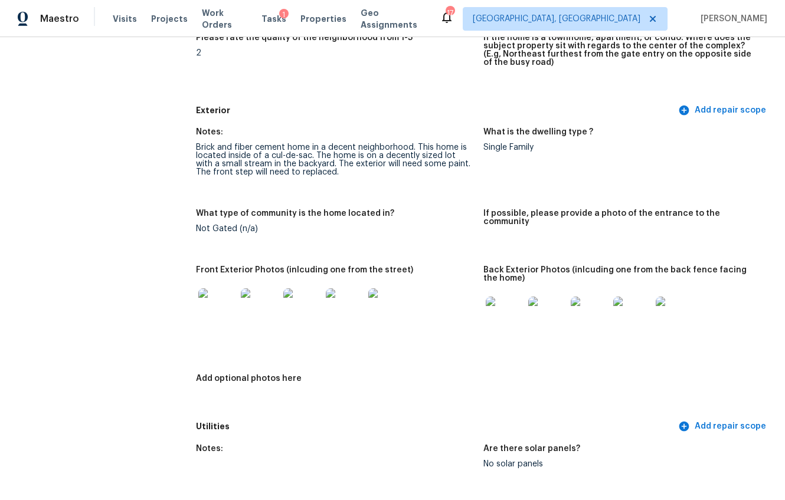
click at [212, 303] on img at bounding box center [217, 307] width 38 height 38
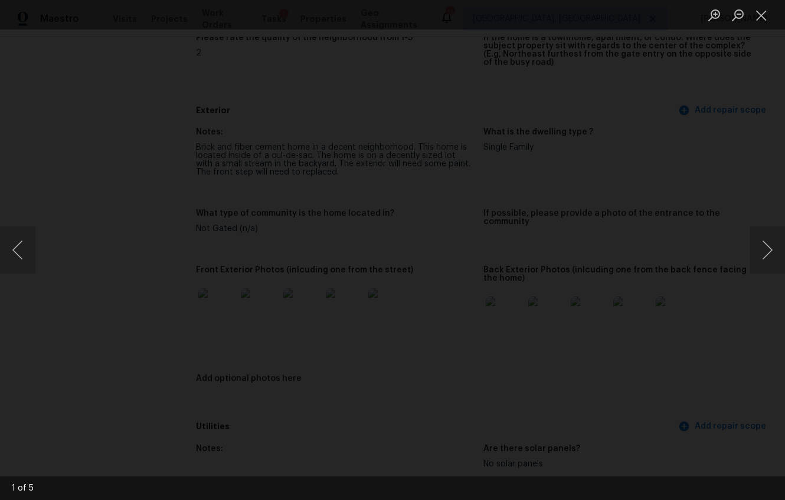
click at [457, 160] on img "Lightbox" at bounding box center [507, 11] width 1903 height 1214
click at [773, 254] on button "Next image" at bounding box center [766, 250] width 35 height 47
click at [765, 240] on button "Next image" at bounding box center [766, 250] width 35 height 47
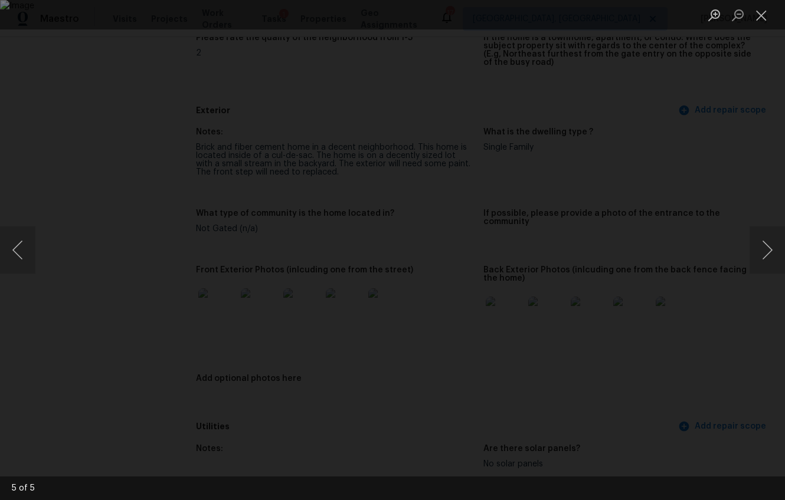
click at [731, 319] on div "Lightbox" at bounding box center [392, 250] width 785 height 500
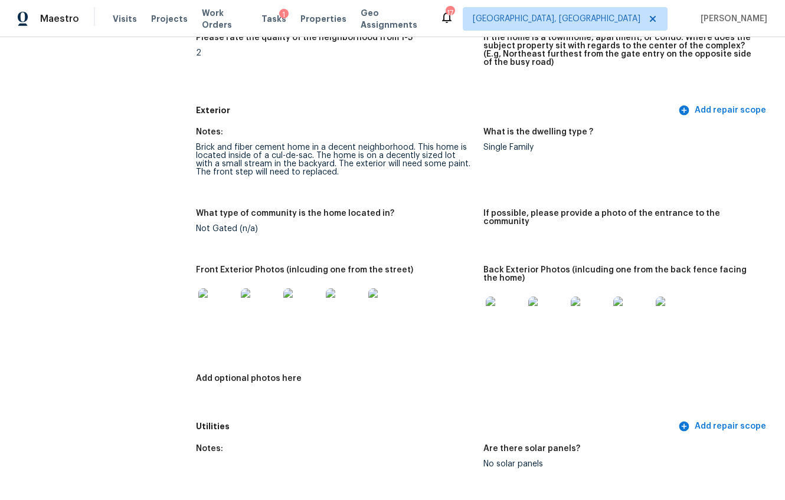
click at [514, 307] on img at bounding box center [505, 316] width 38 height 38
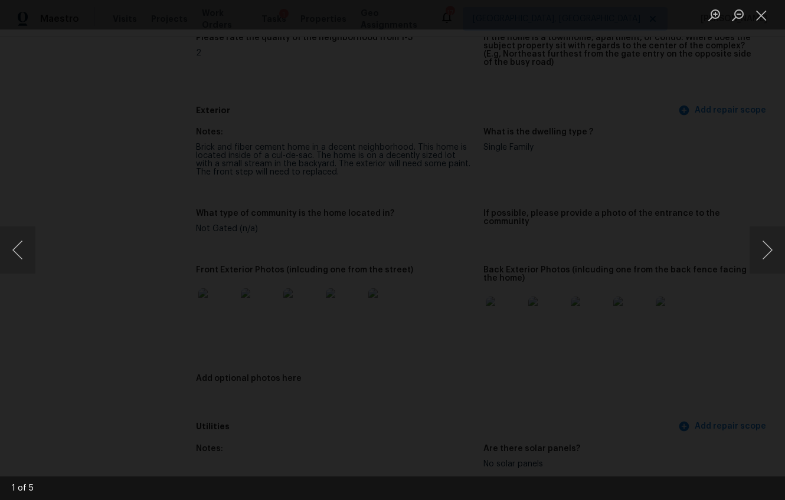
click at [463, 276] on img "Lightbox" at bounding box center [489, 41] width 1678 height 1070
click at [771, 242] on button "Next image" at bounding box center [766, 250] width 35 height 47
click at [784, 293] on html "Maestro Visits Projects Work Orders Tasks 1 Properties Geo Assignments [STREET_…" at bounding box center [392, 250] width 785 height 500
click at [572, 286] on img "Lightbox" at bounding box center [667, 136] width 2026 height 1292
click at [762, 253] on button "Next image" at bounding box center [766, 250] width 35 height 47
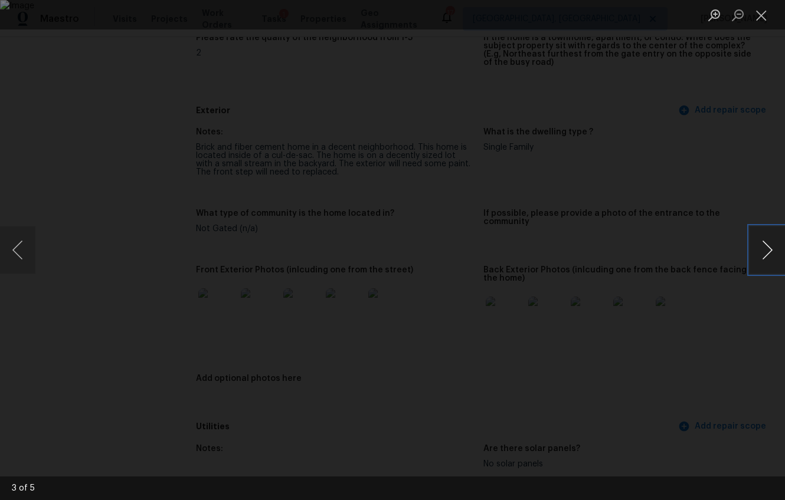
click at [757, 248] on button "Next image" at bounding box center [766, 250] width 35 height 47
click at [363, 267] on img "Lightbox" at bounding box center [246, 37] width 1480 height 944
click at [680, 388] on img "Lightbox" at bounding box center [246, 103] width 1480 height 944
click at [737, 376] on div "Lightbox" at bounding box center [392, 250] width 785 height 500
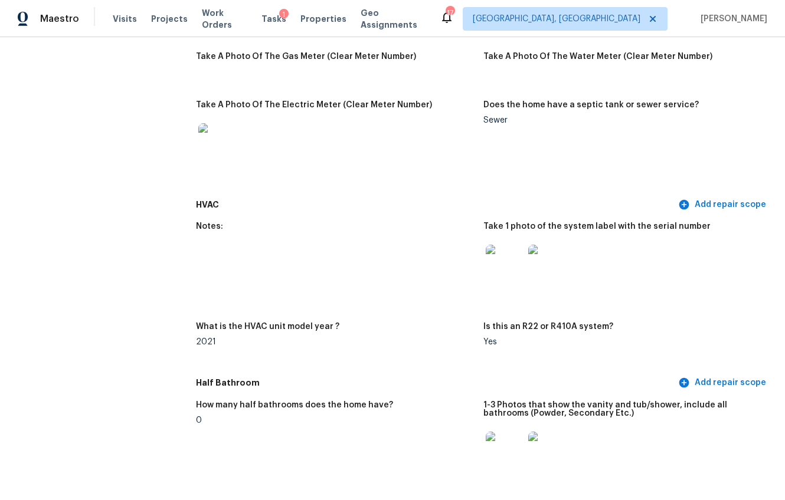
scroll to position [937, 0]
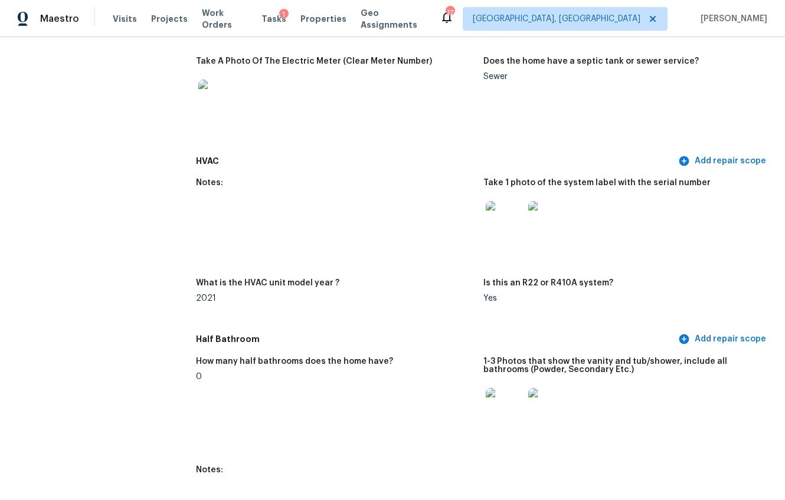
click at [501, 399] on img at bounding box center [505, 407] width 38 height 38
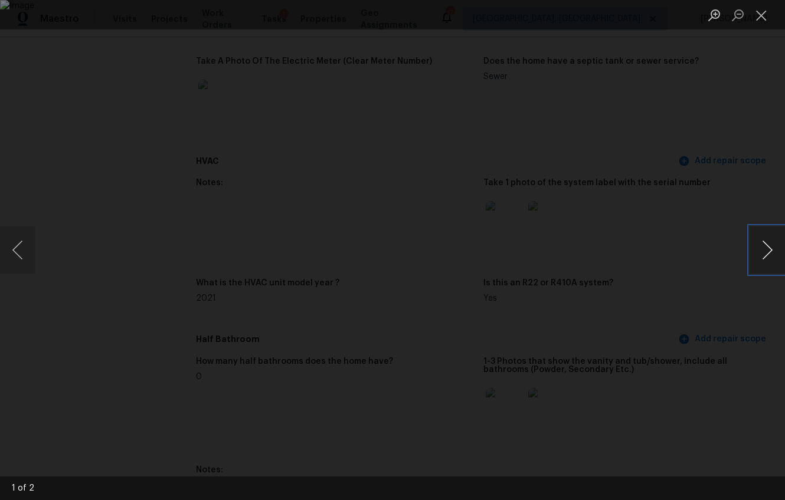
click at [771, 243] on button "Next image" at bounding box center [766, 250] width 35 height 47
click at [708, 365] on div "Lightbox" at bounding box center [392, 250] width 785 height 500
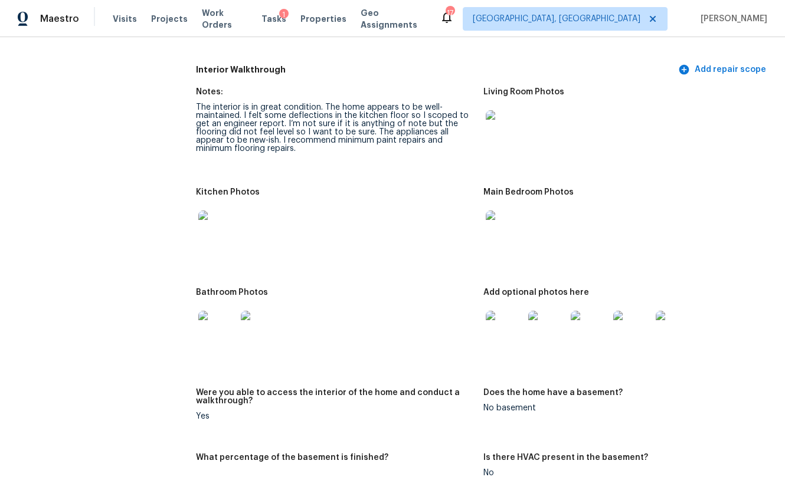
scroll to position [1612, 0]
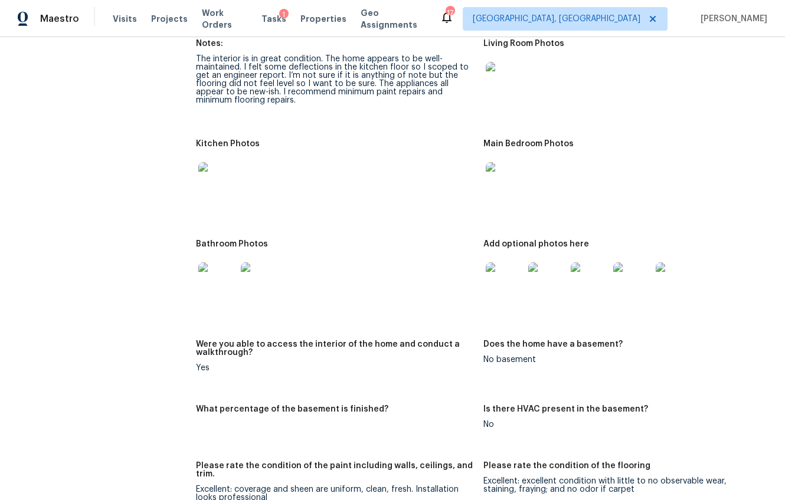
click at [499, 286] on img at bounding box center [505, 282] width 38 height 38
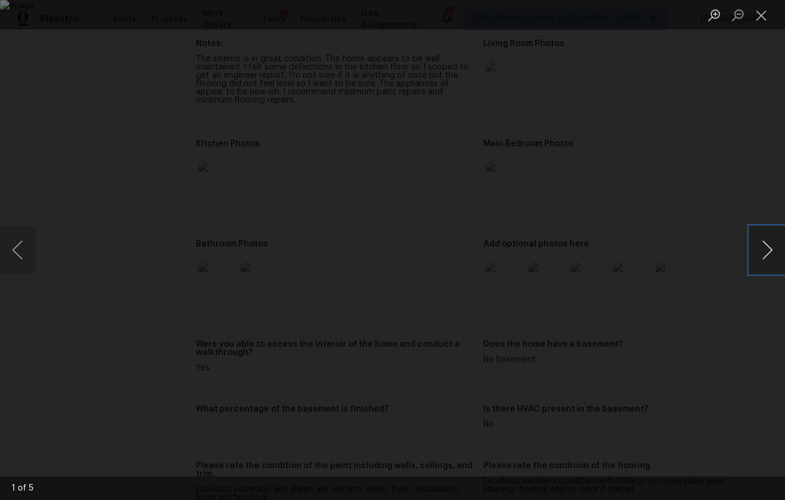
click at [764, 252] on button "Next image" at bounding box center [766, 250] width 35 height 47
click at [759, 326] on div "Lightbox" at bounding box center [392, 250] width 785 height 500
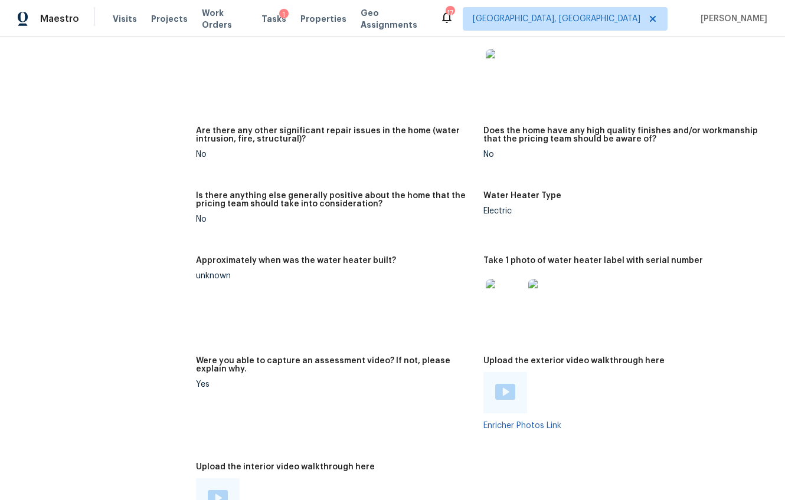
scroll to position [2429, 0]
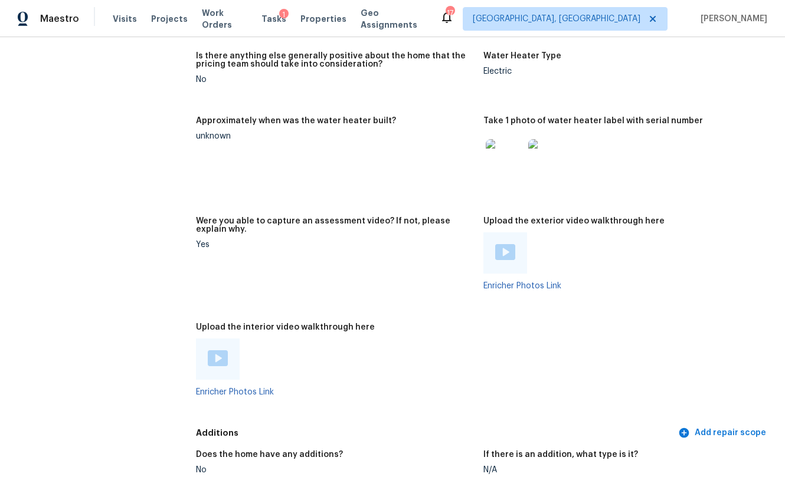
click at [503, 267] on div at bounding box center [505, 252] width 44 height 41
click at [498, 250] on img at bounding box center [505, 252] width 20 height 16
